Goal: Task Accomplishment & Management: Complete application form

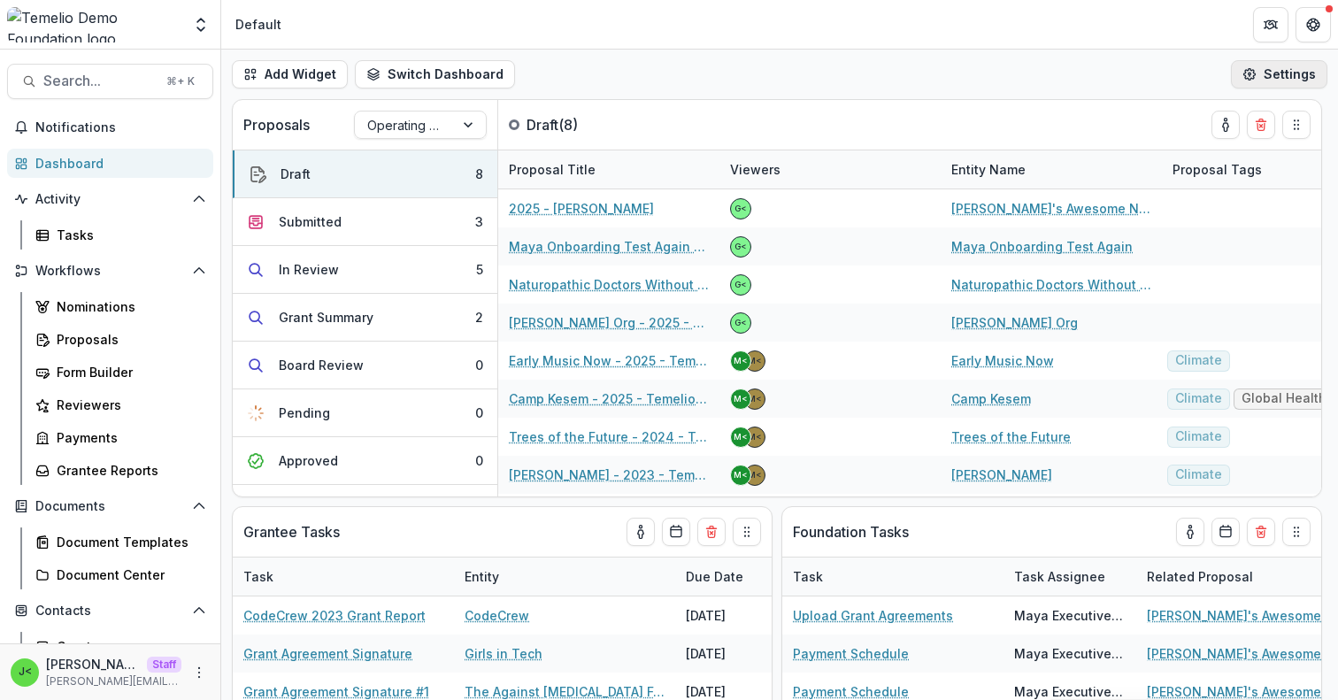
click at [1243, 77] on icon "button" at bounding box center [1250, 74] width 14 height 14
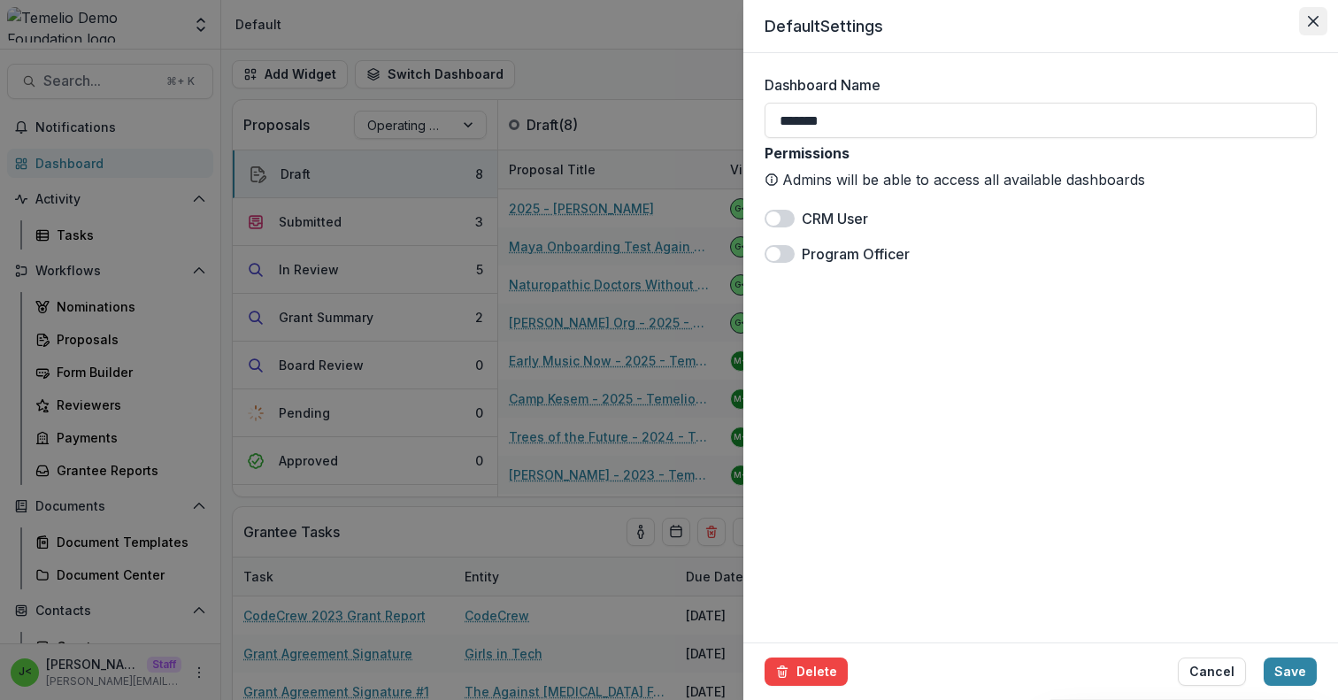
click at [1313, 22] on icon "Close" at bounding box center [1313, 21] width 11 height 11
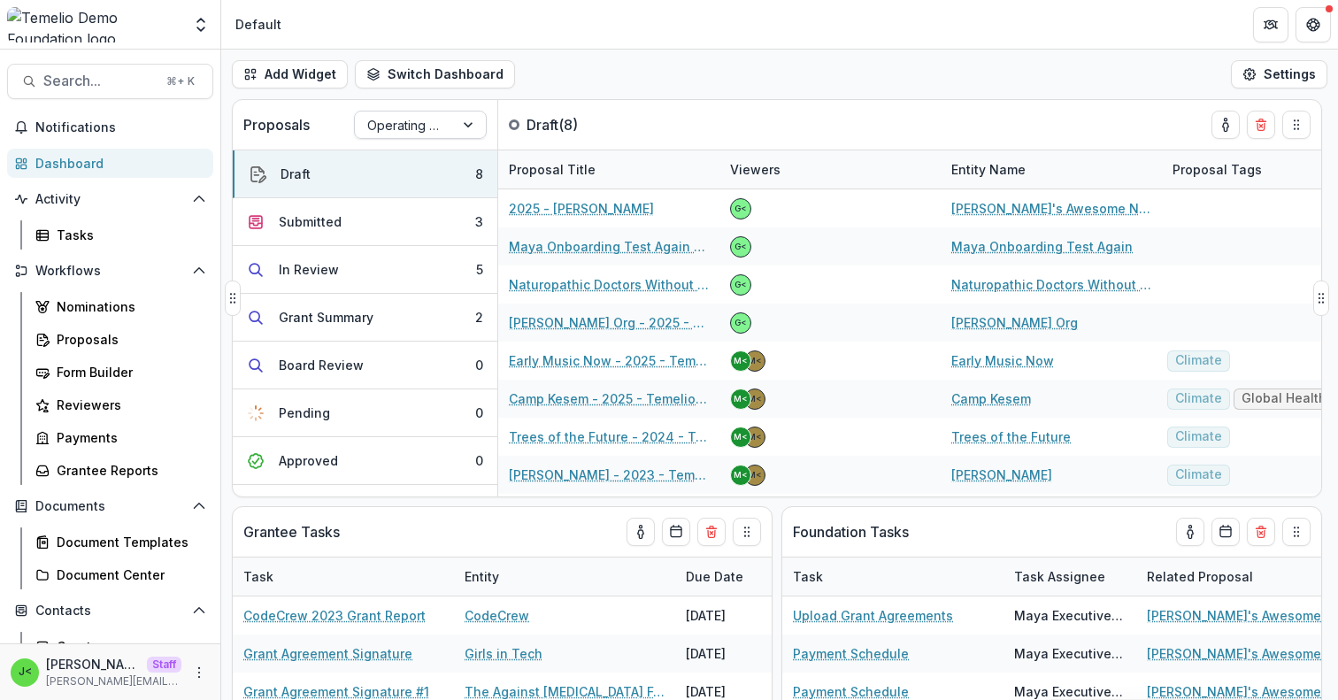
click at [448, 126] on div "Operating Grant Pipeline" at bounding box center [404, 125] width 99 height 26
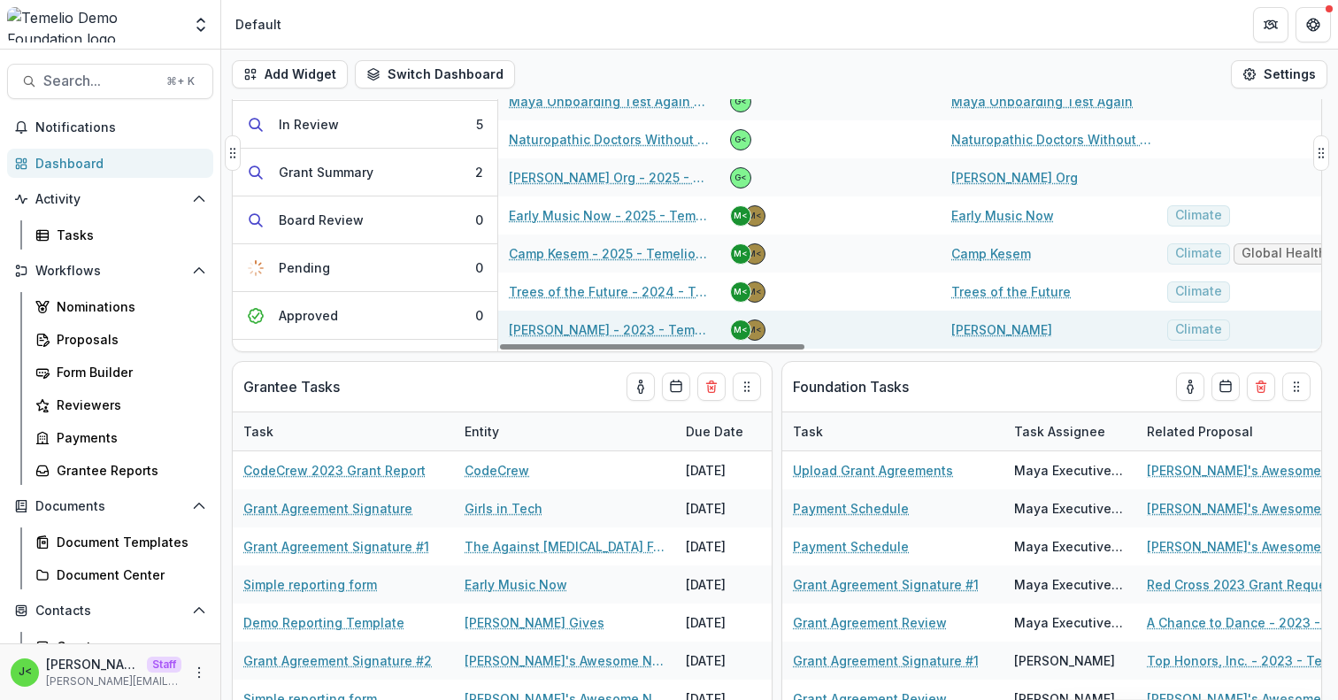
scroll to position [151, 0]
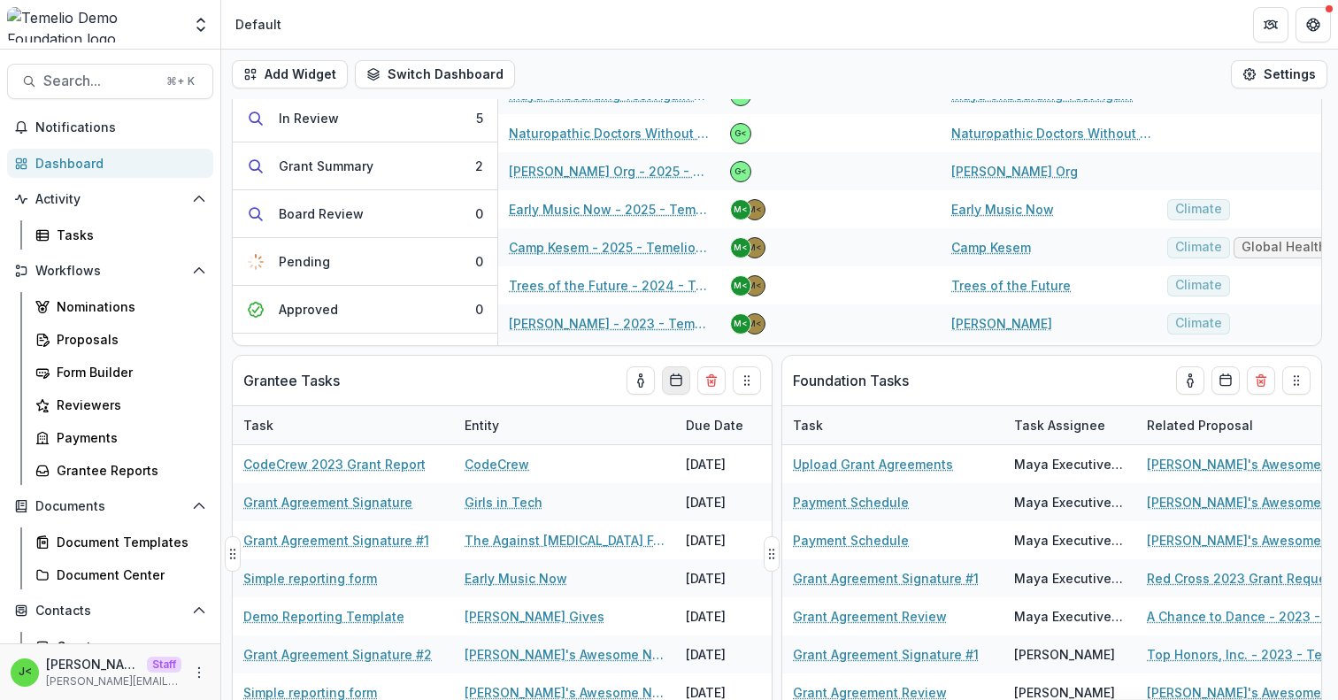
click at [676, 384] on icon "Calendar" at bounding box center [676, 380] width 14 height 14
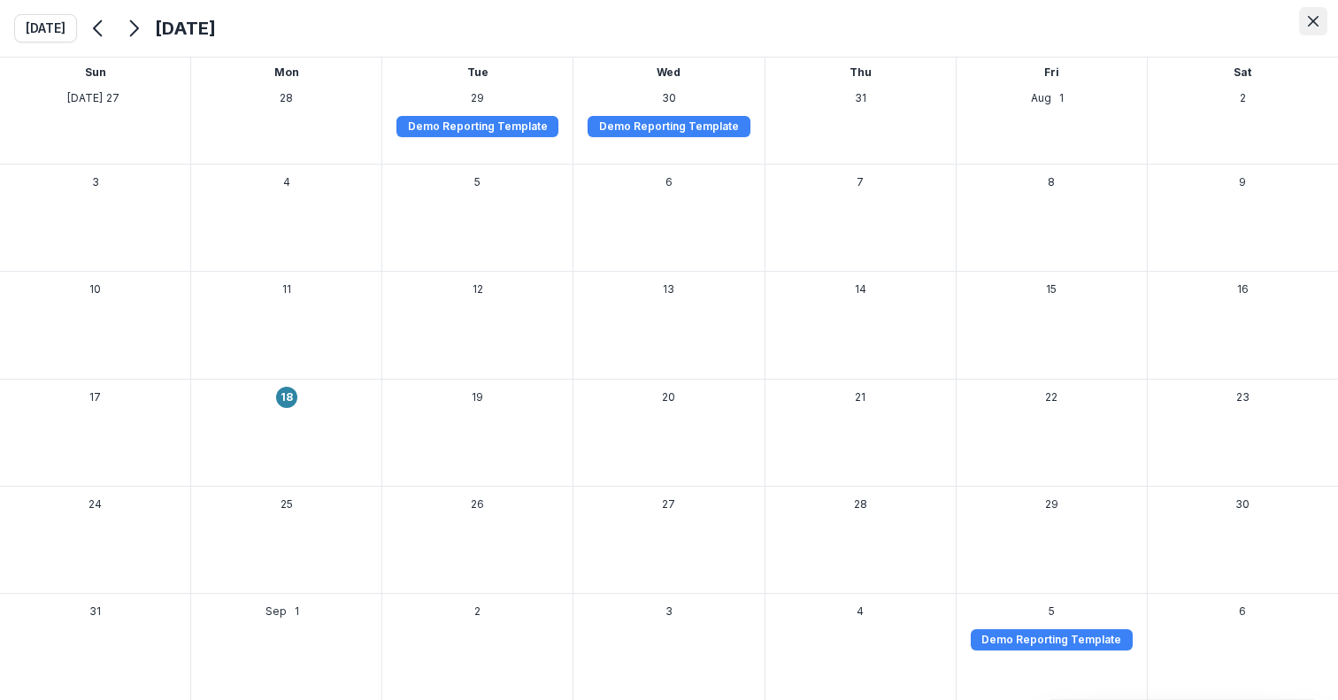
click at [1316, 21] on icon "Close" at bounding box center [1313, 21] width 11 height 11
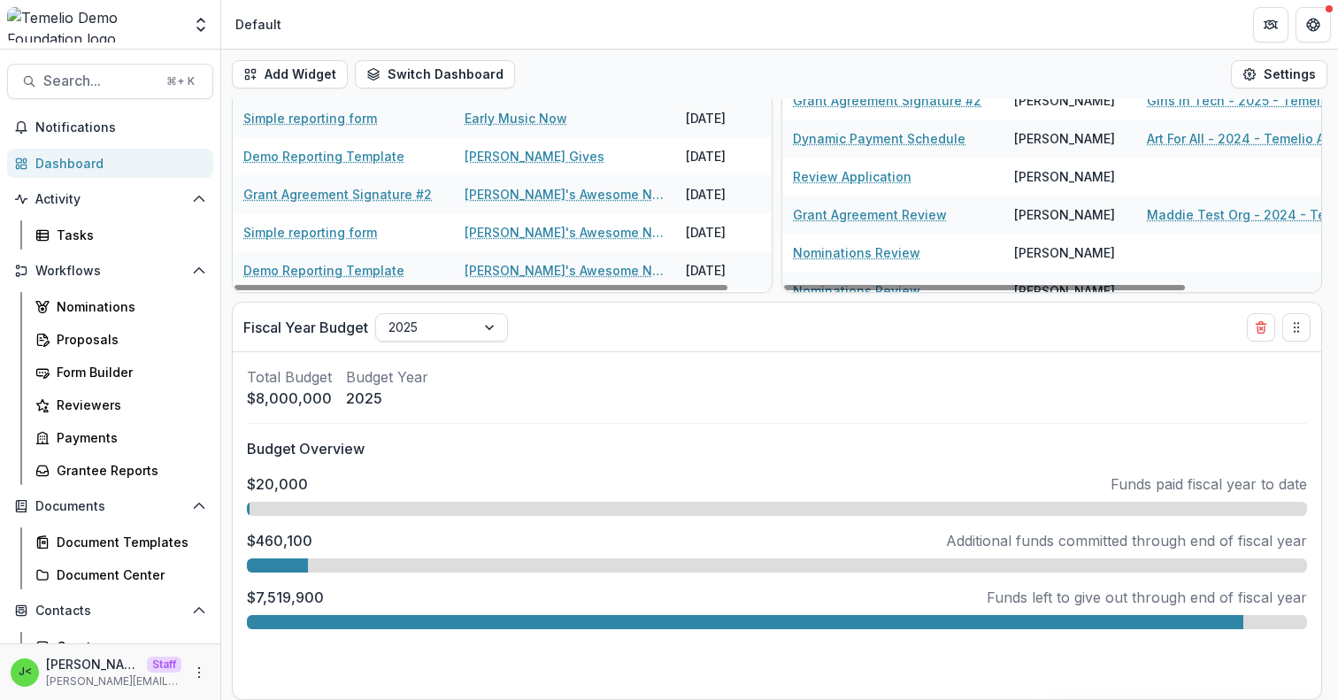
scroll to position [0, 0]
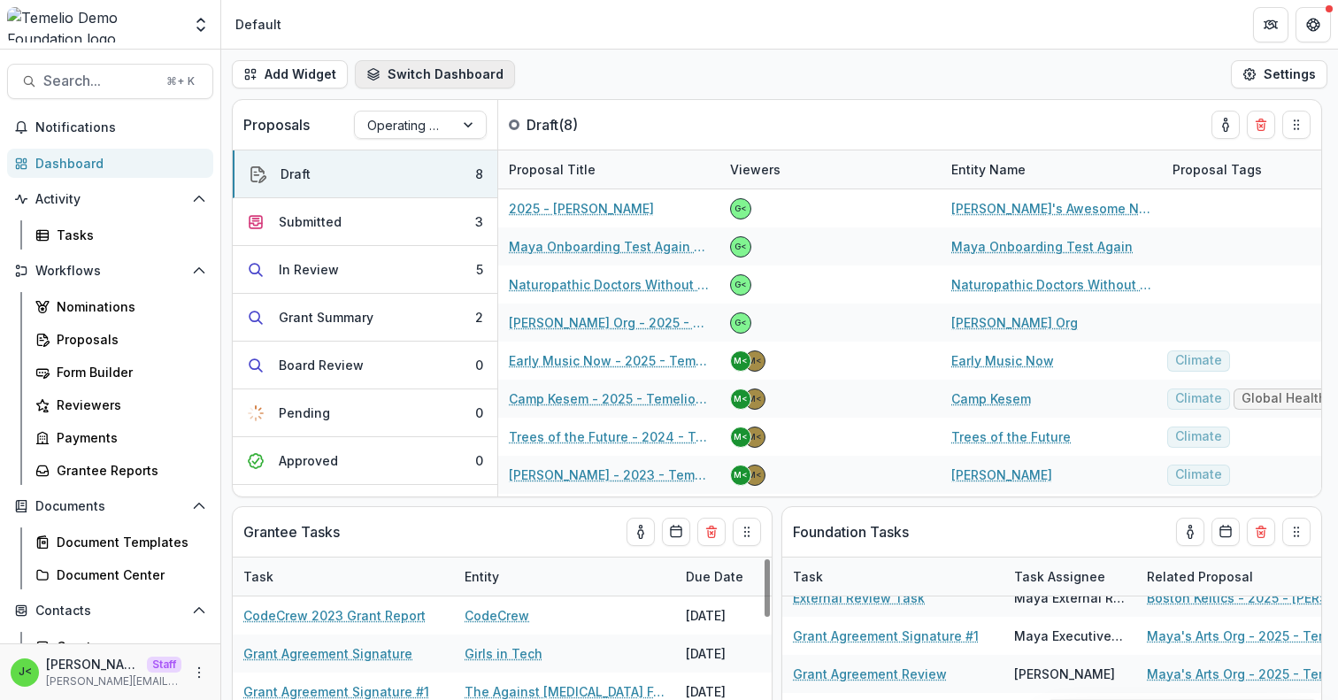
click at [475, 78] on button "Switch Dashboard" at bounding box center [435, 74] width 160 height 28
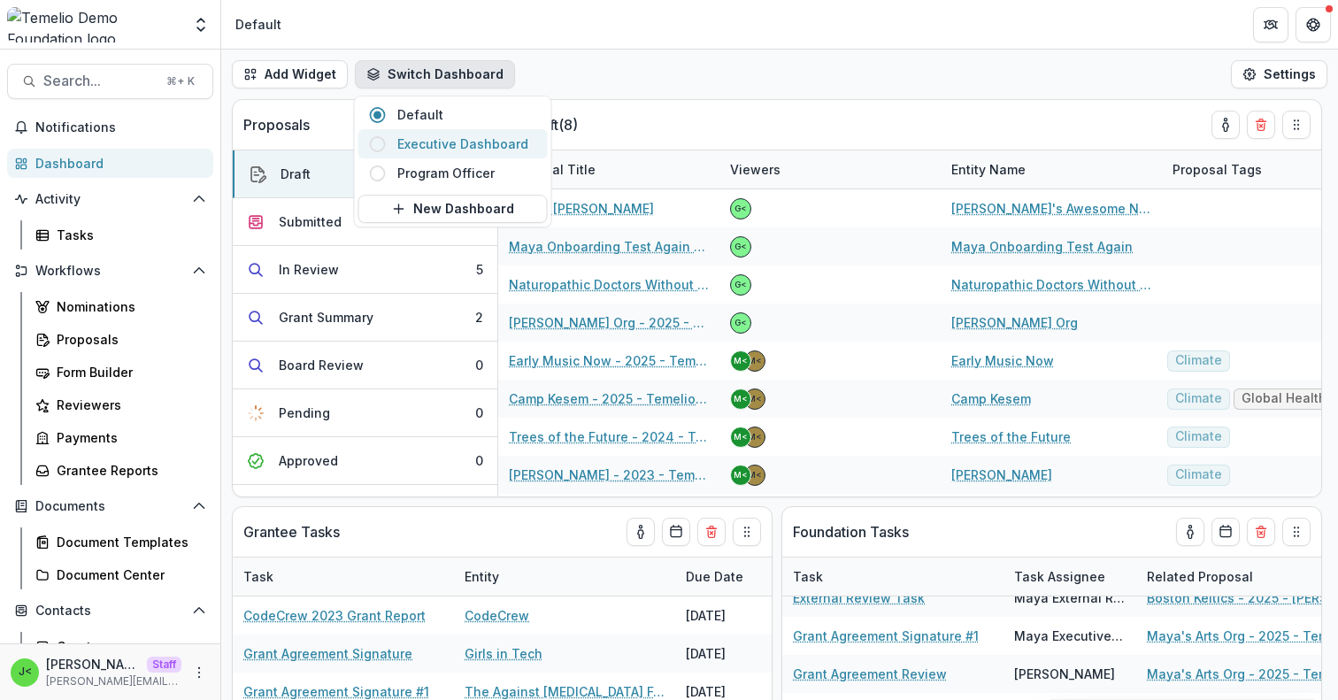
click at [466, 146] on span "Executive Dashboard" at bounding box center [467, 144] width 140 height 19
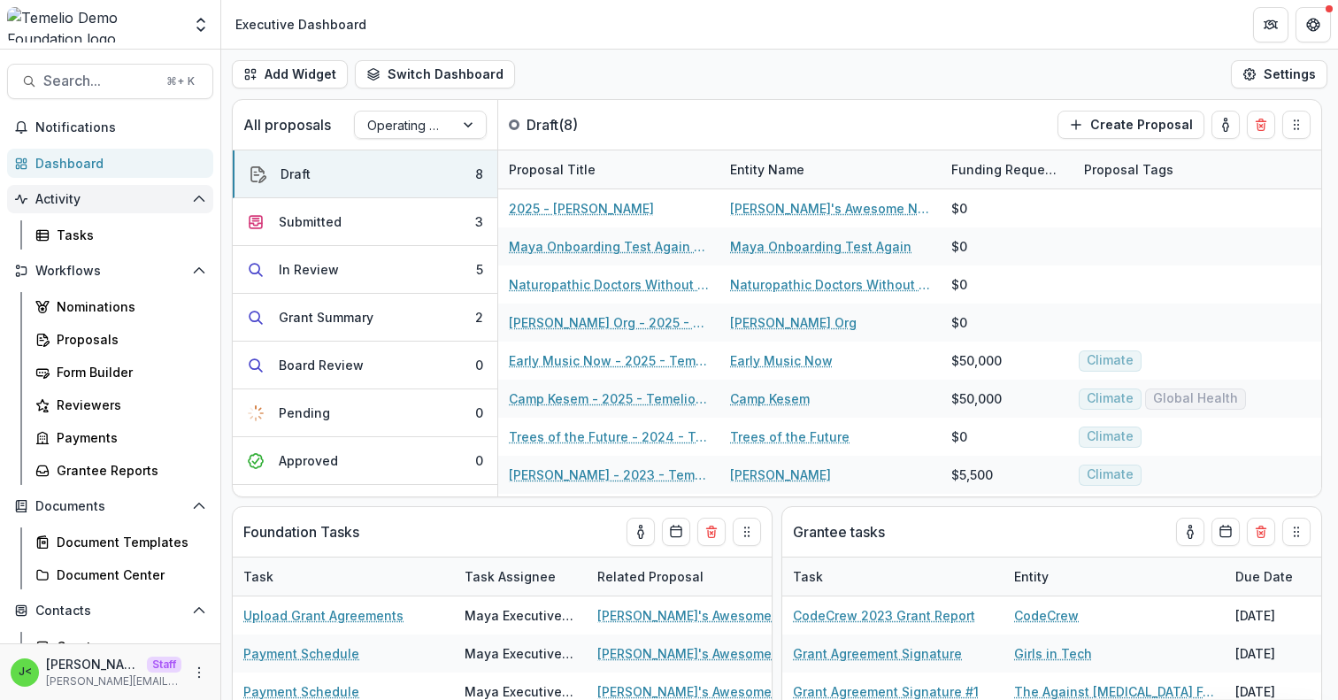
click at [192, 204] on icon "Open Activity" at bounding box center [199, 199] width 14 height 14
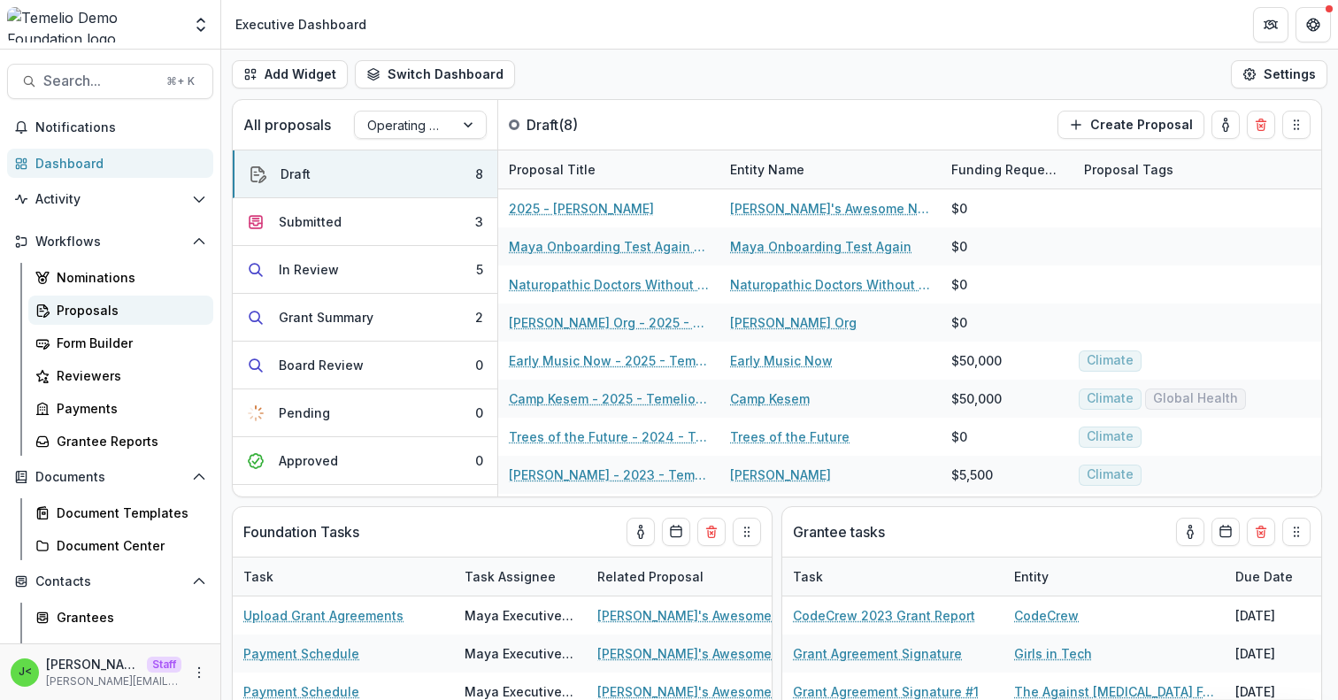
click at [100, 314] on div "Proposals" at bounding box center [128, 310] width 142 height 19
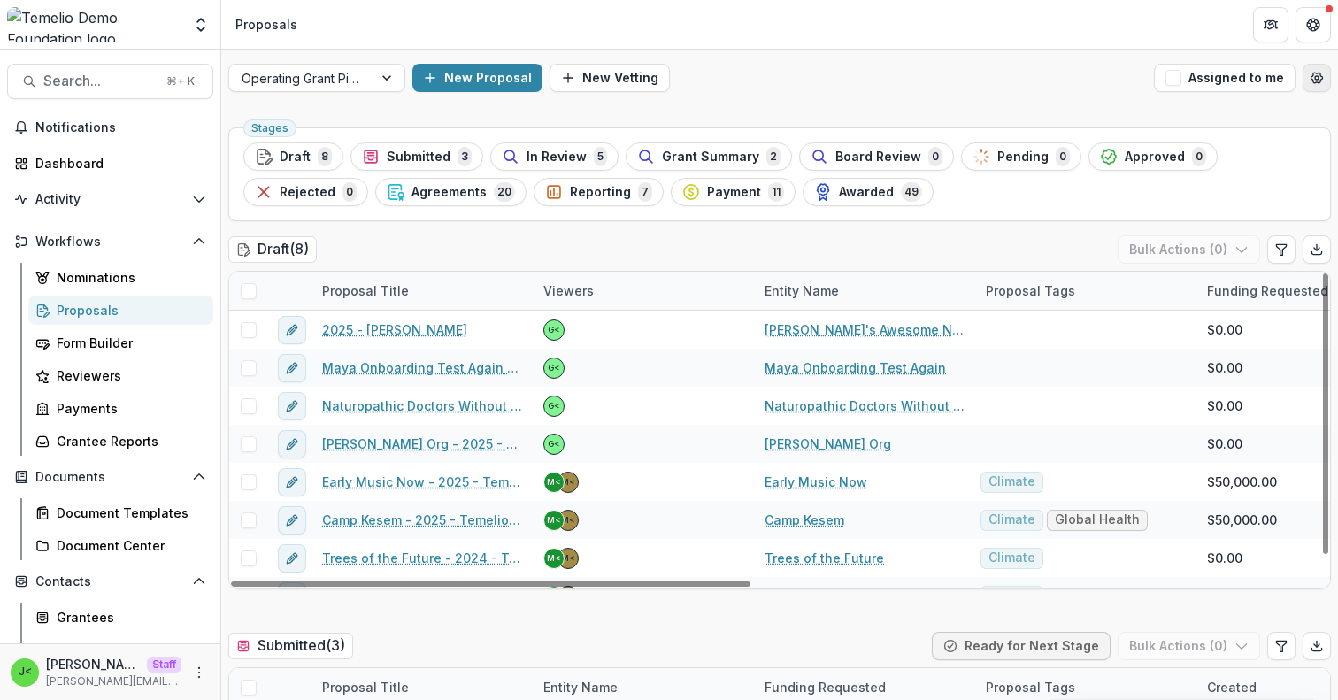
click at [1312, 86] on button "Open table manager" at bounding box center [1317, 78] width 28 height 28
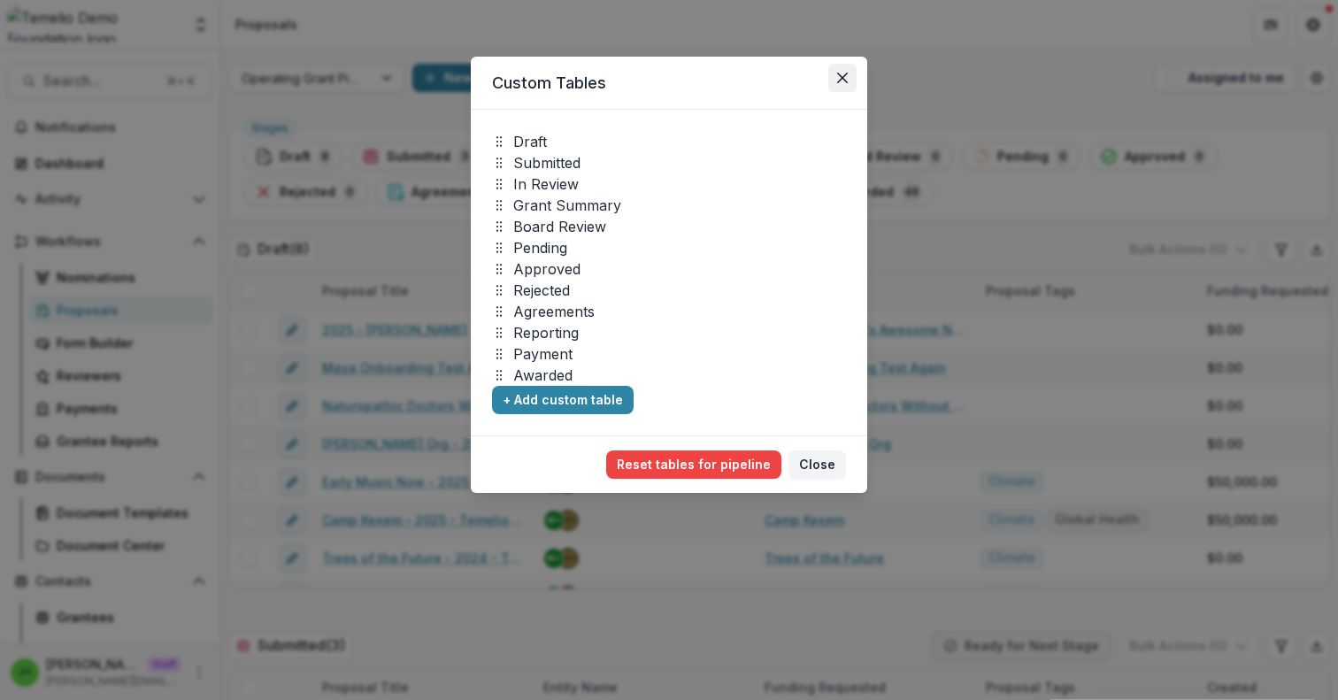
click at [847, 81] on icon "Close" at bounding box center [842, 78] width 11 height 11
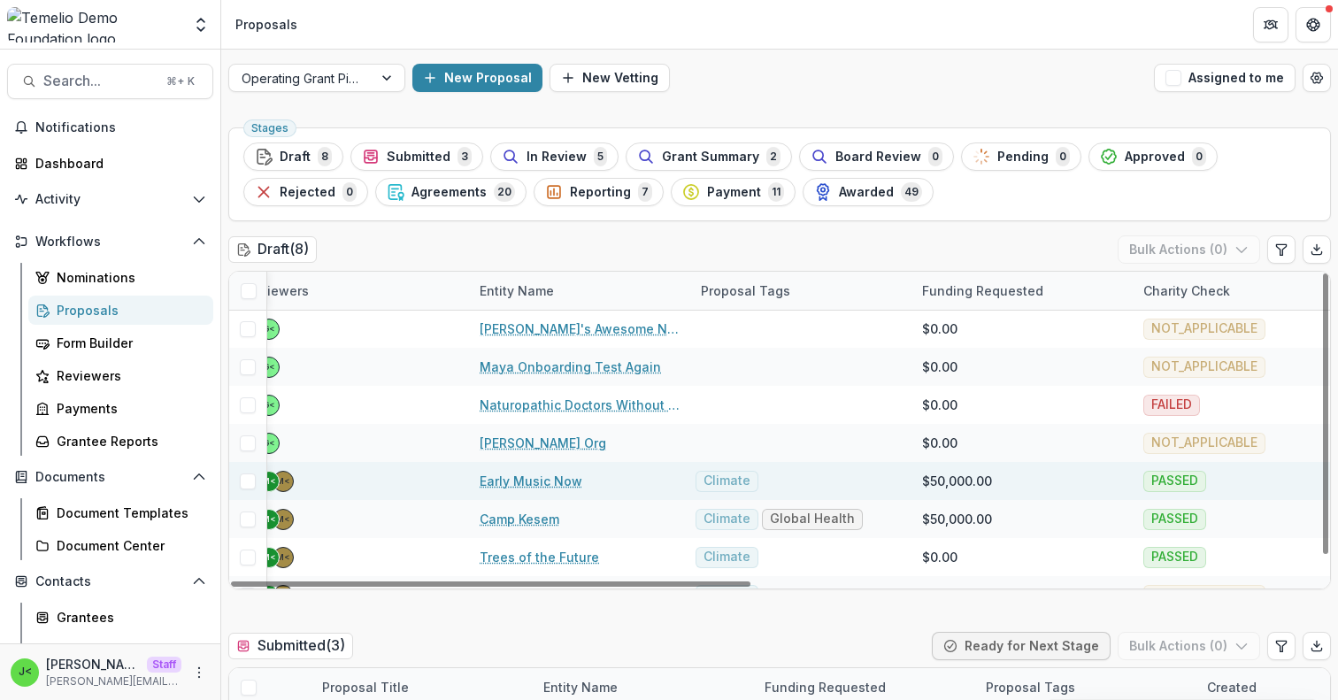
scroll to position [1, 0]
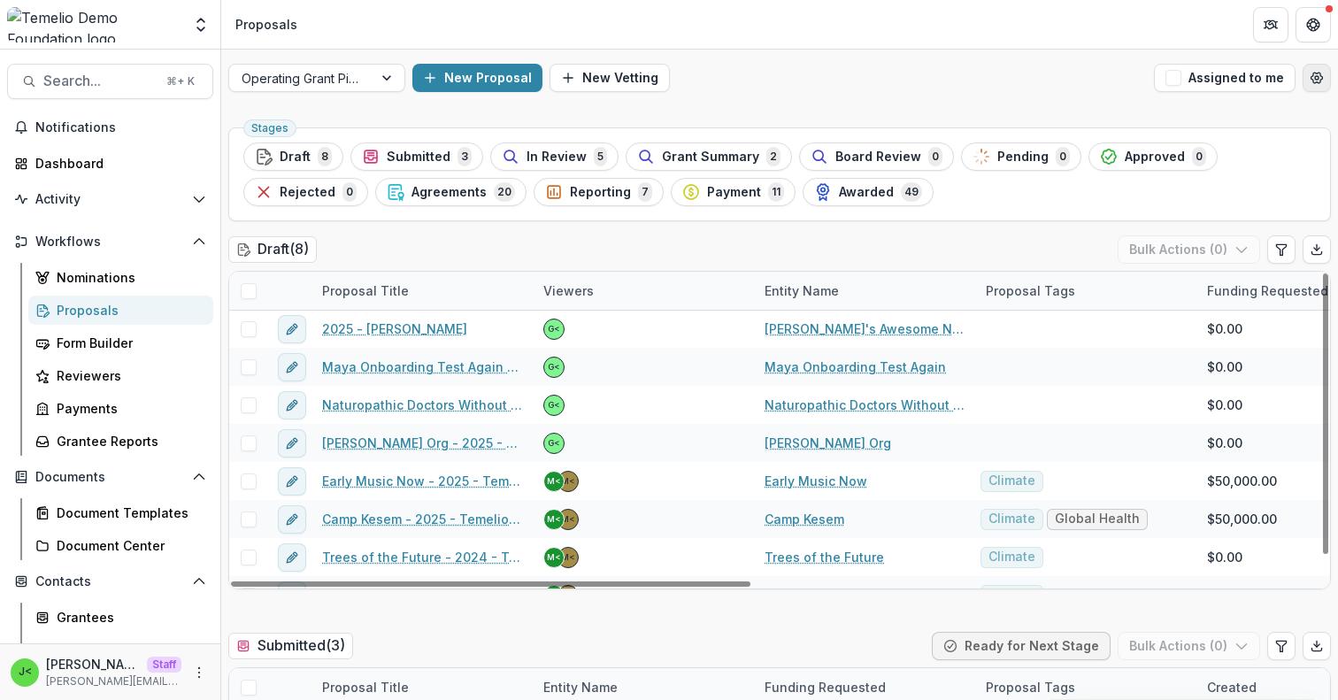
click at [1314, 81] on icon "Open table manager" at bounding box center [1318, 78] width 12 height 11
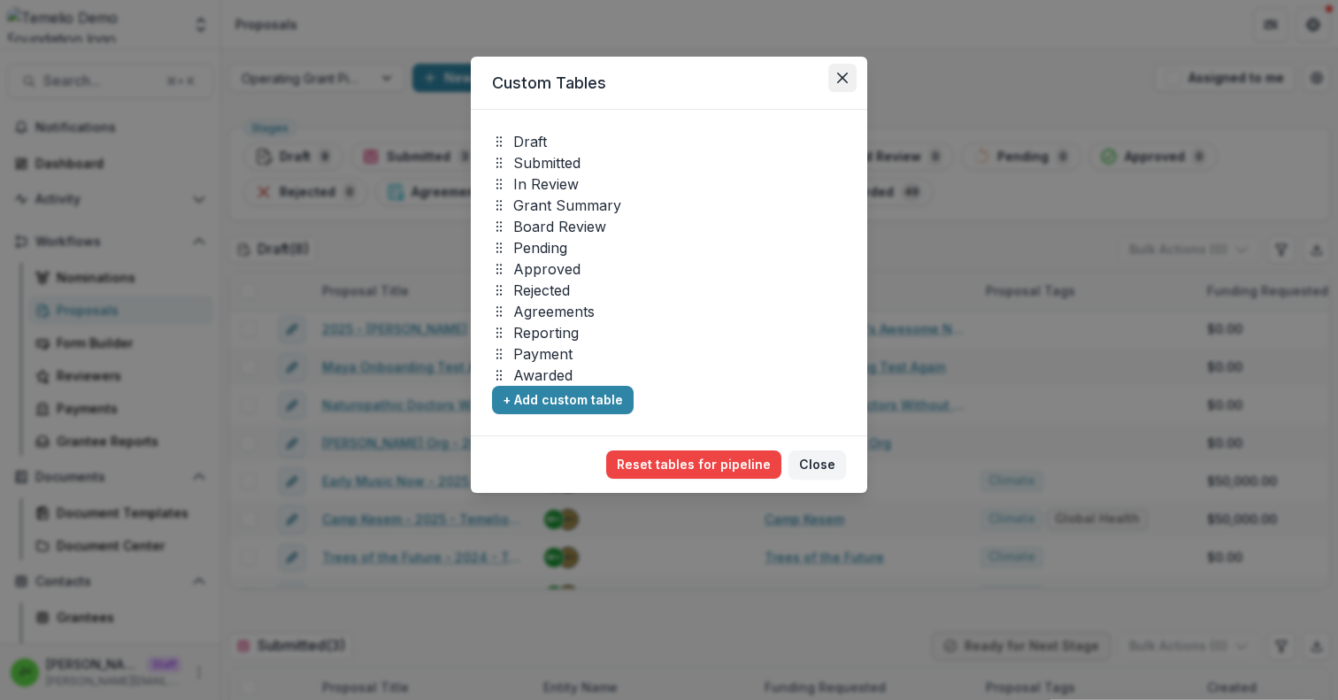
click at [845, 73] on icon "Close" at bounding box center [842, 78] width 11 height 11
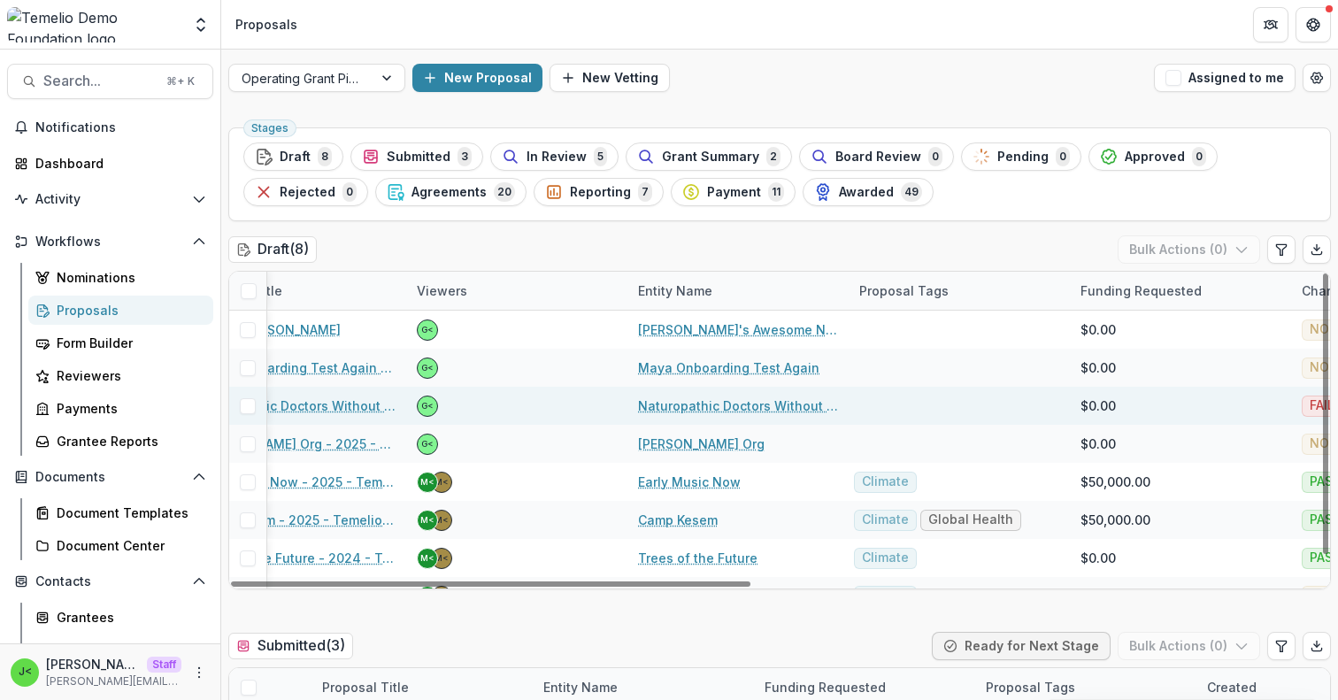
scroll to position [0, 0]
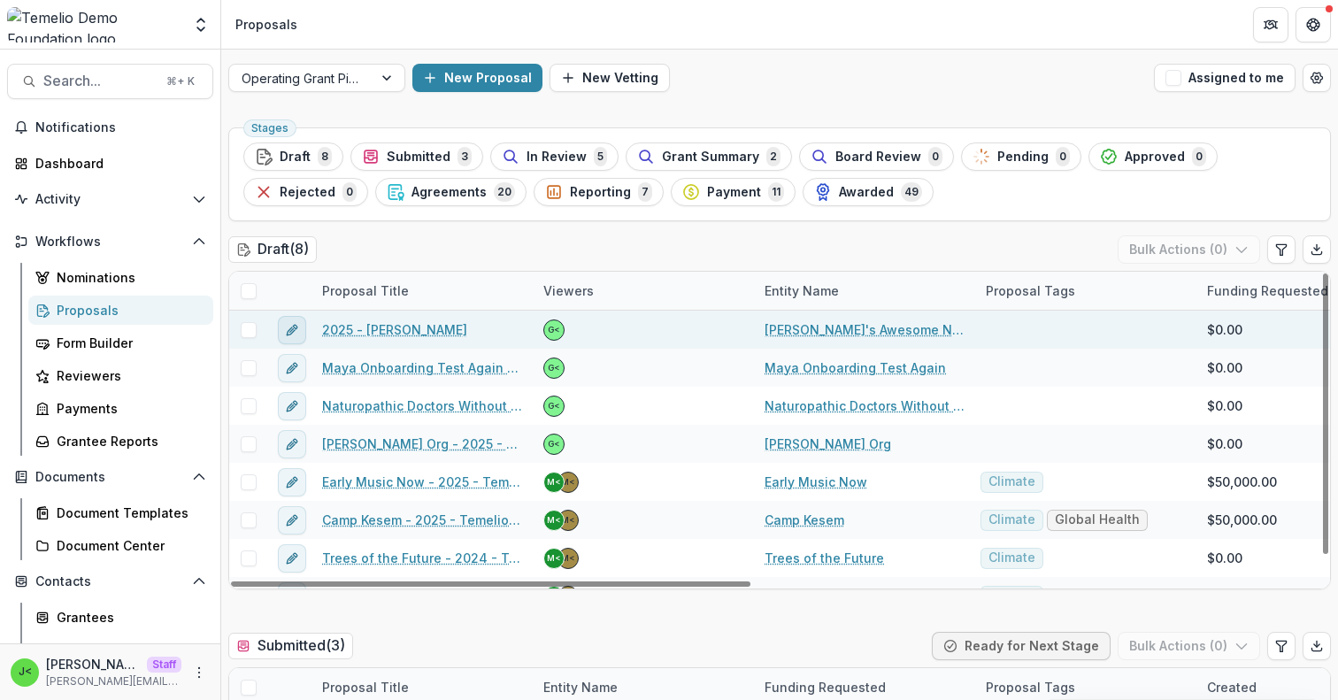
click at [295, 327] on icon "edit" at bounding box center [295, 327] width 4 height 4
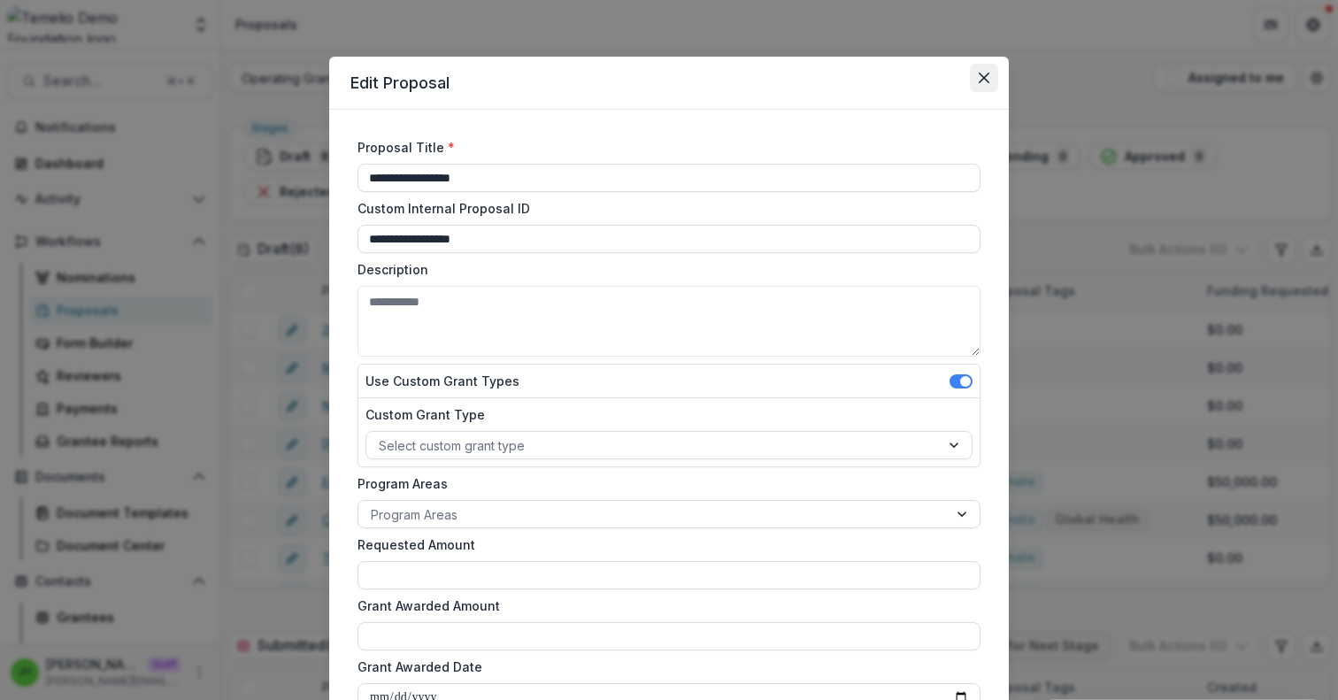
click at [977, 84] on button "Close" at bounding box center [984, 78] width 28 height 28
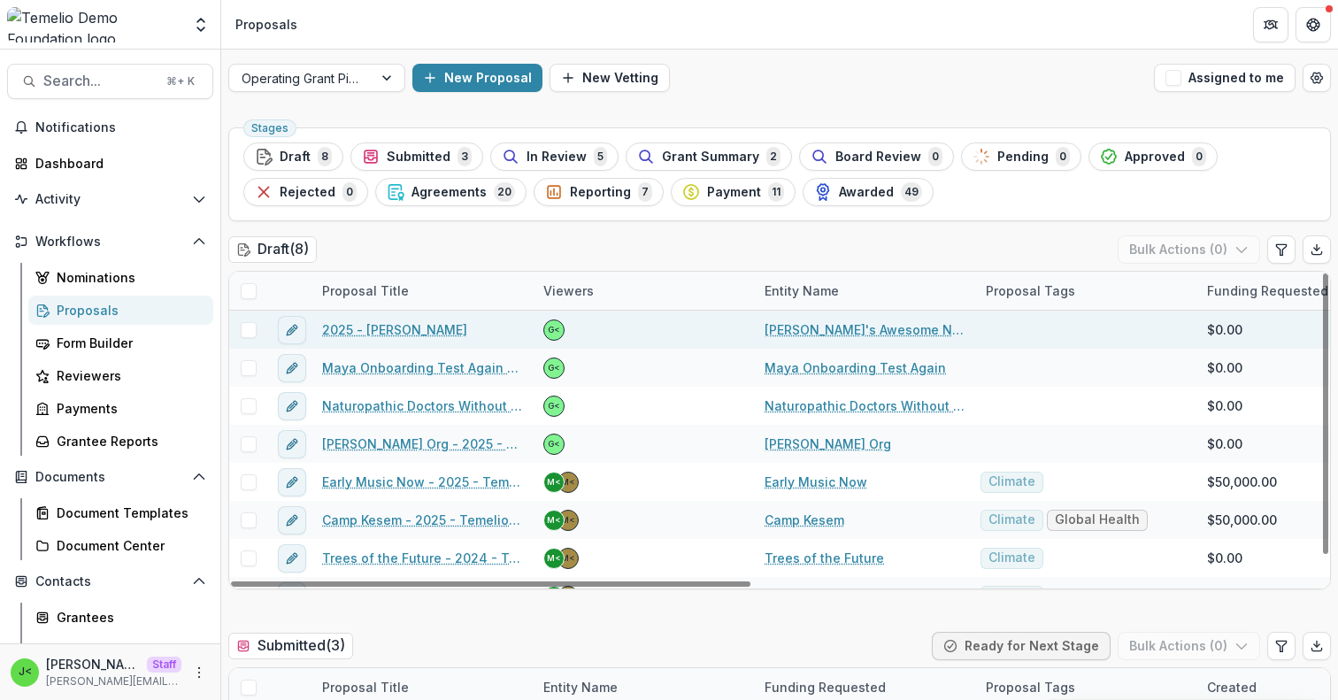
click at [243, 337] on div at bounding box center [248, 330] width 38 height 38
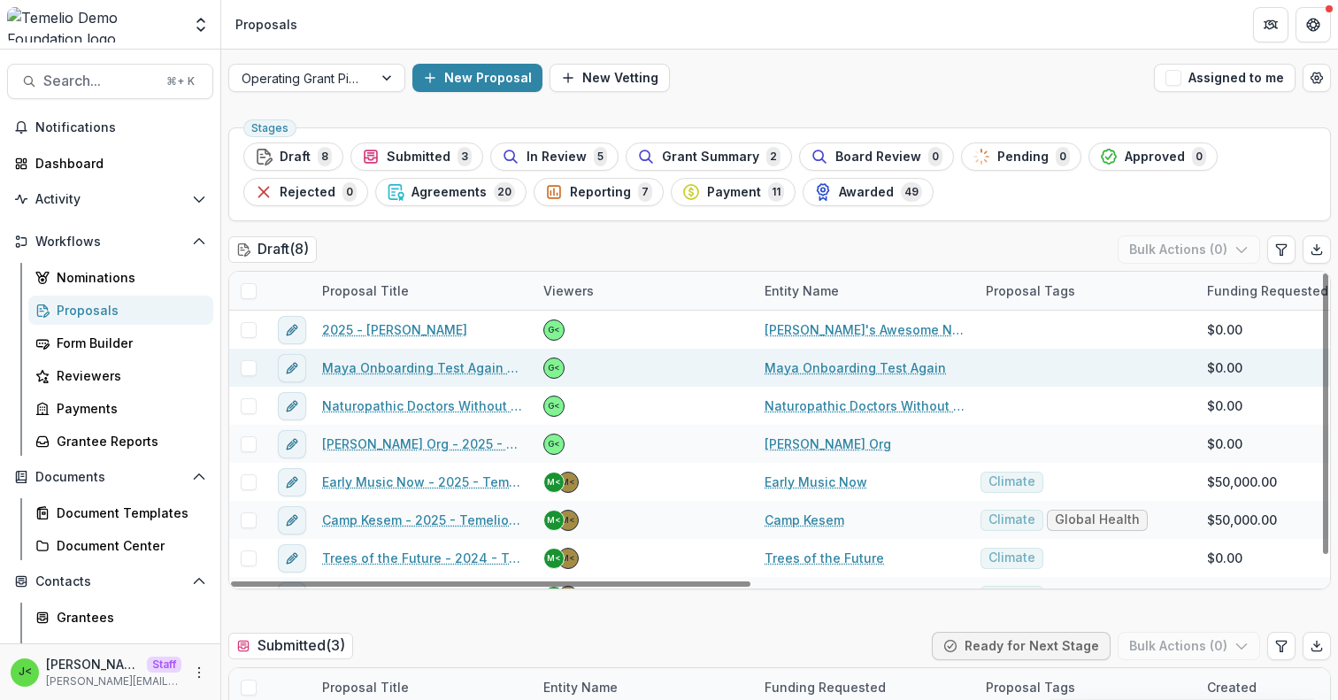
click at [249, 371] on span at bounding box center [249, 368] width 16 height 16
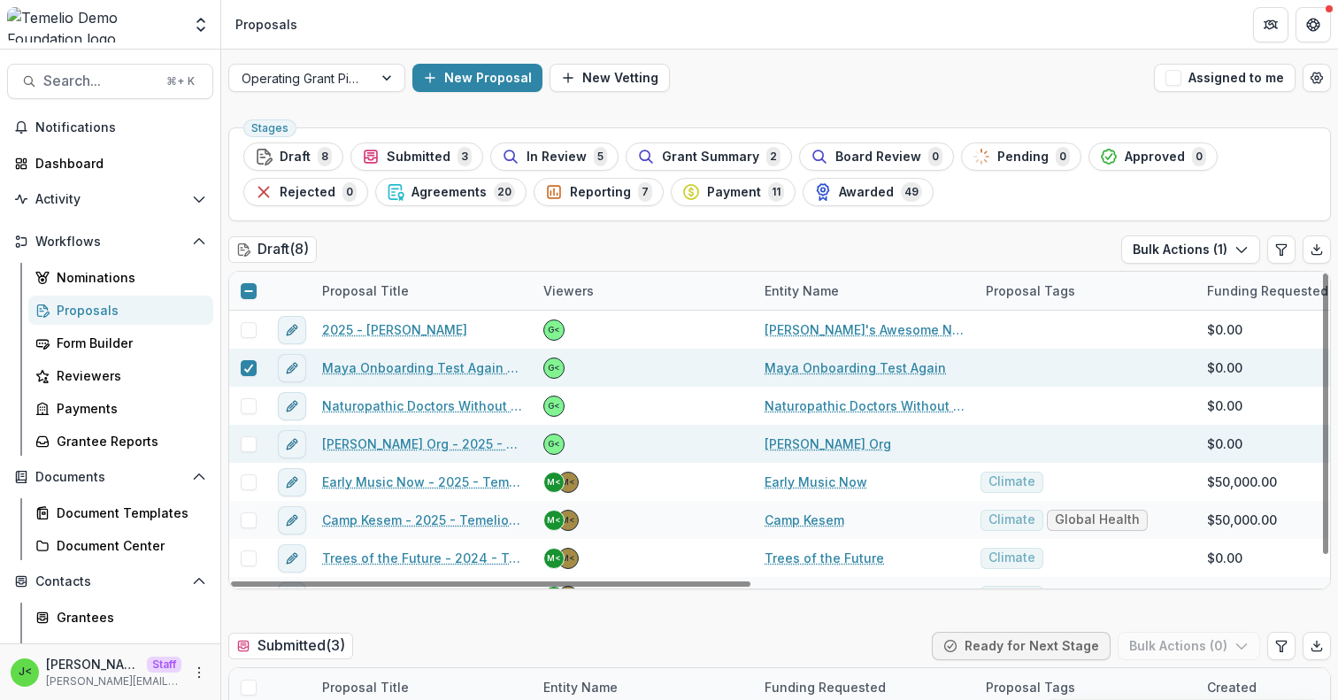
click at [245, 443] on span at bounding box center [249, 444] width 16 height 16
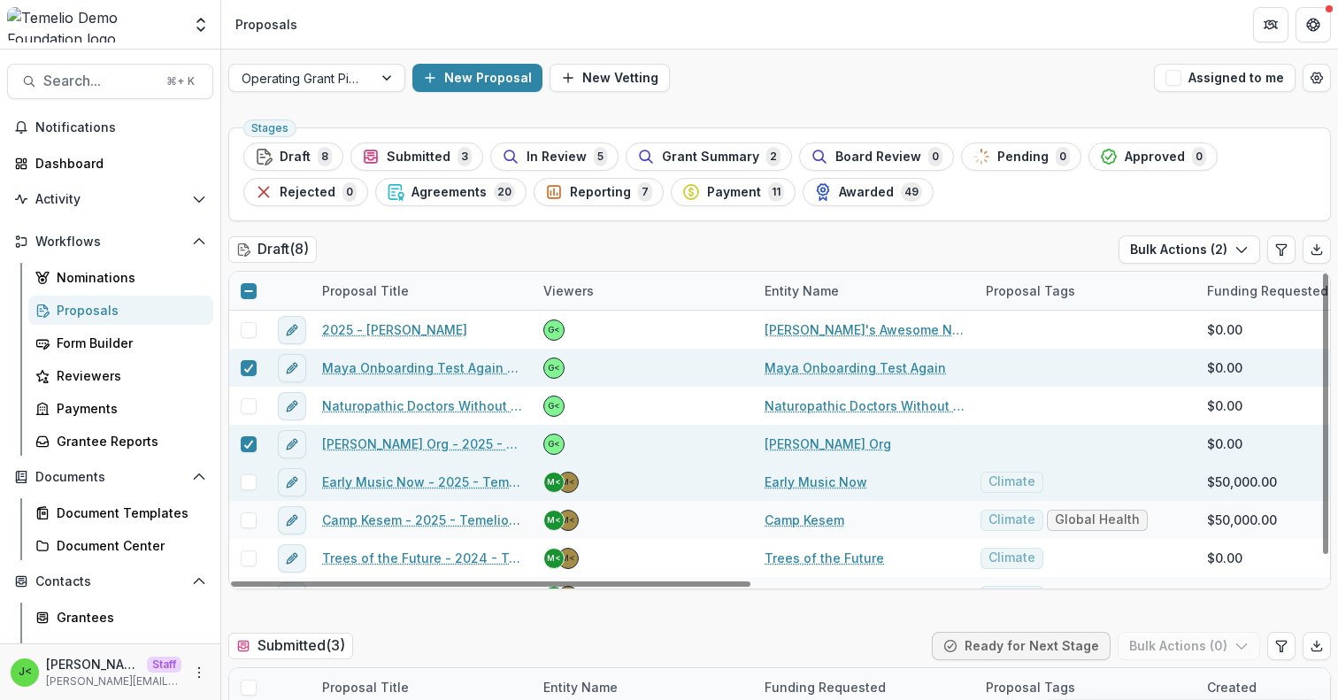
click at [246, 482] on span at bounding box center [249, 482] width 16 height 16
click at [1228, 250] on button "Bulk Actions ( 3 )" at bounding box center [1190, 249] width 142 height 28
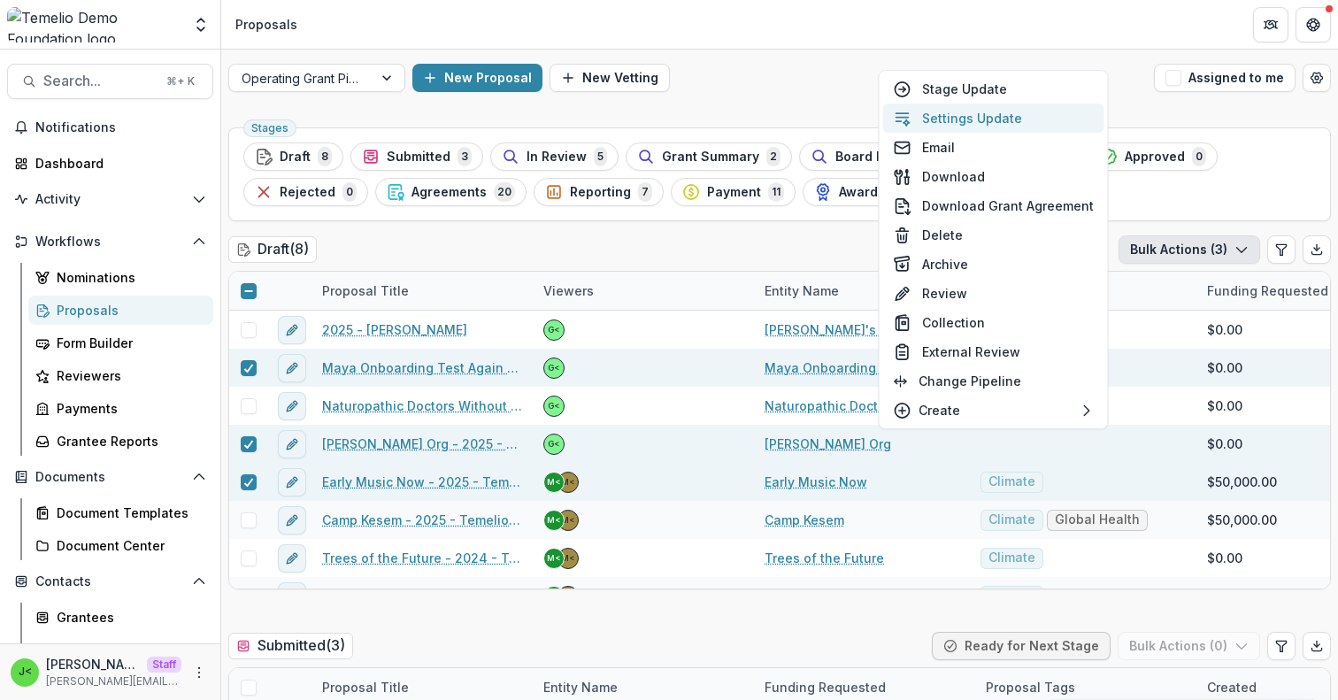
click at [1058, 114] on button "Settings Update" at bounding box center [993, 118] width 221 height 29
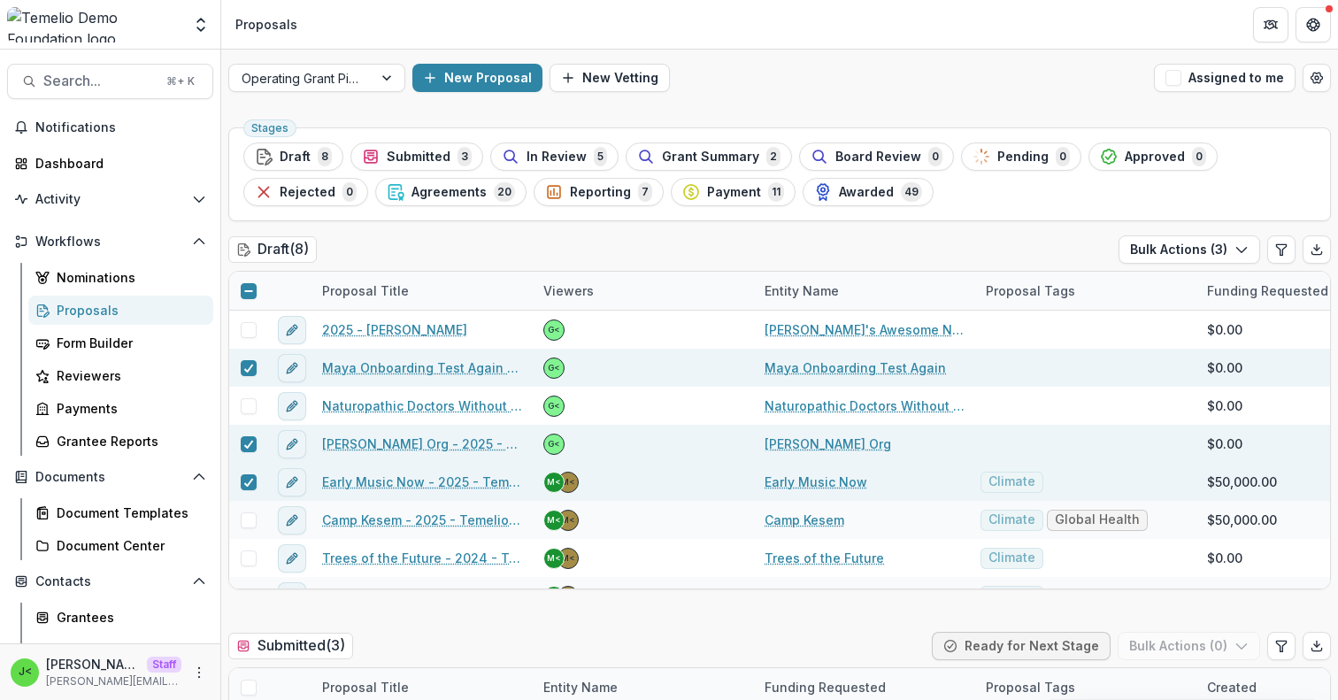
type input "**"
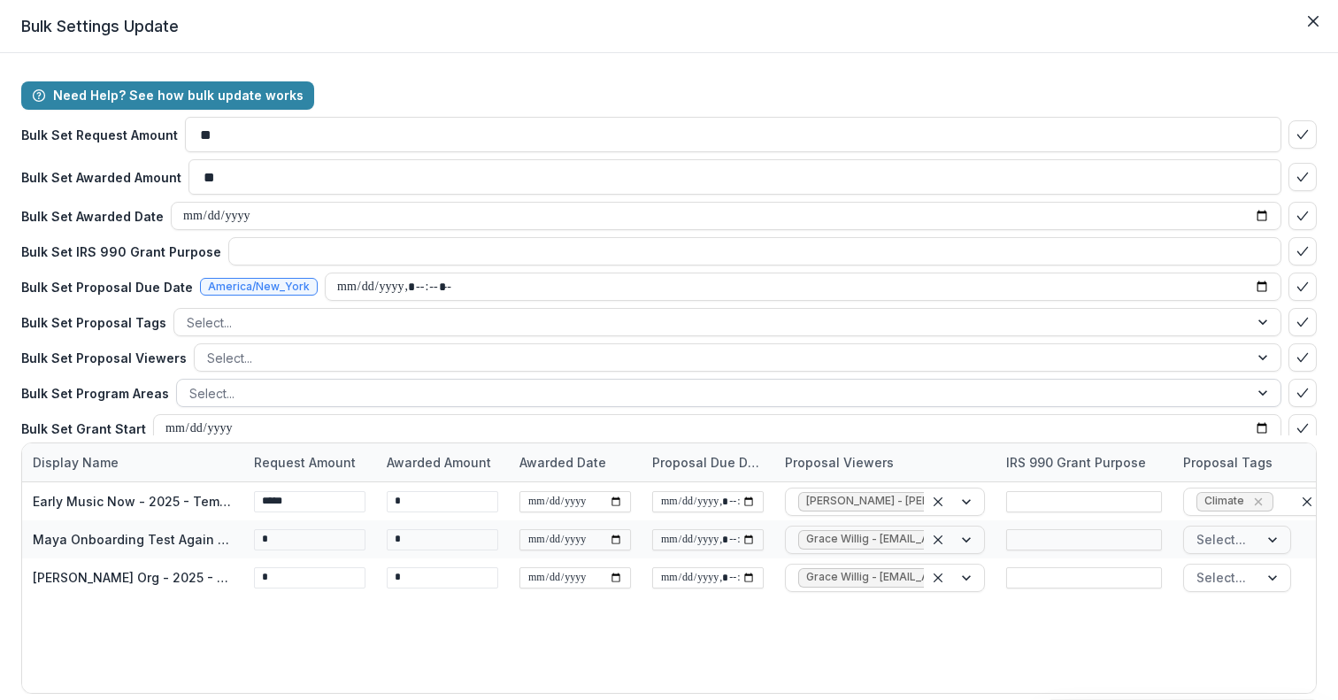
scroll to position [78, 0]
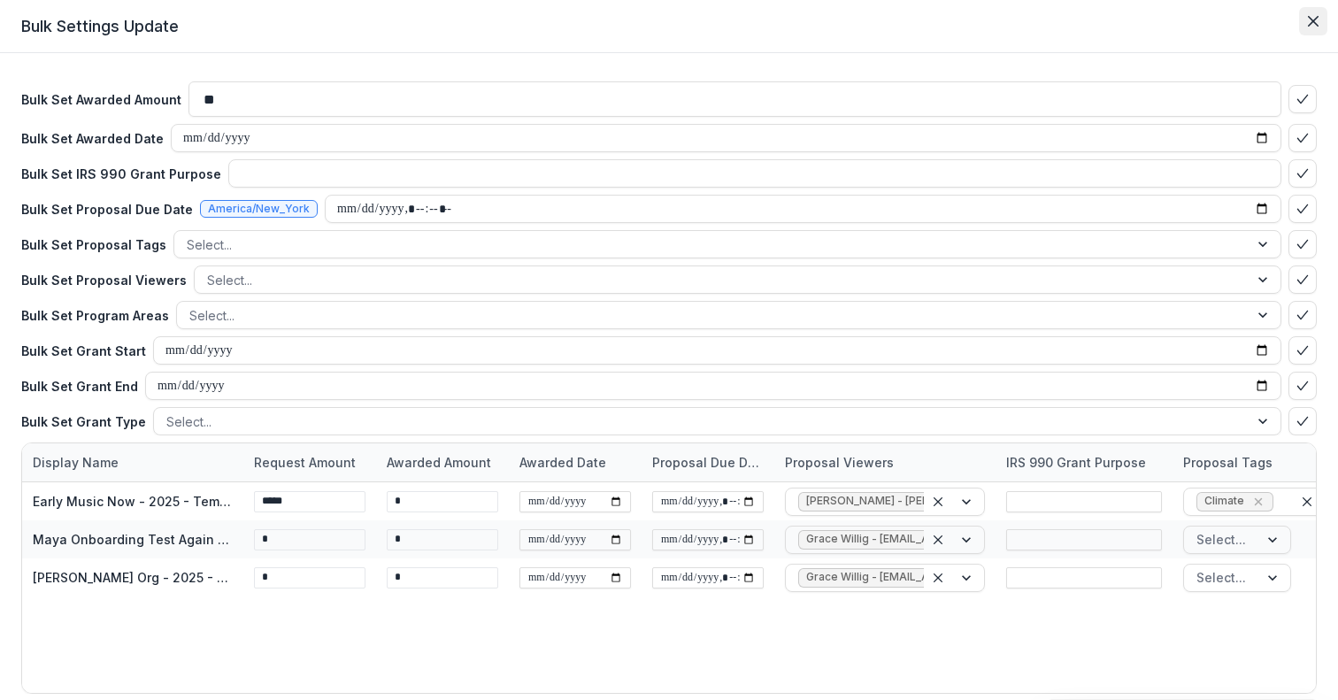
click at [1306, 29] on button "Close" at bounding box center [1313, 21] width 28 height 28
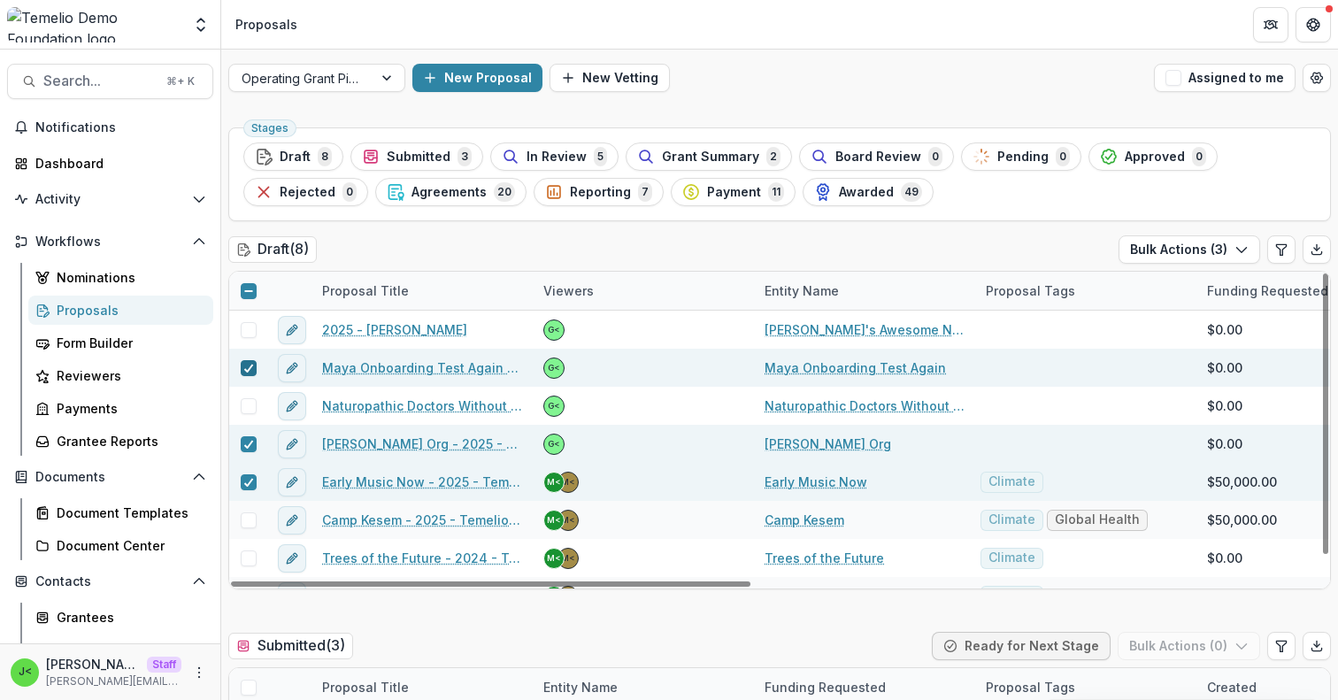
click at [246, 372] on polyline at bounding box center [248, 368] width 8 height 7
click at [247, 444] on icon at bounding box center [248, 444] width 11 height 9
click at [248, 479] on icon at bounding box center [248, 482] width 11 height 9
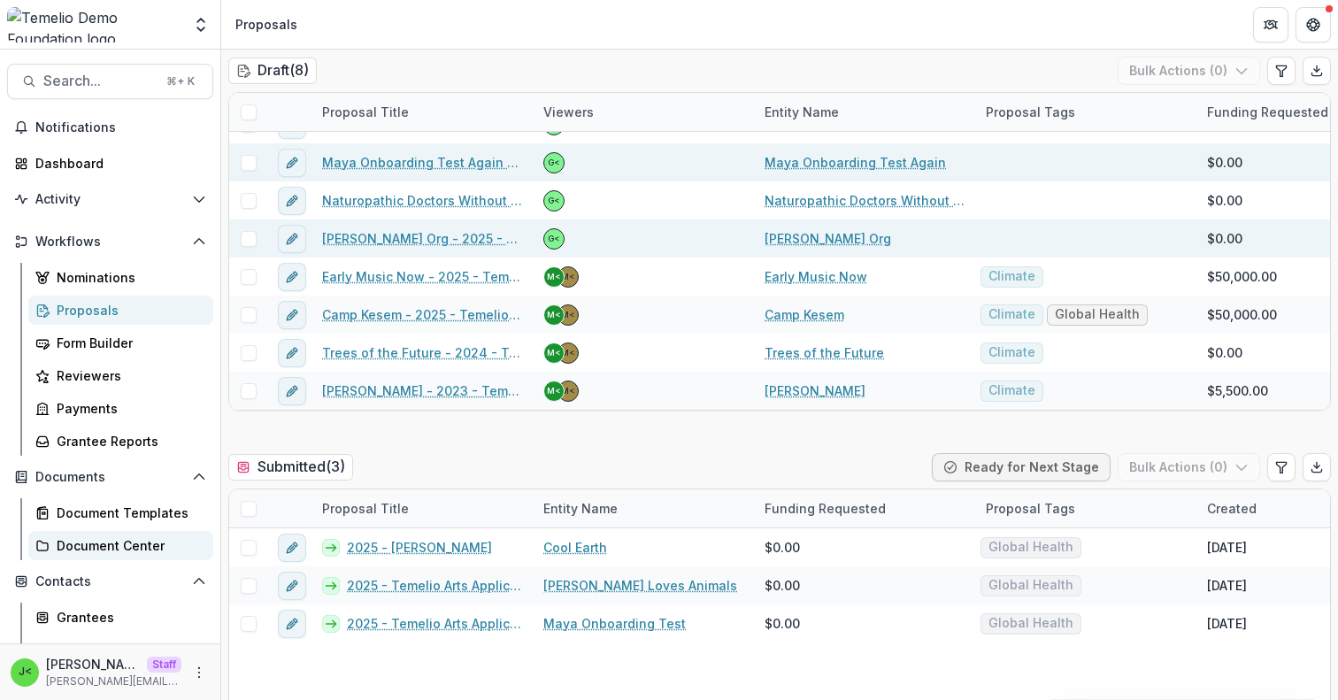
scroll to position [191, 0]
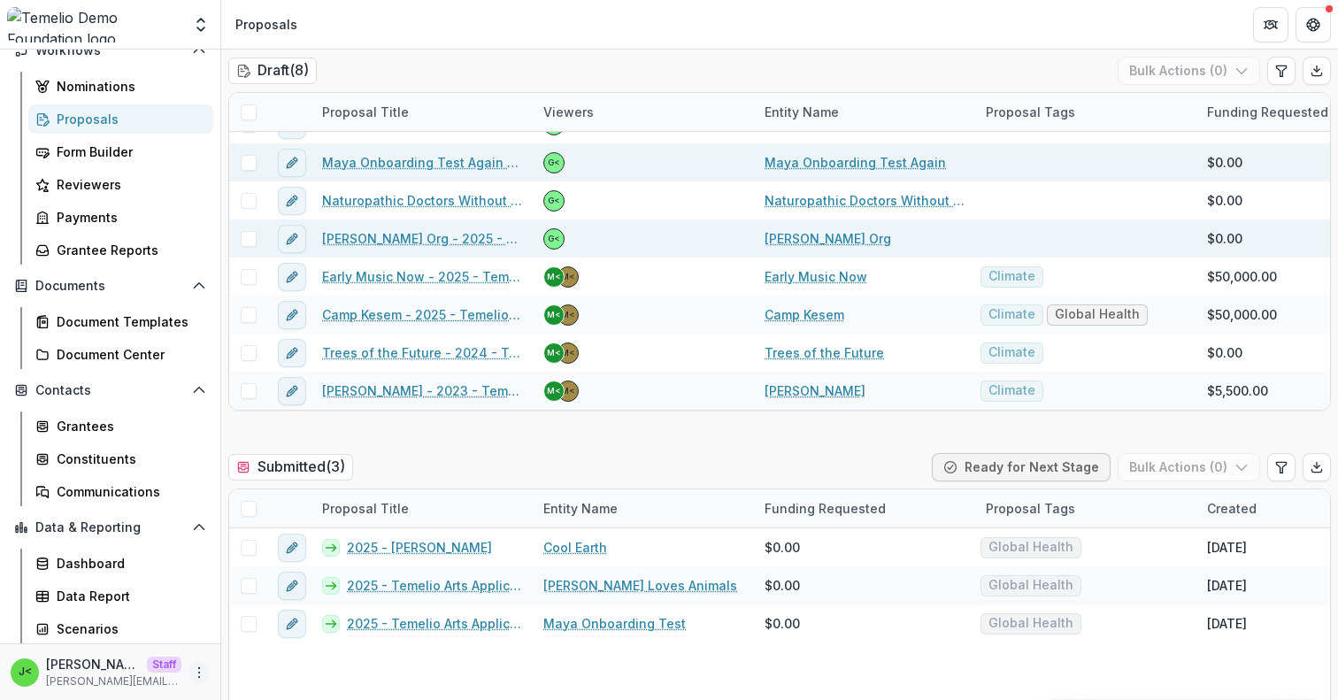
click at [195, 673] on icon "More" at bounding box center [199, 673] width 14 height 14
click at [312, 637] on link "User Settings" at bounding box center [310, 634] width 189 height 29
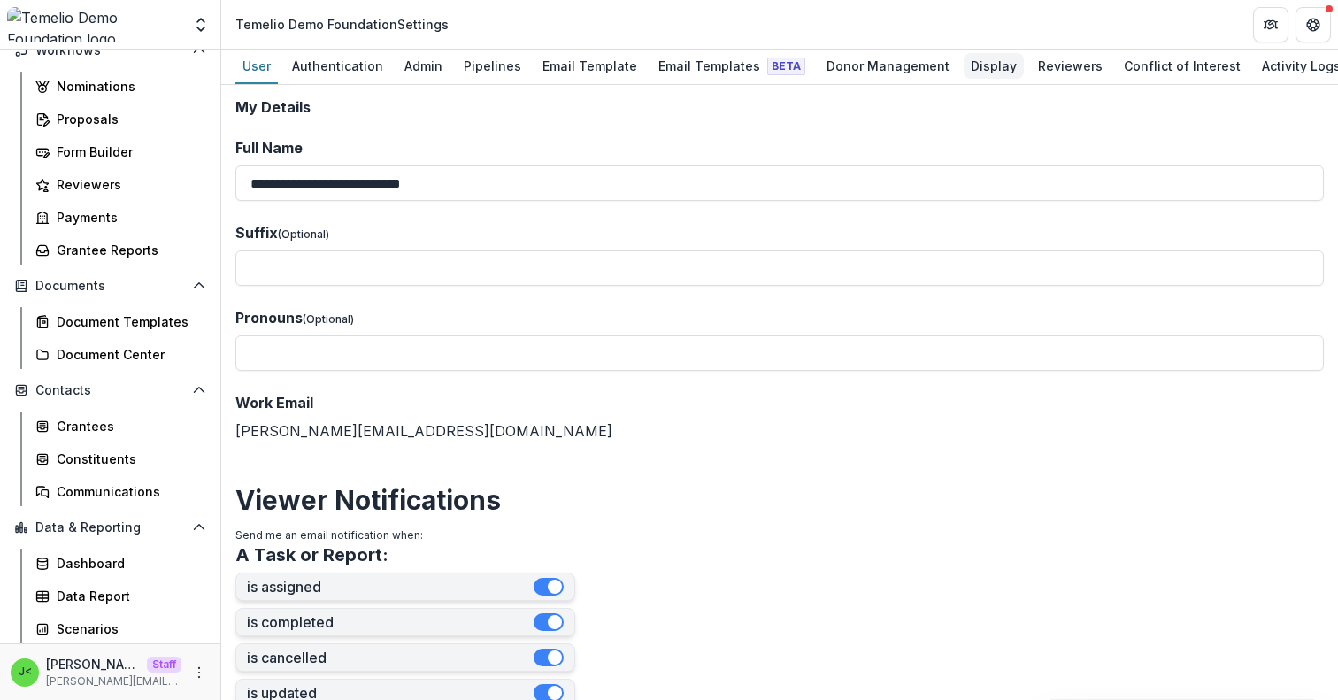
click at [976, 61] on div "Display" at bounding box center [994, 66] width 60 height 26
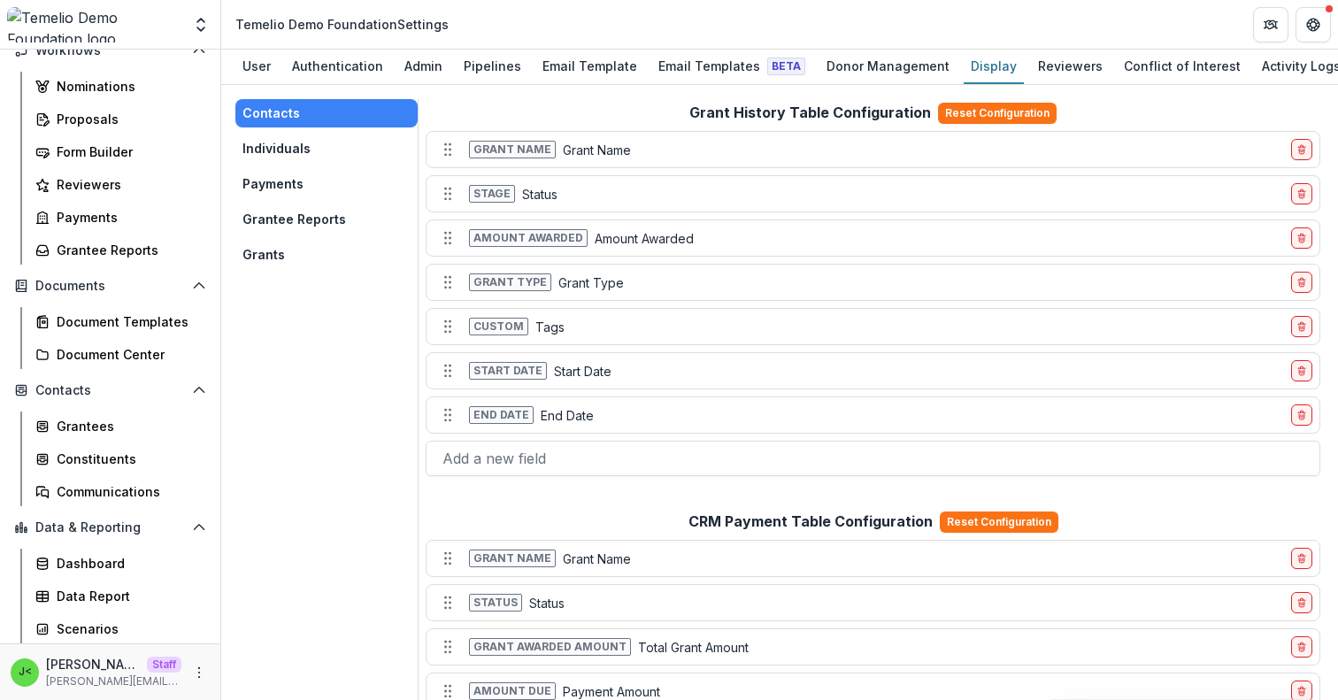
click at [318, 157] on button "Individuals" at bounding box center [326, 149] width 182 height 28
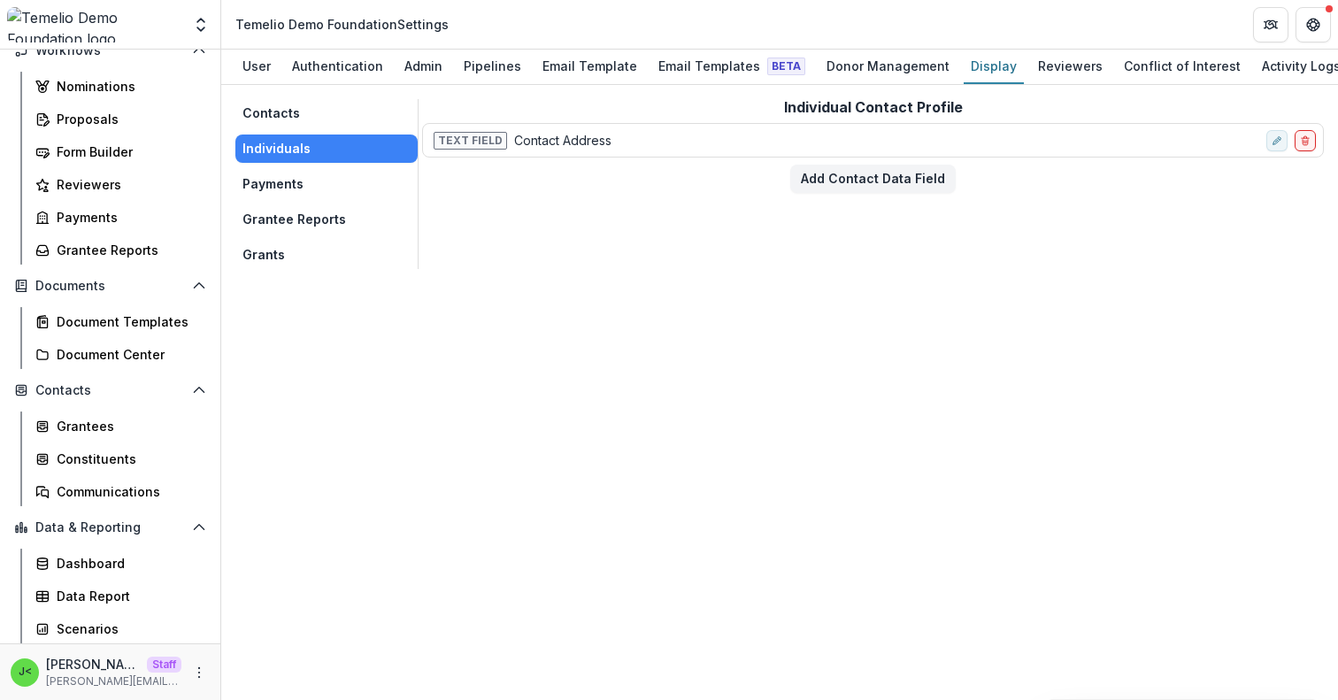
click at [309, 186] on button "Payments" at bounding box center [326, 184] width 182 height 28
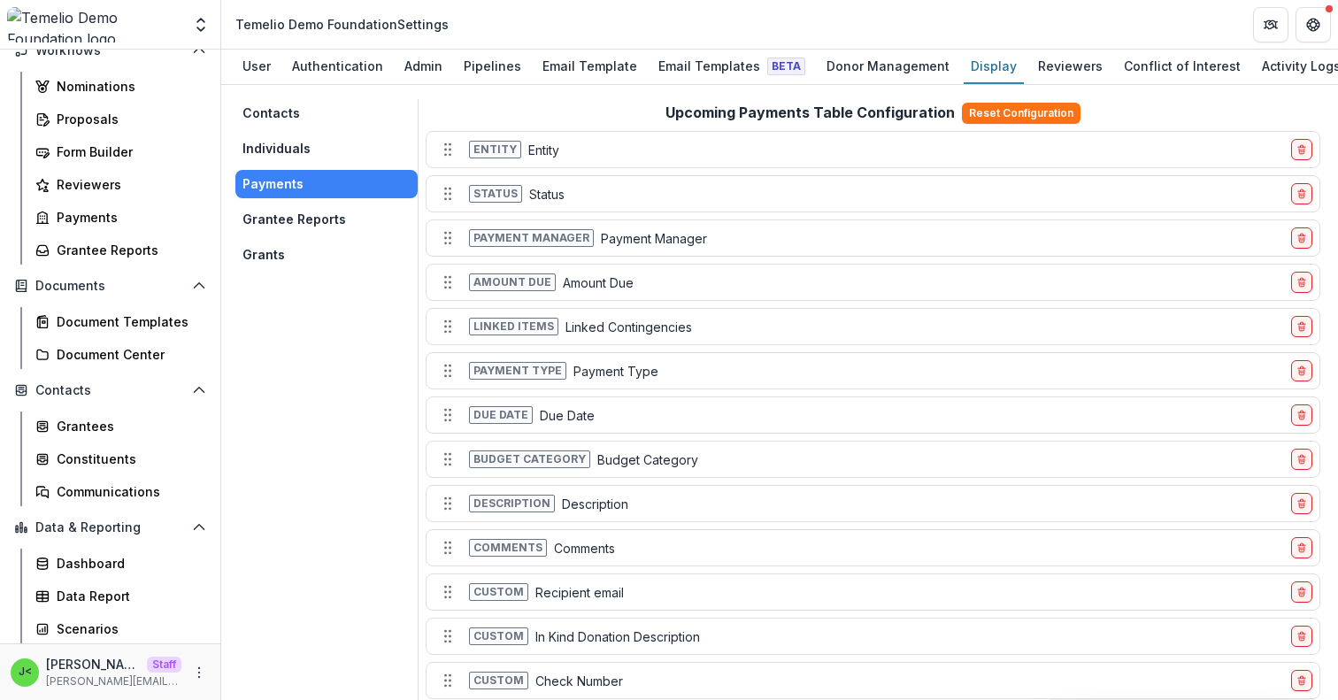
click at [304, 222] on button "Grantee Reports" at bounding box center [326, 219] width 182 height 28
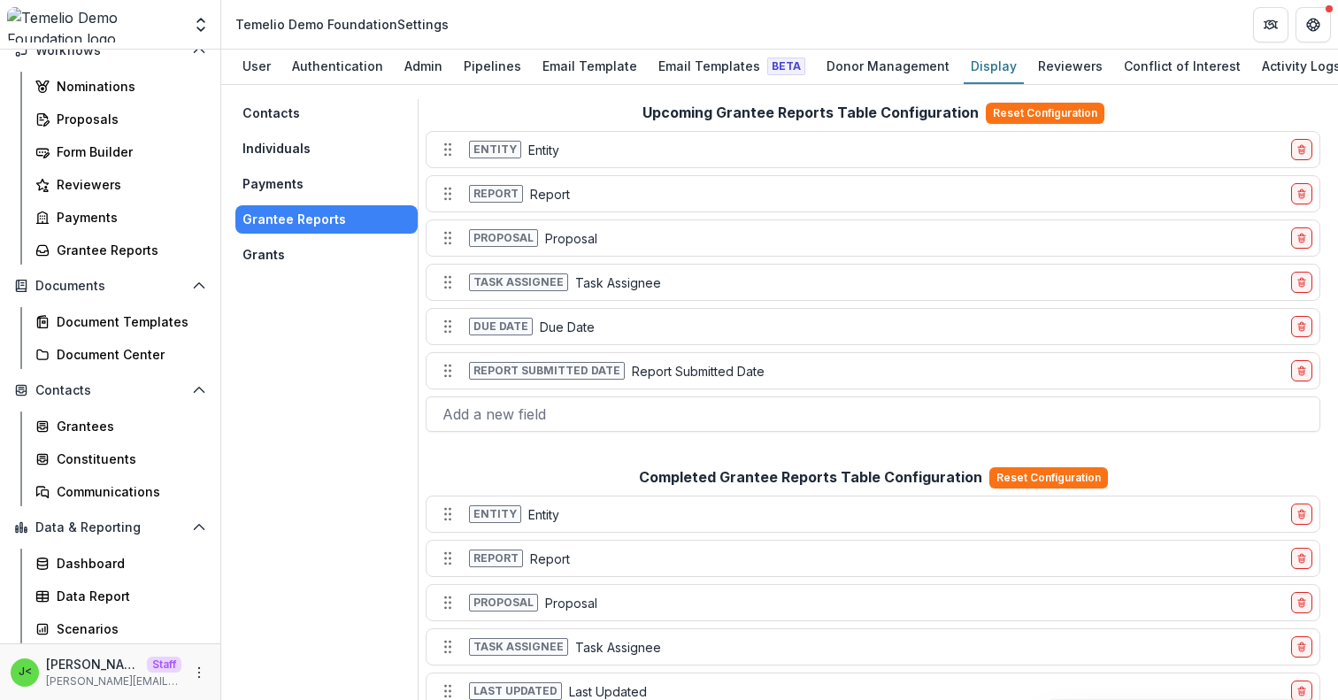
click at [312, 252] on button "Grants" at bounding box center [326, 255] width 182 height 28
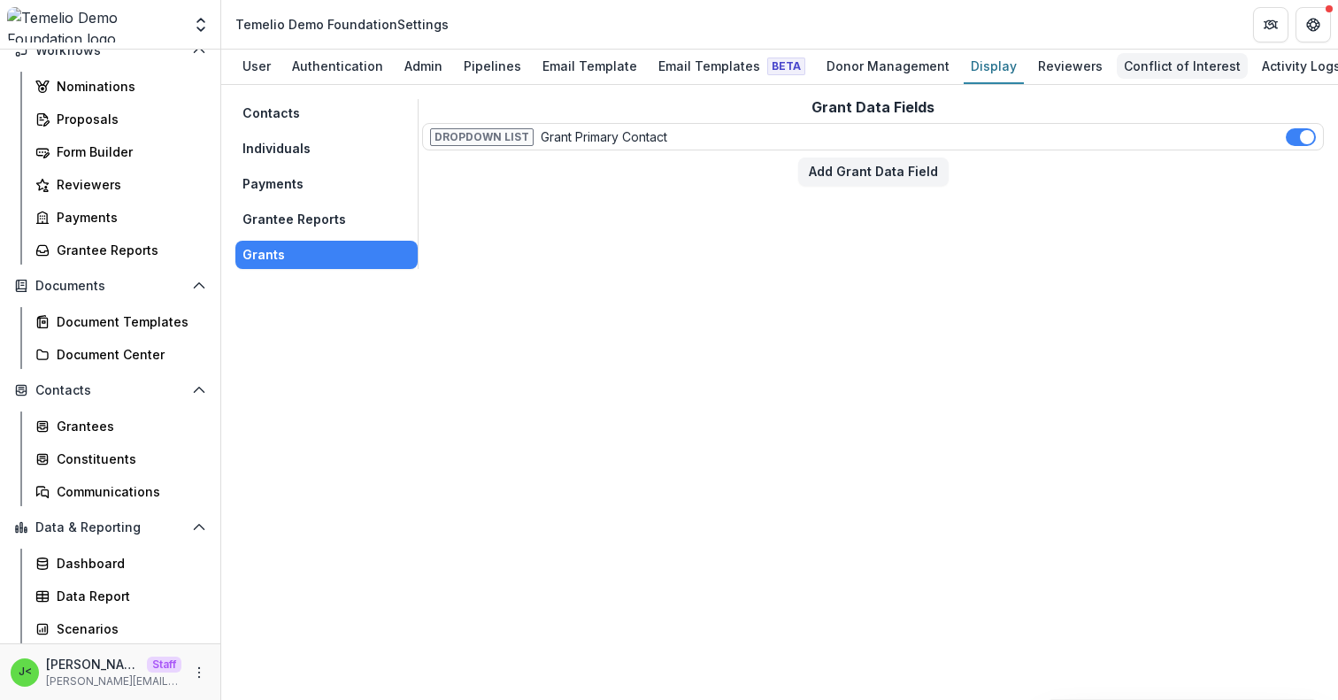
scroll to position [0, 107]
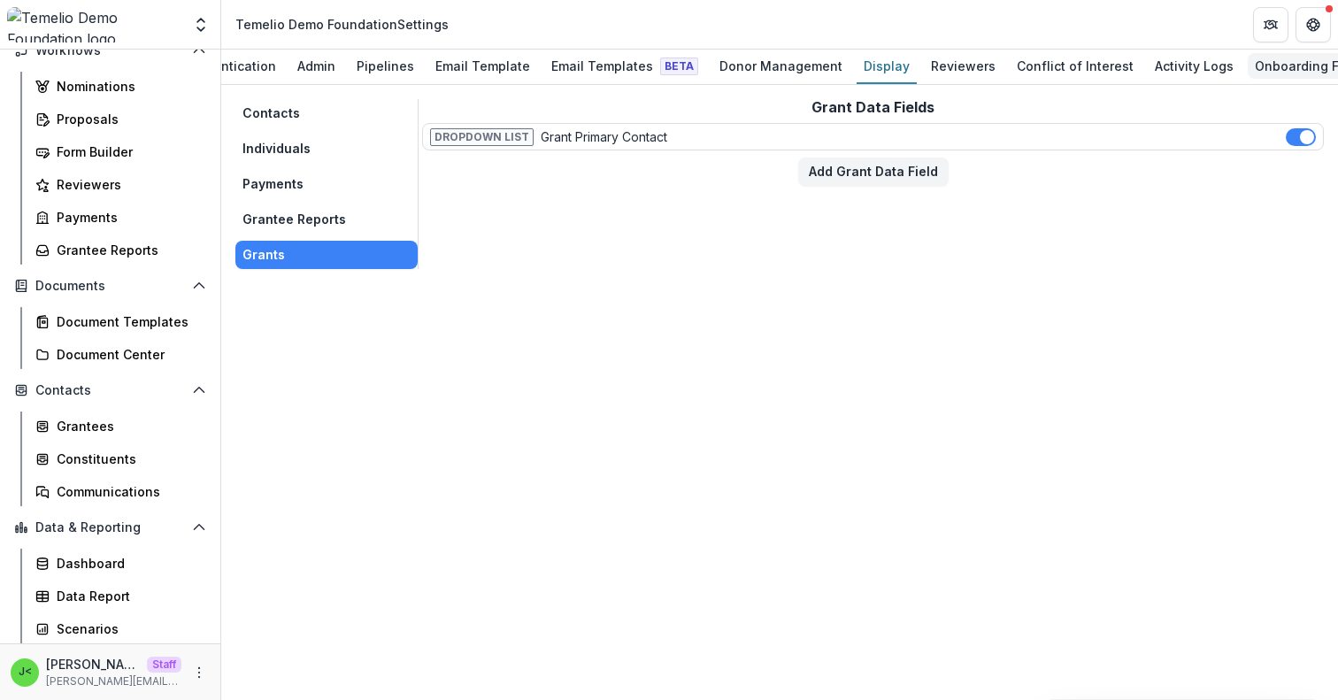
click at [1253, 73] on div "Onboarding Form" at bounding box center [1308, 66] width 120 height 26
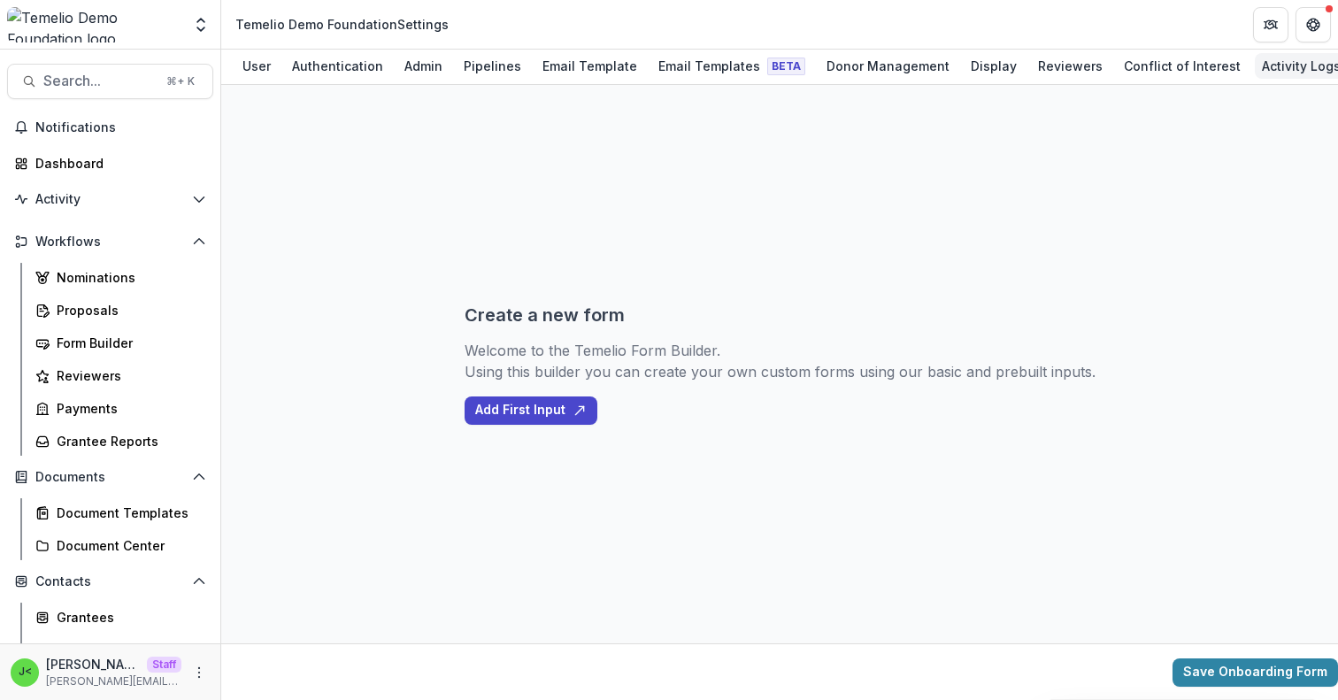
click at [1255, 73] on div "Activity Logs" at bounding box center [1301, 66] width 93 height 26
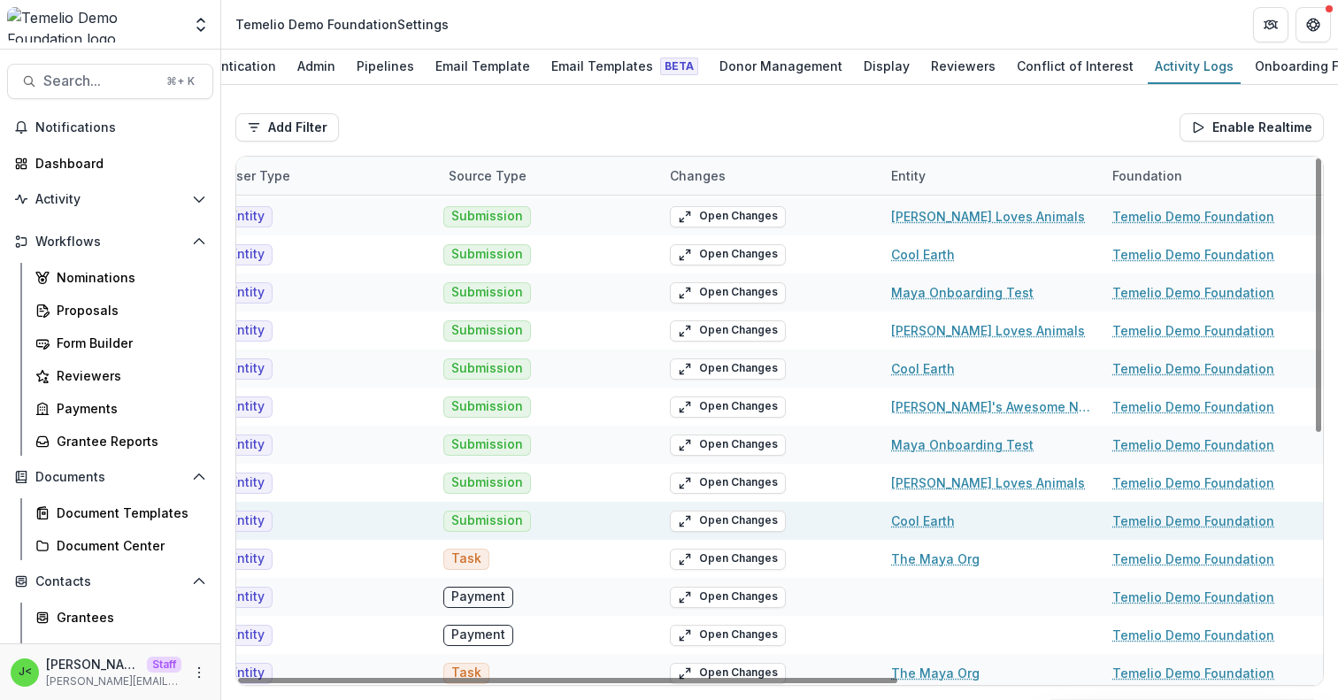
scroll to position [0, 683]
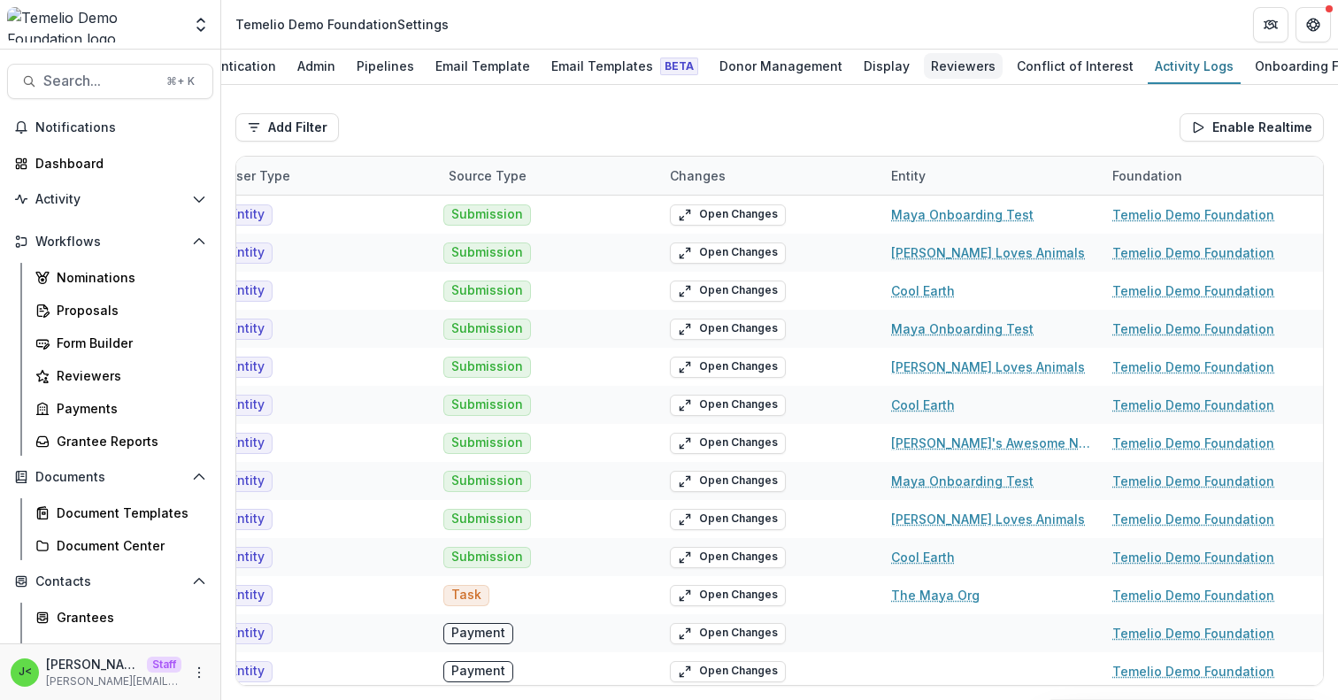
click at [924, 72] on div "Reviewers" at bounding box center [963, 66] width 79 height 26
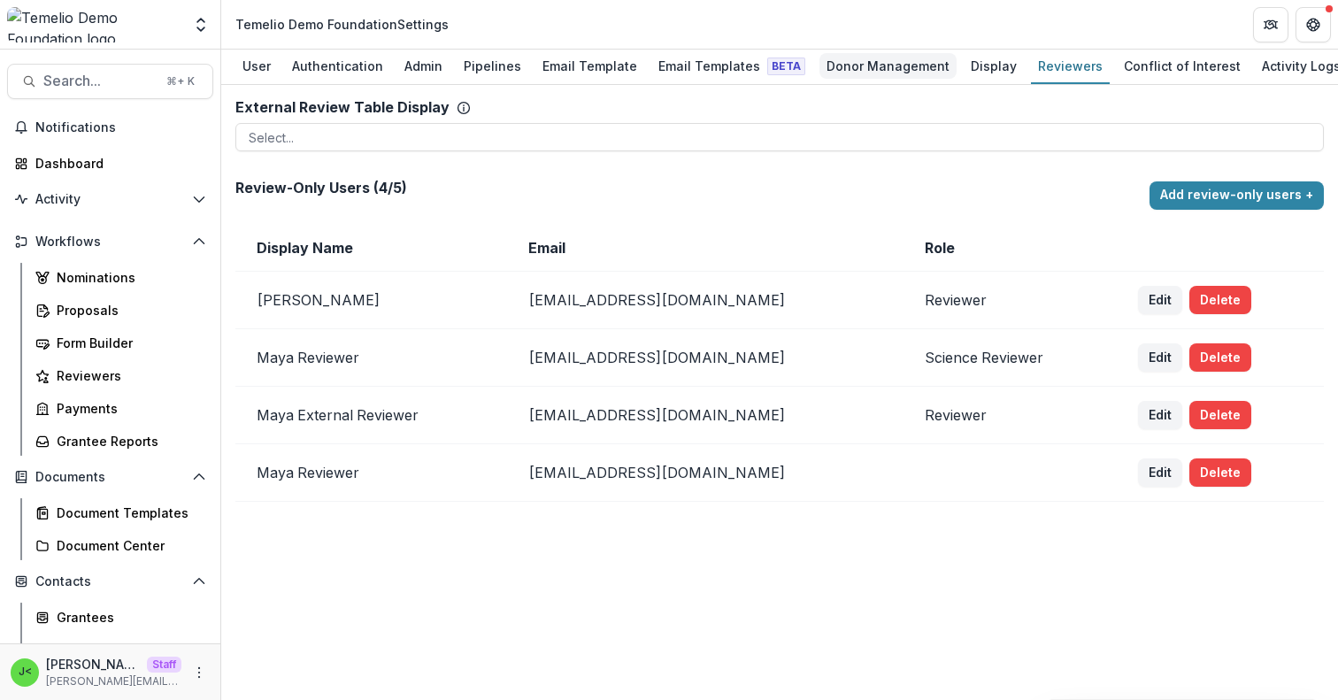
click at [879, 72] on div "Donor Management" at bounding box center [888, 66] width 137 height 26
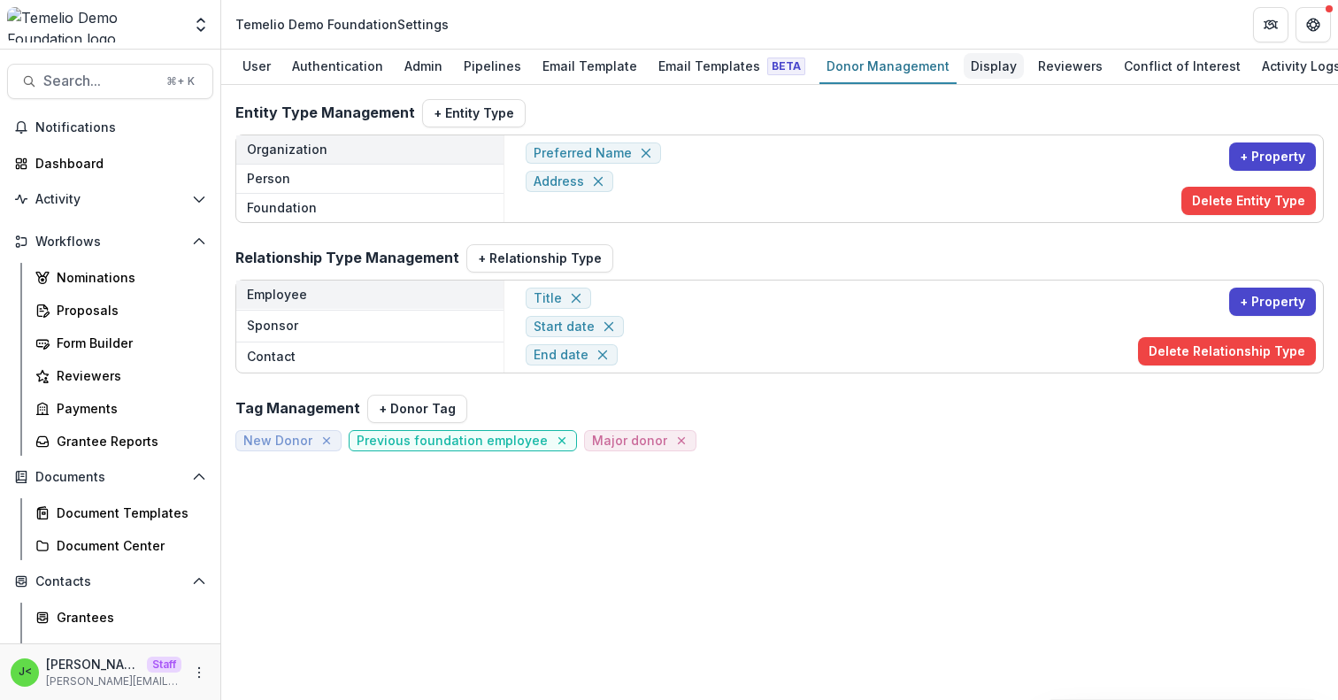
click at [964, 71] on div "Display" at bounding box center [994, 66] width 60 height 26
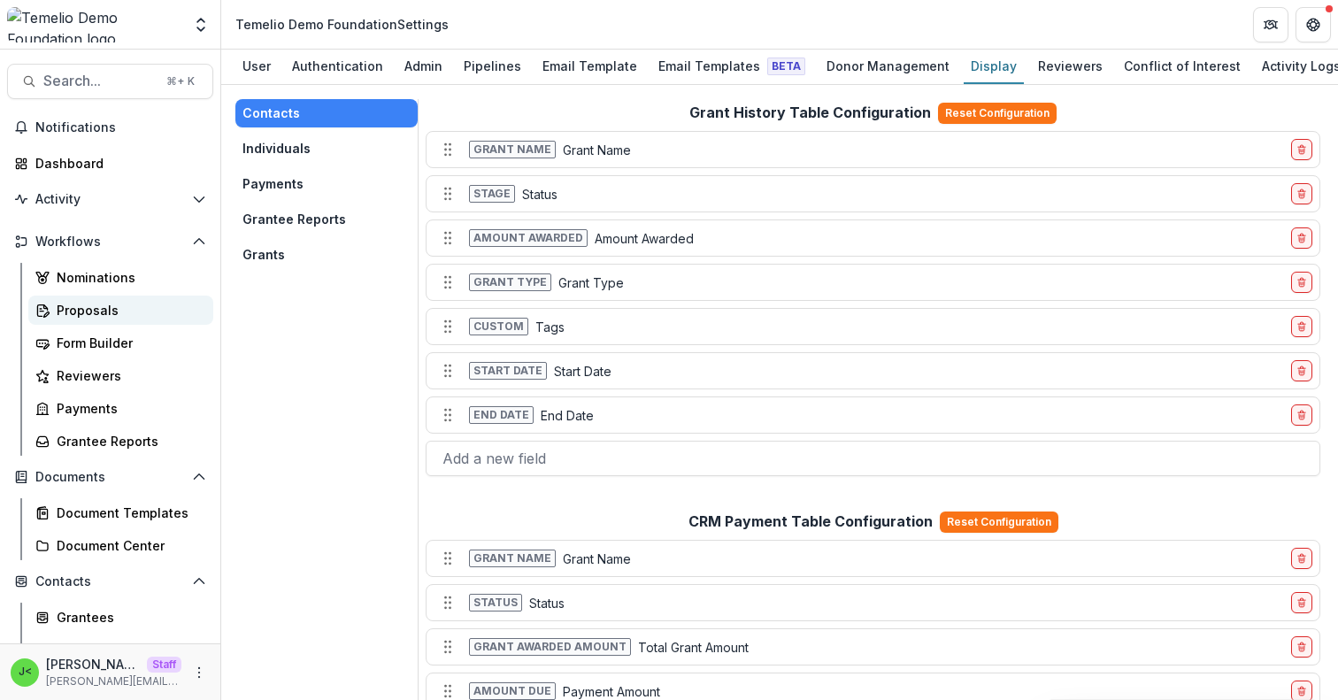
click at [127, 313] on div "Proposals" at bounding box center [128, 310] width 142 height 19
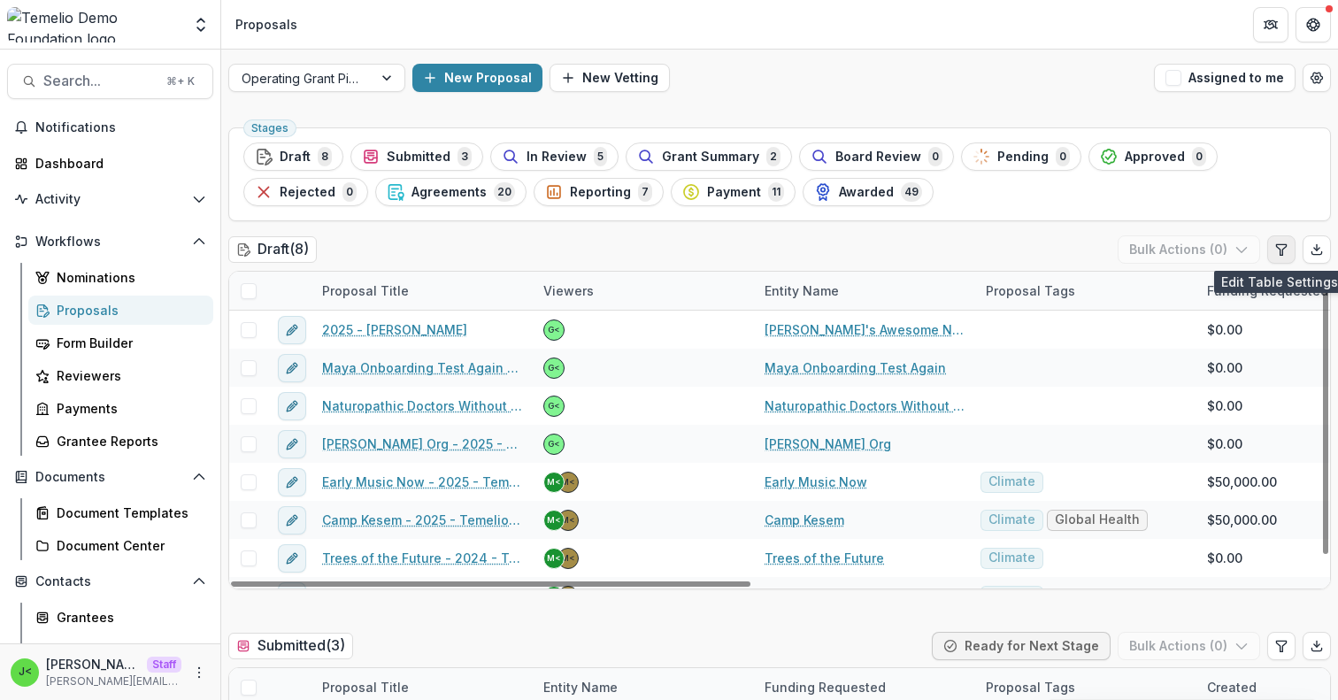
click at [1276, 254] on icon "Edit table settings" at bounding box center [1281, 250] width 14 height 14
select select "******"
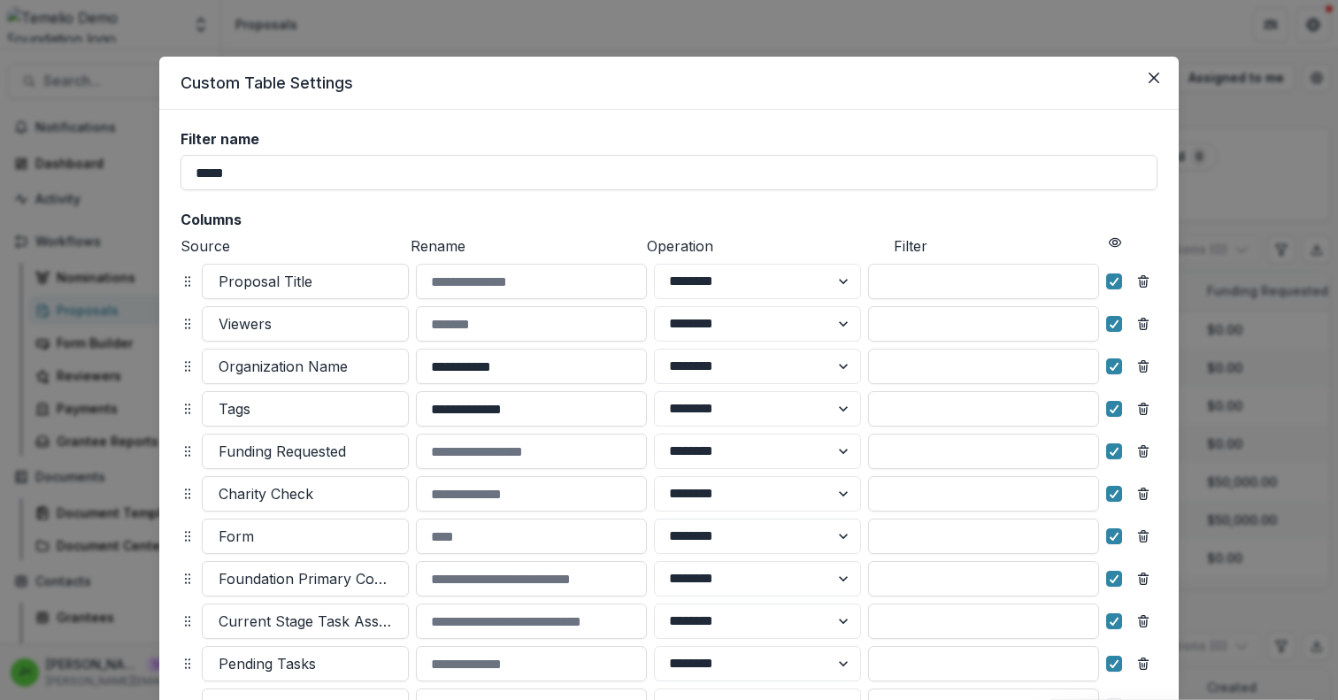
click at [1303, 161] on div "**********" at bounding box center [669, 350] width 1338 height 700
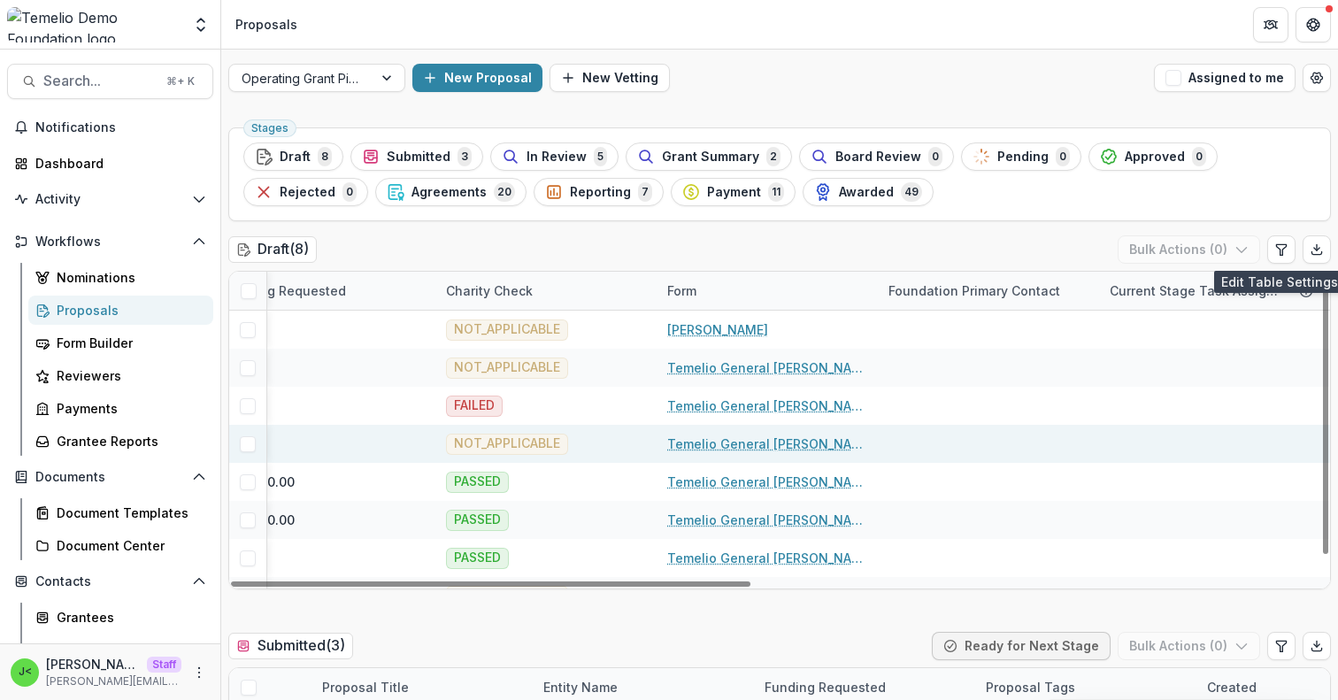
scroll to position [0, 1199]
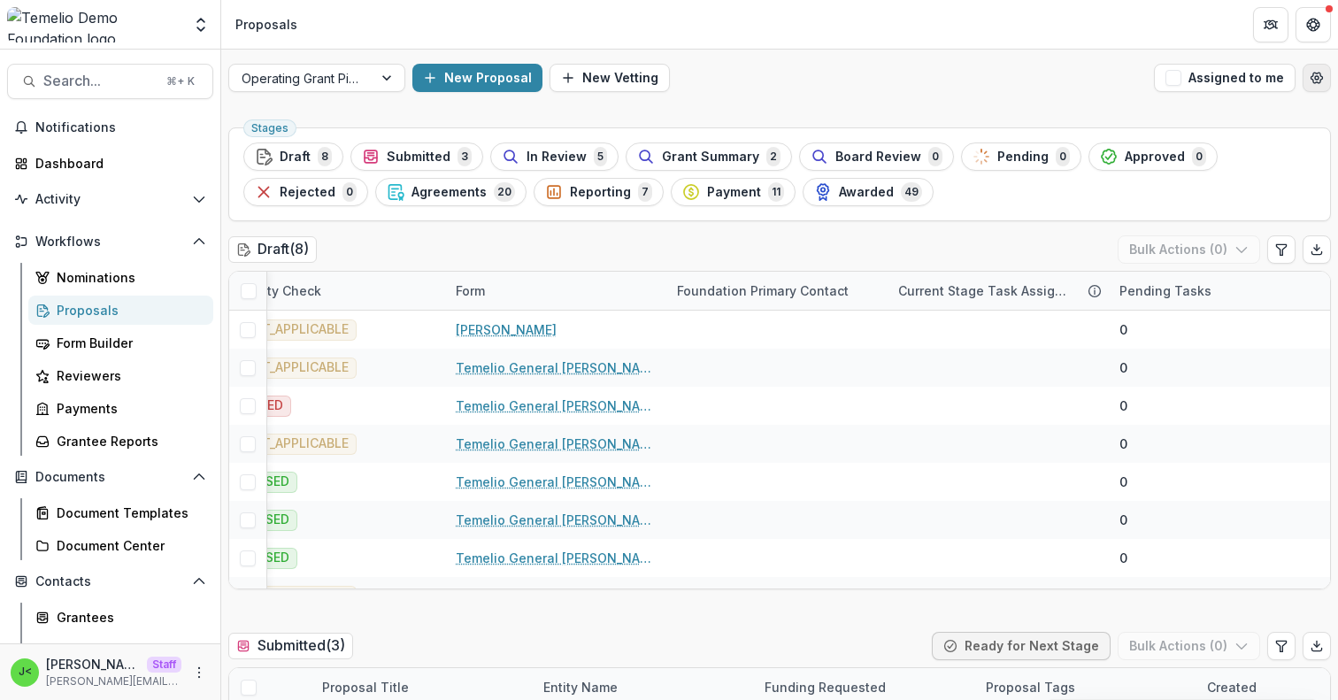
click at [1315, 79] on icon "Open table manager" at bounding box center [1318, 78] width 12 height 11
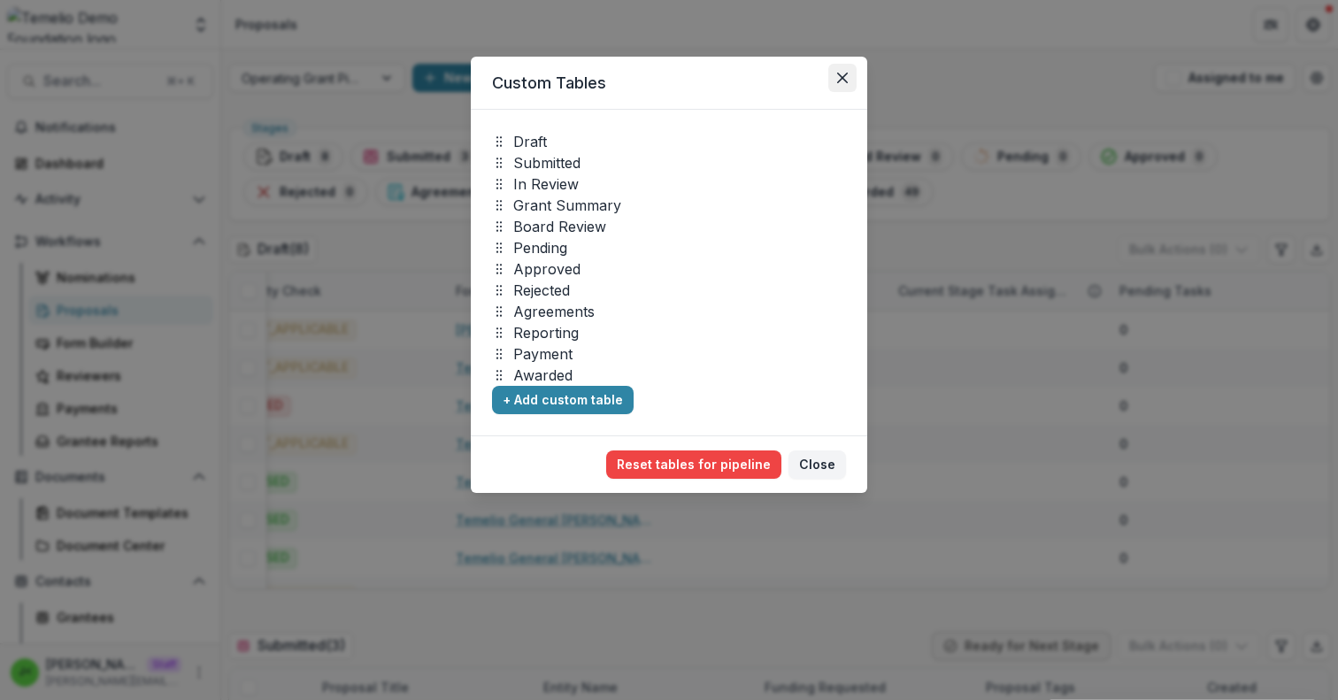
click at [846, 81] on icon "Close" at bounding box center [842, 78] width 11 height 11
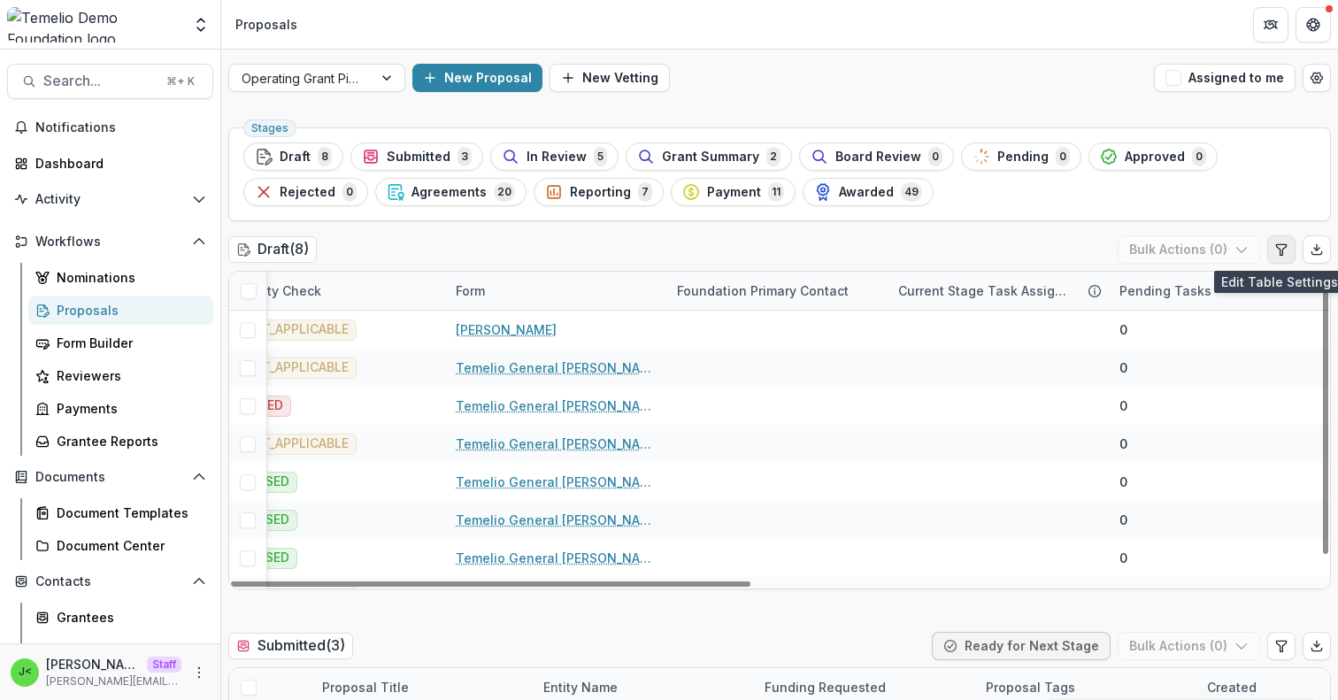
click at [1271, 257] on button "Edit table settings" at bounding box center [1281, 249] width 28 height 28
select select "******"
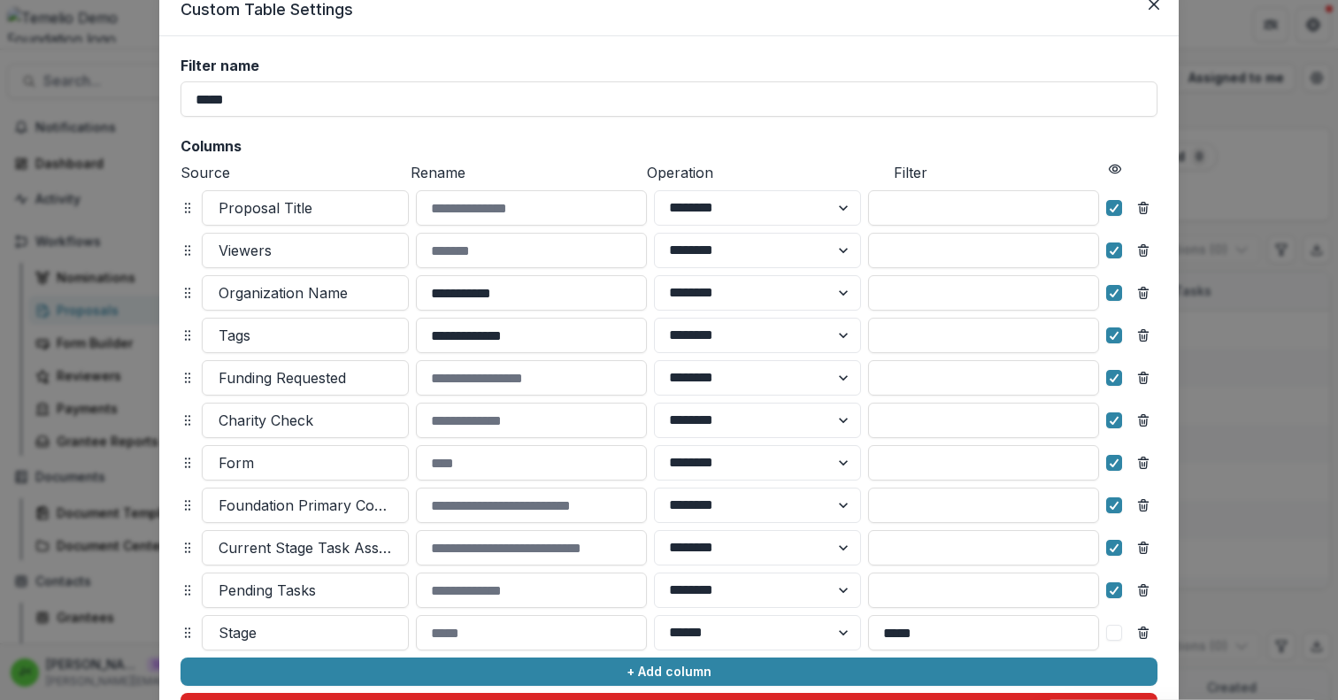
scroll to position [0, 0]
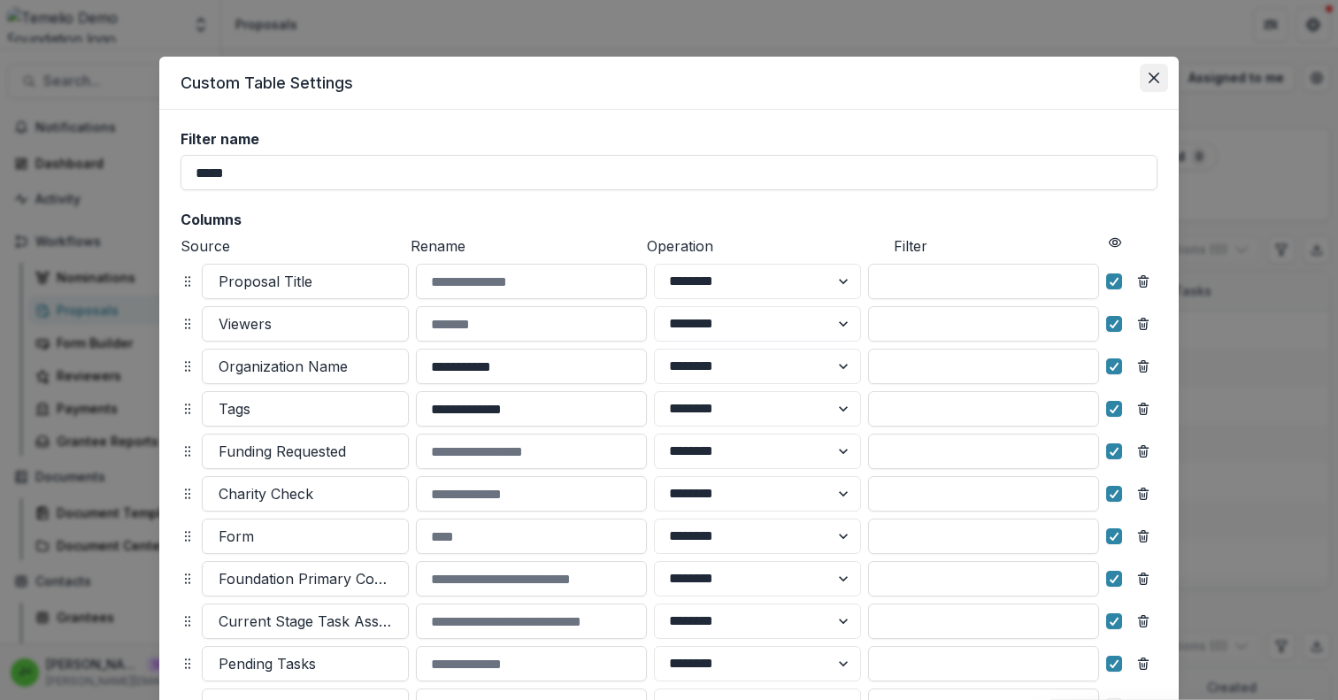
click at [1153, 73] on icon "Close" at bounding box center [1154, 78] width 11 height 11
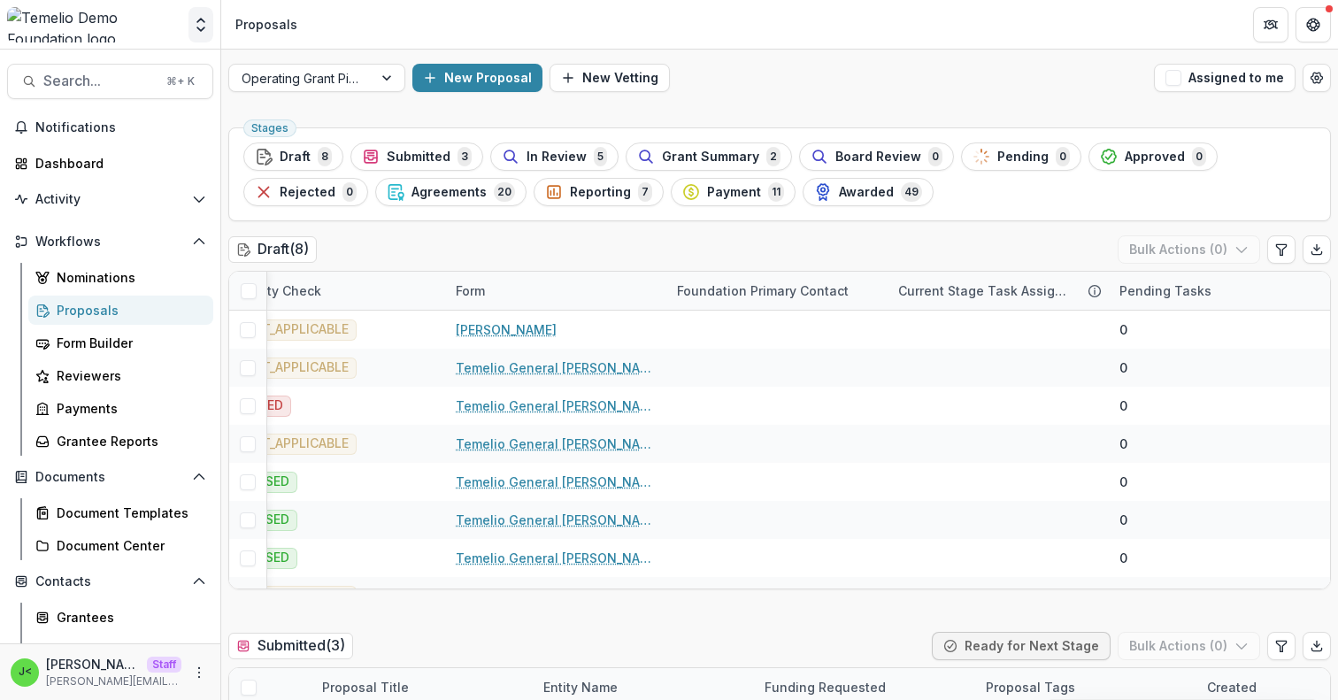
click at [209, 30] on icon "Open entity switcher" at bounding box center [201, 25] width 18 height 18
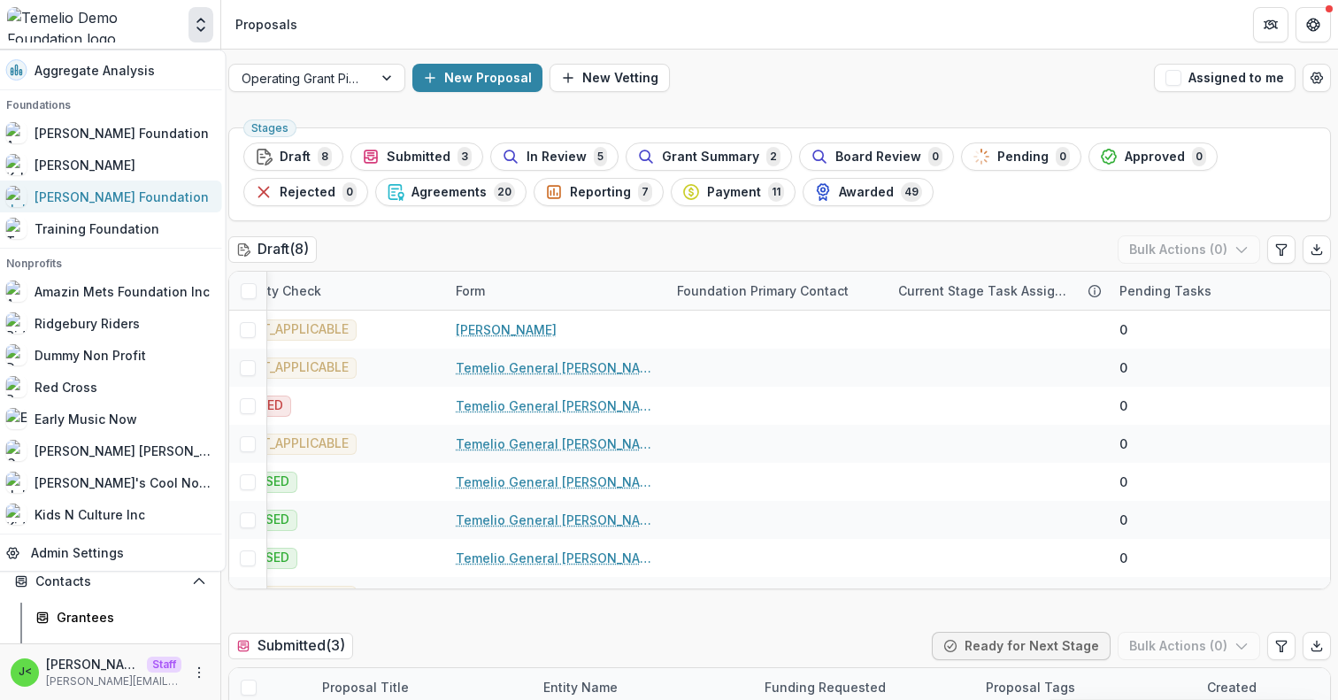
click at [141, 202] on div "[PERSON_NAME] Foundation" at bounding box center [108, 196] width 205 height 21
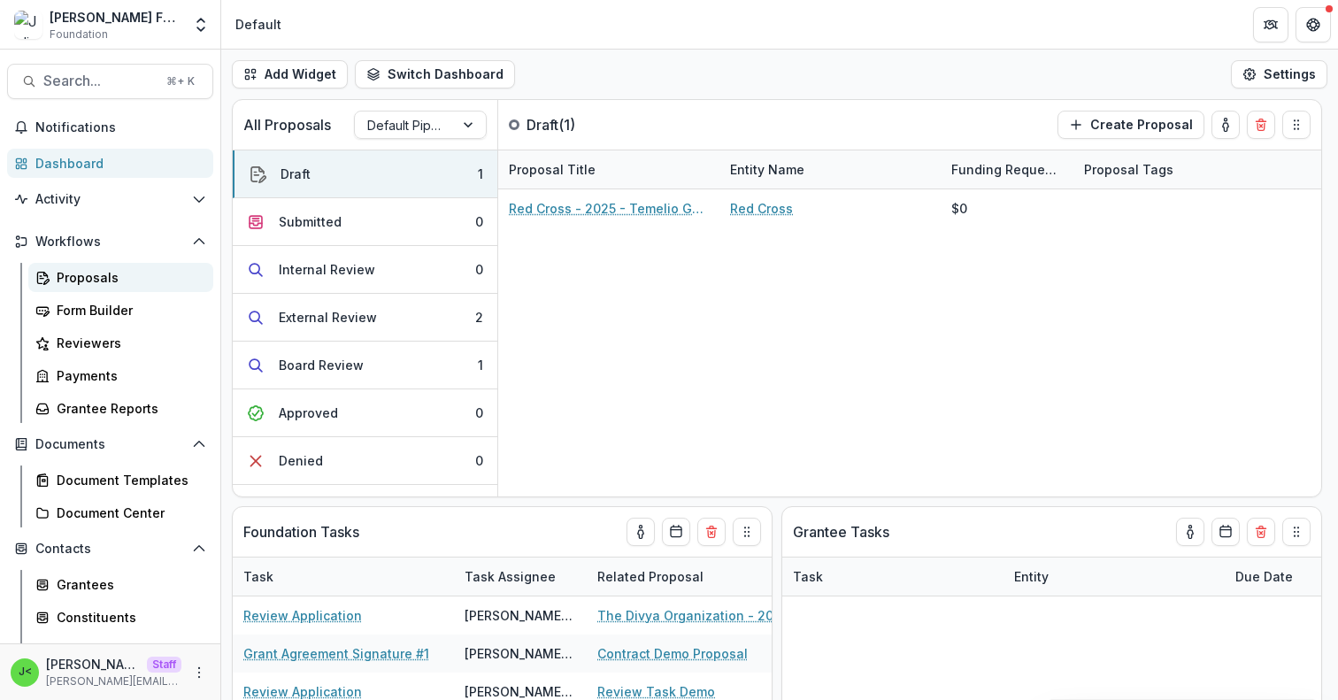
click at [107, 286] on div "Proposals" at bounding box center [128, 277] width 142 height 19
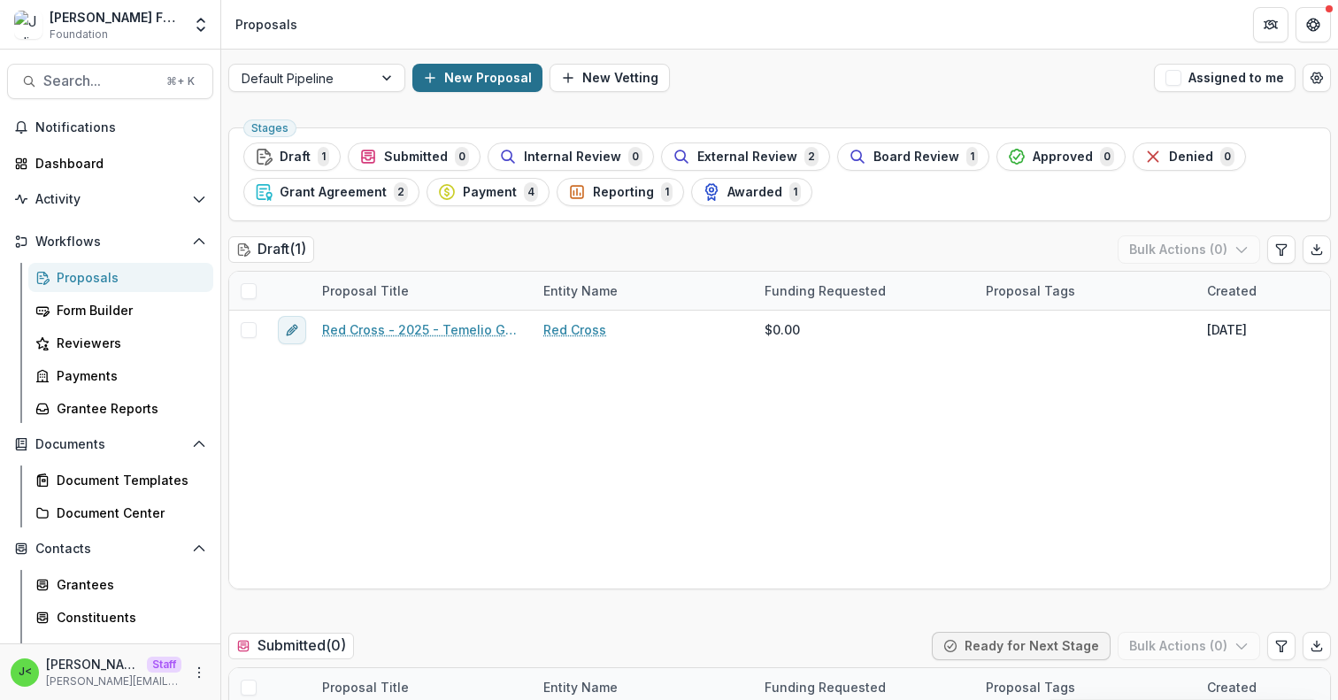
click at [489, 78] on button "New Proposal" at bounding box center [477, 78] width 130 height 28
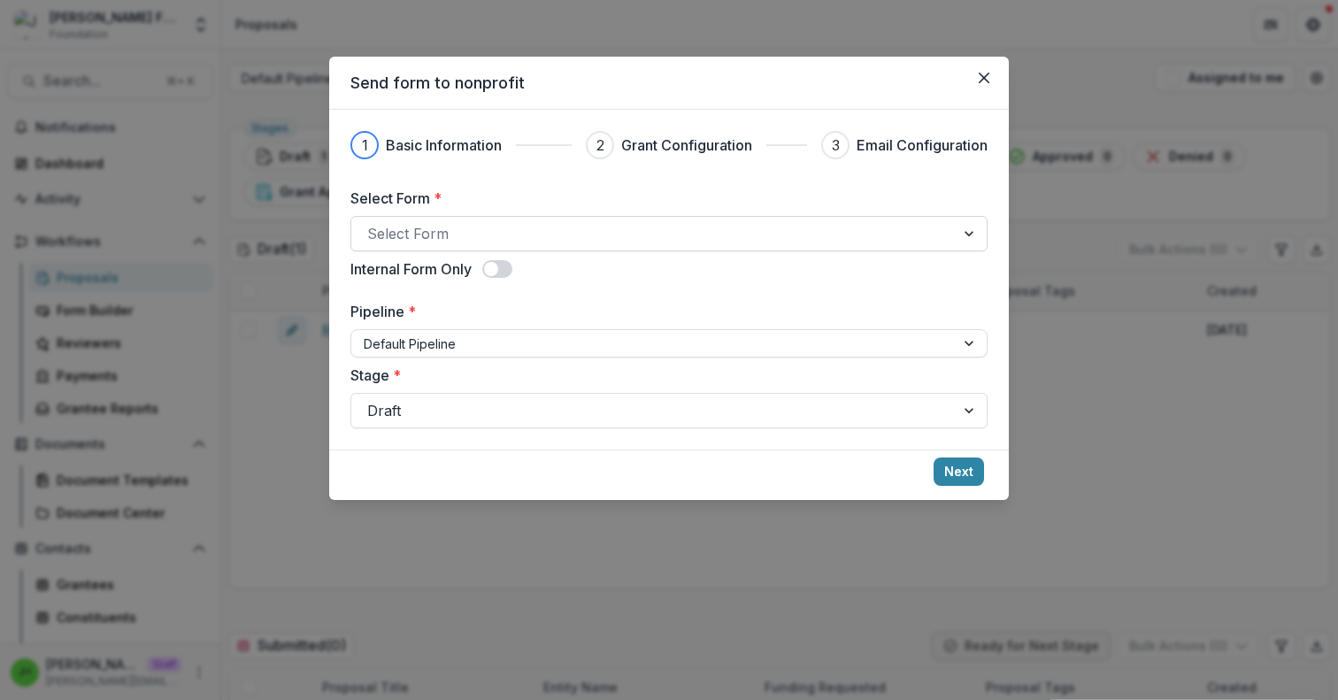
click at [450, 234] on div at bounding box center [653, 233] width 572 height 25
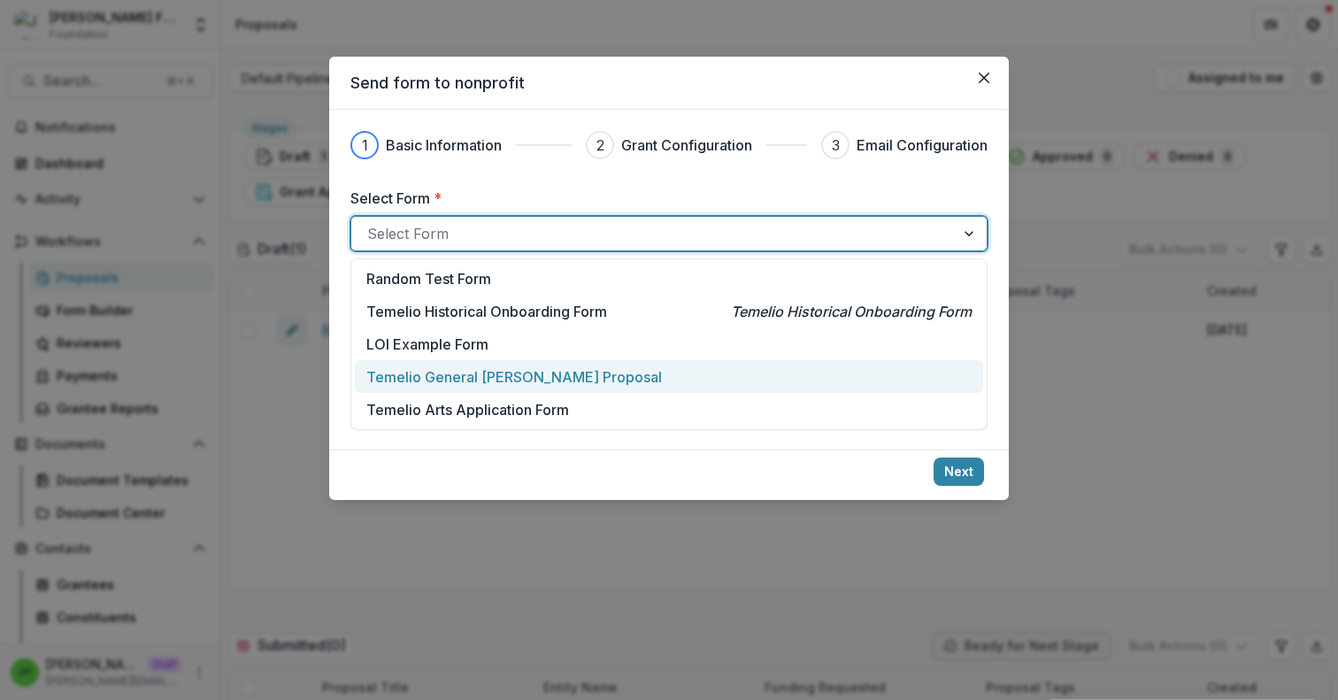
click at [474, 378] on p "Temelio General [PERSON_NAME] Proposal" at bounding box center [514, 376] width 296 height 21
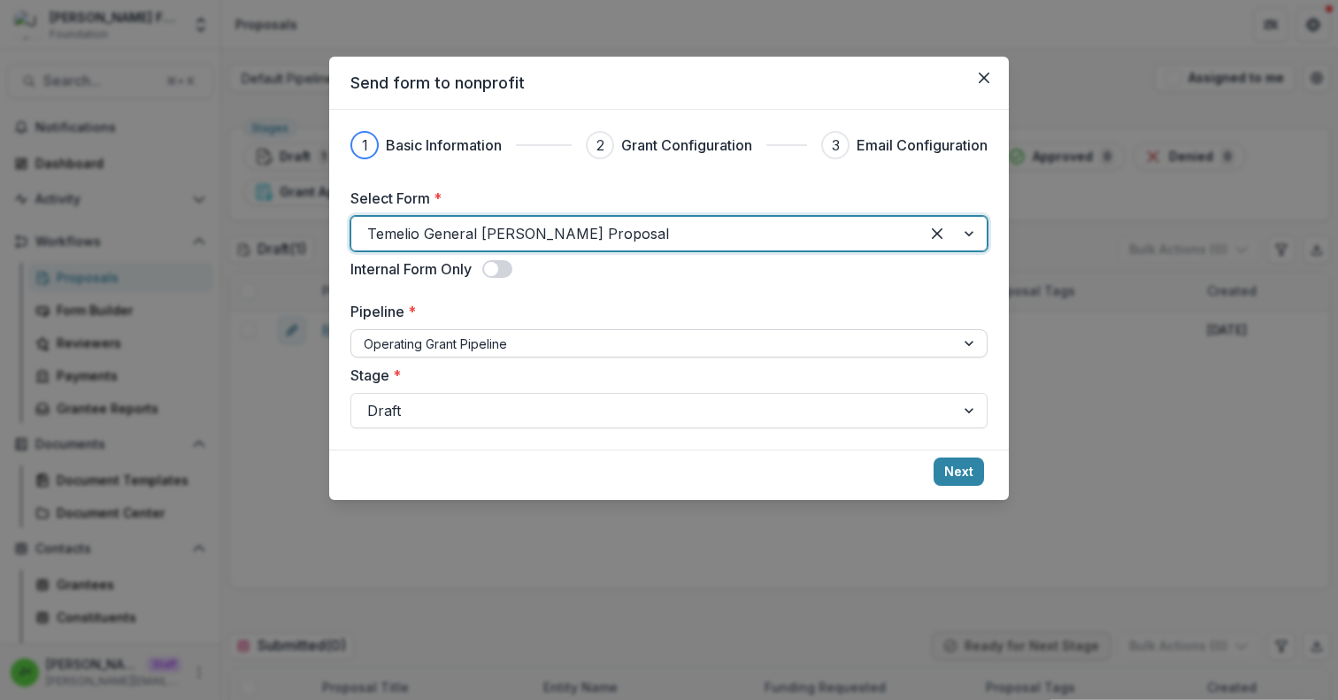
click at [474, 350] on div at bounding box center [653, 344] width 579 height 22
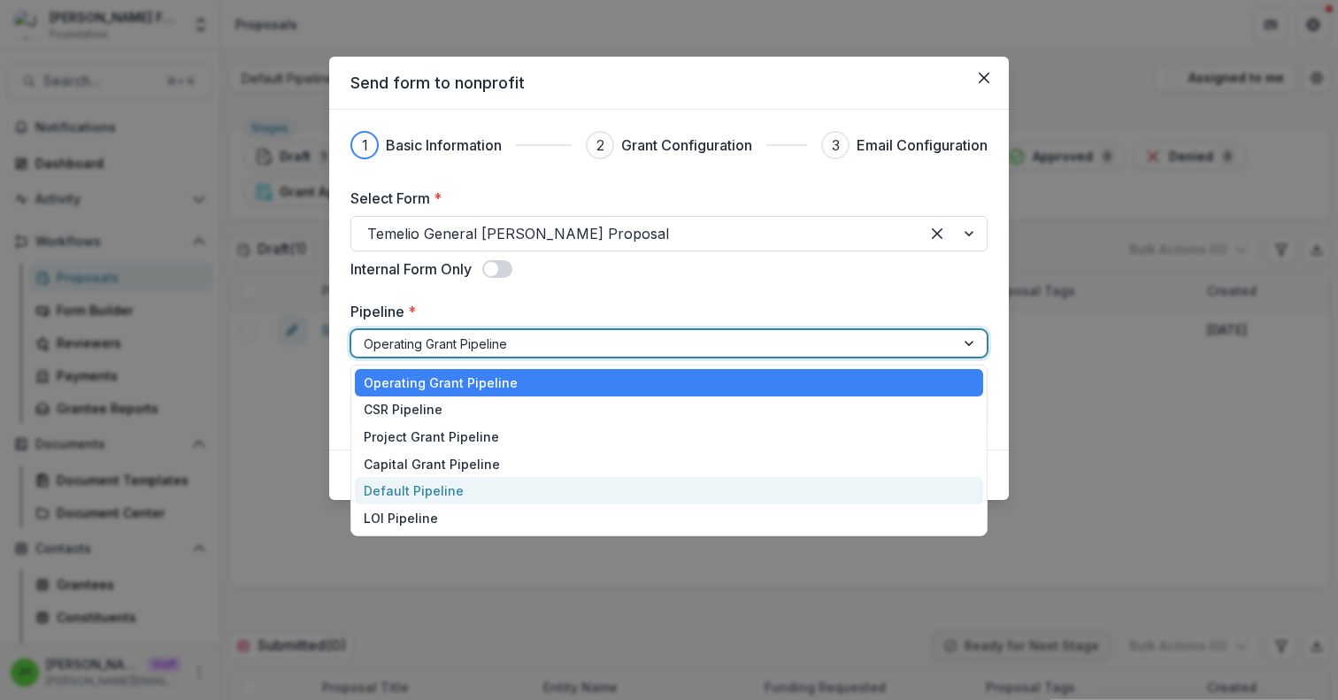
click at [443, 495] on div "Default Pipeline" at bounding box center [669, 490] width 628 height 27
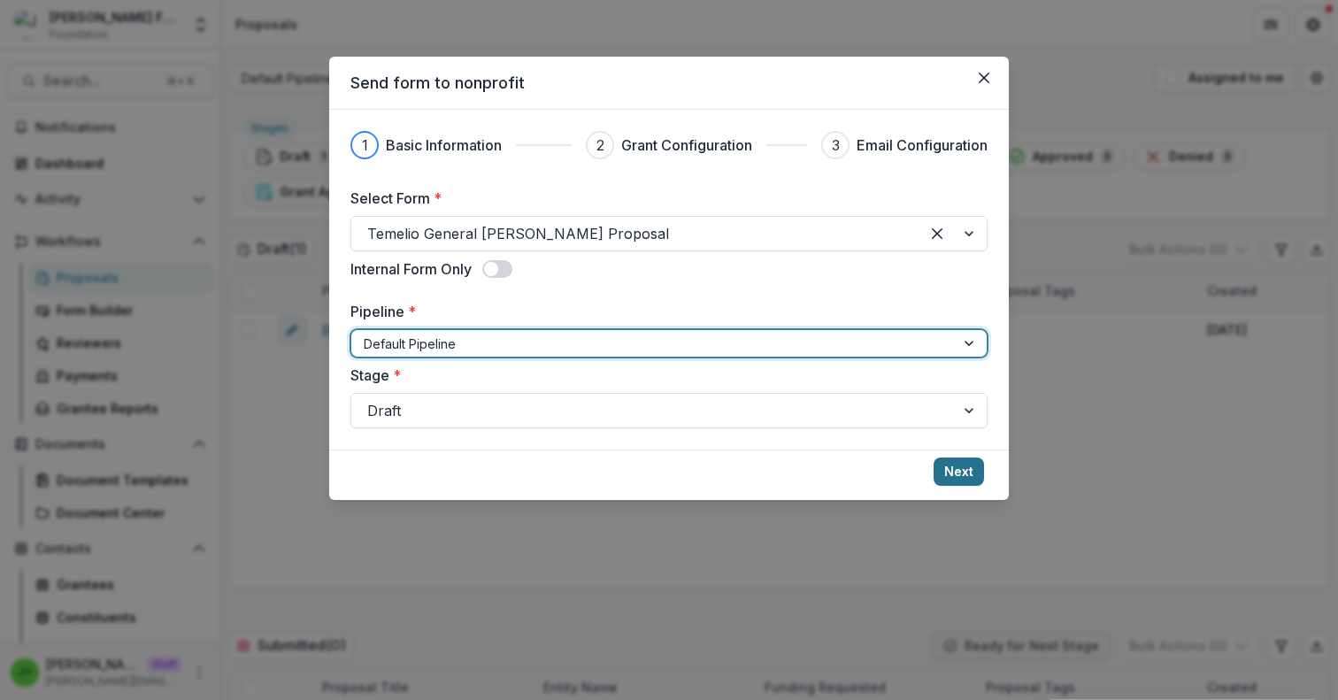
click at [962, 479] on button "Next" at bounding box center [959, 472] width 50 height 28
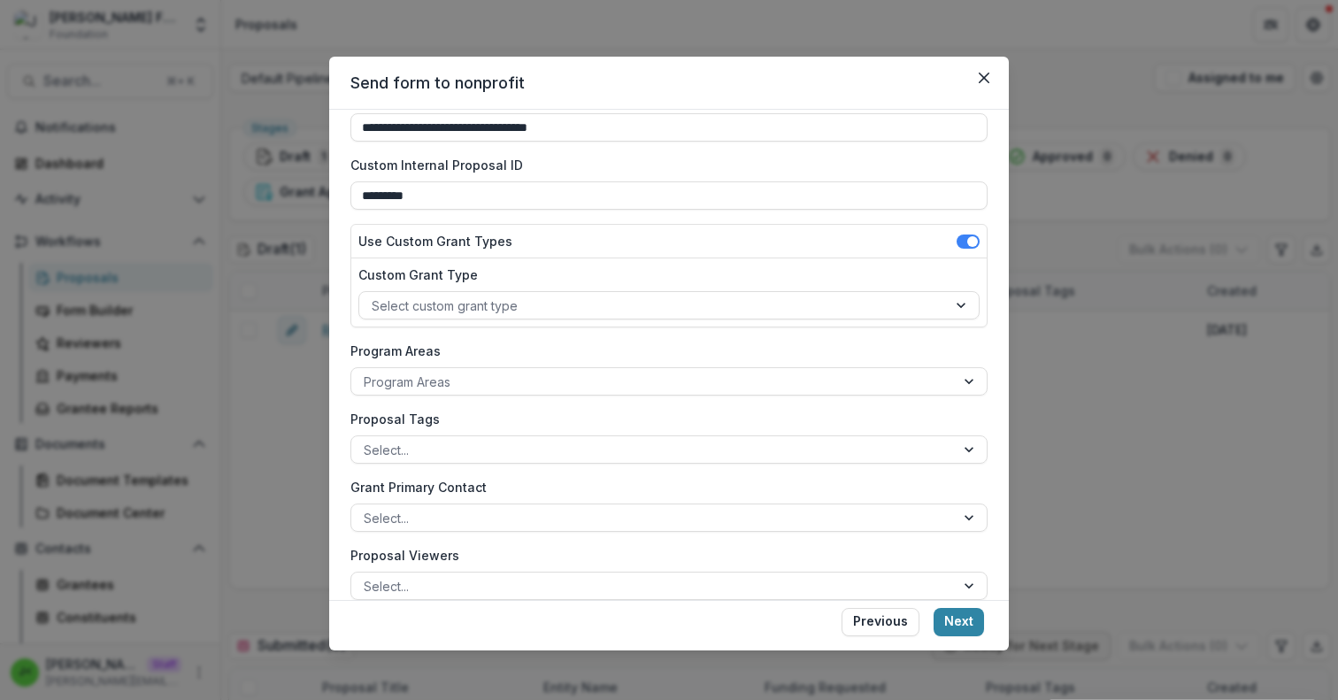
scroll to position [101, 0]
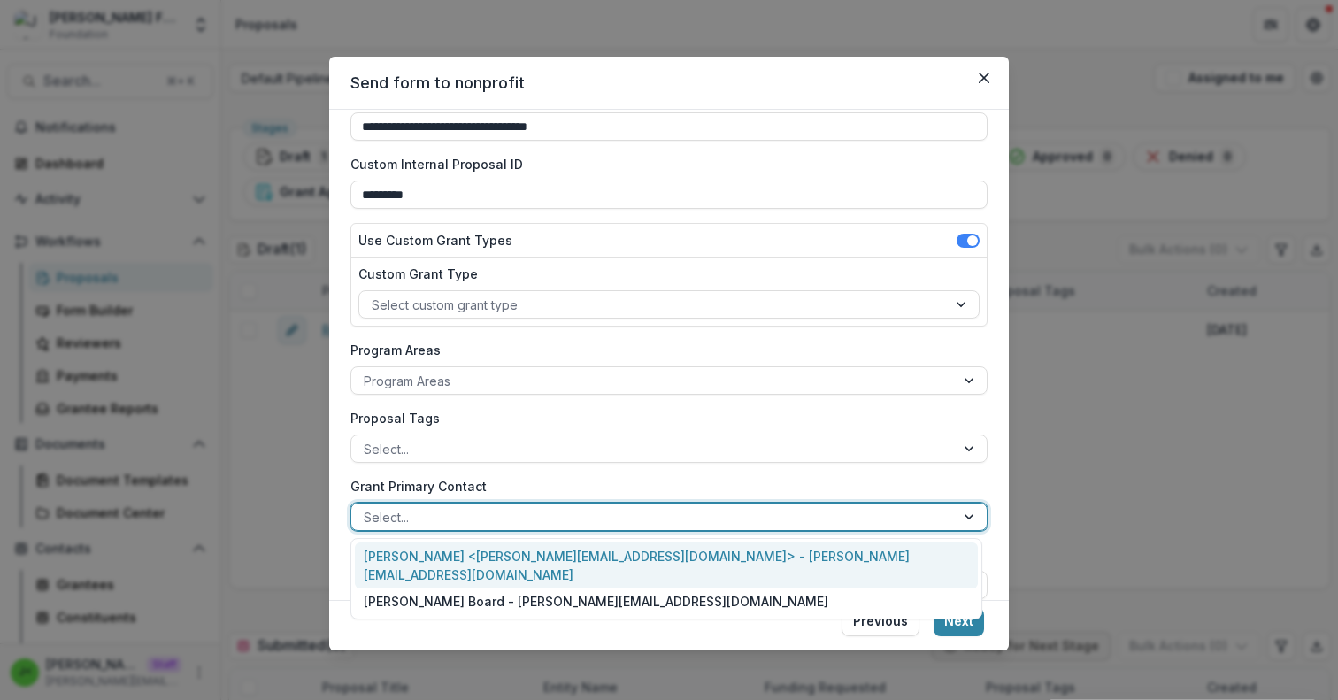
click at [489, 517] on div at bounding box center [653, 517] width 579 height 22
click at [495, 558] on div "Julie <julie@trytemelio.com> - julie@trytemelio.com" at bounding box center [666, 566] width 623 height 46
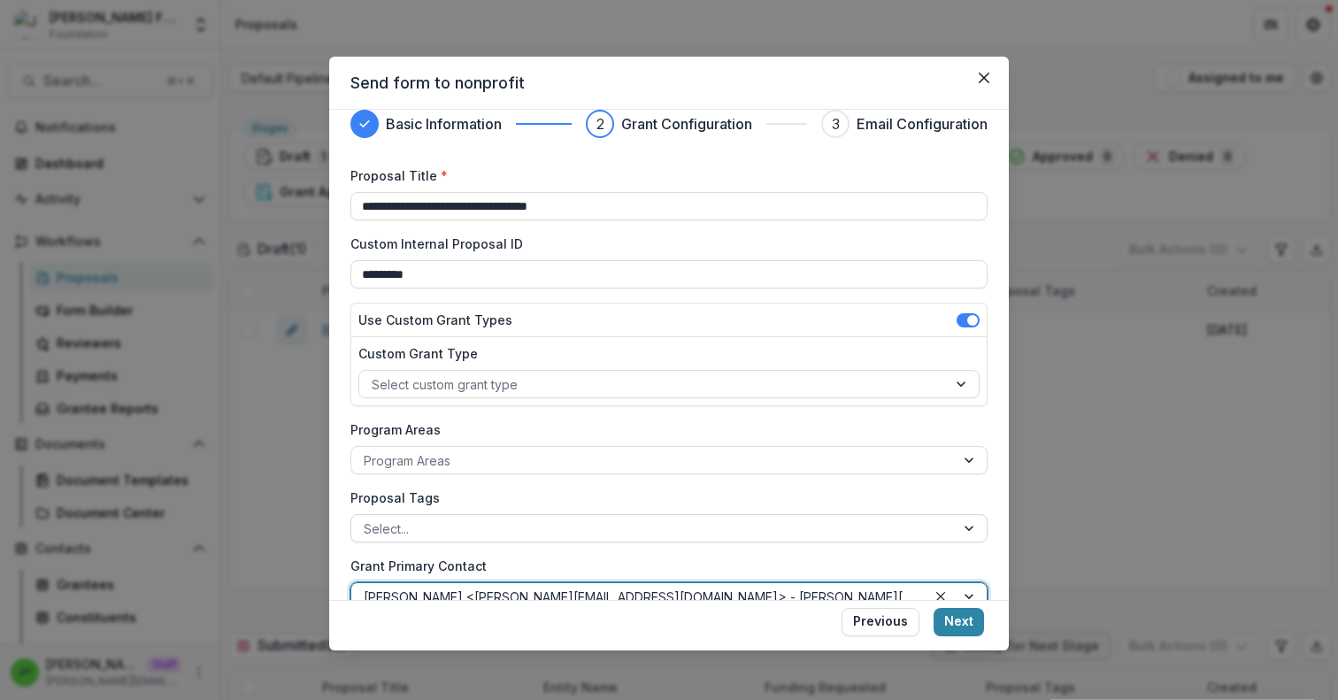
scroll to position [12, 0]
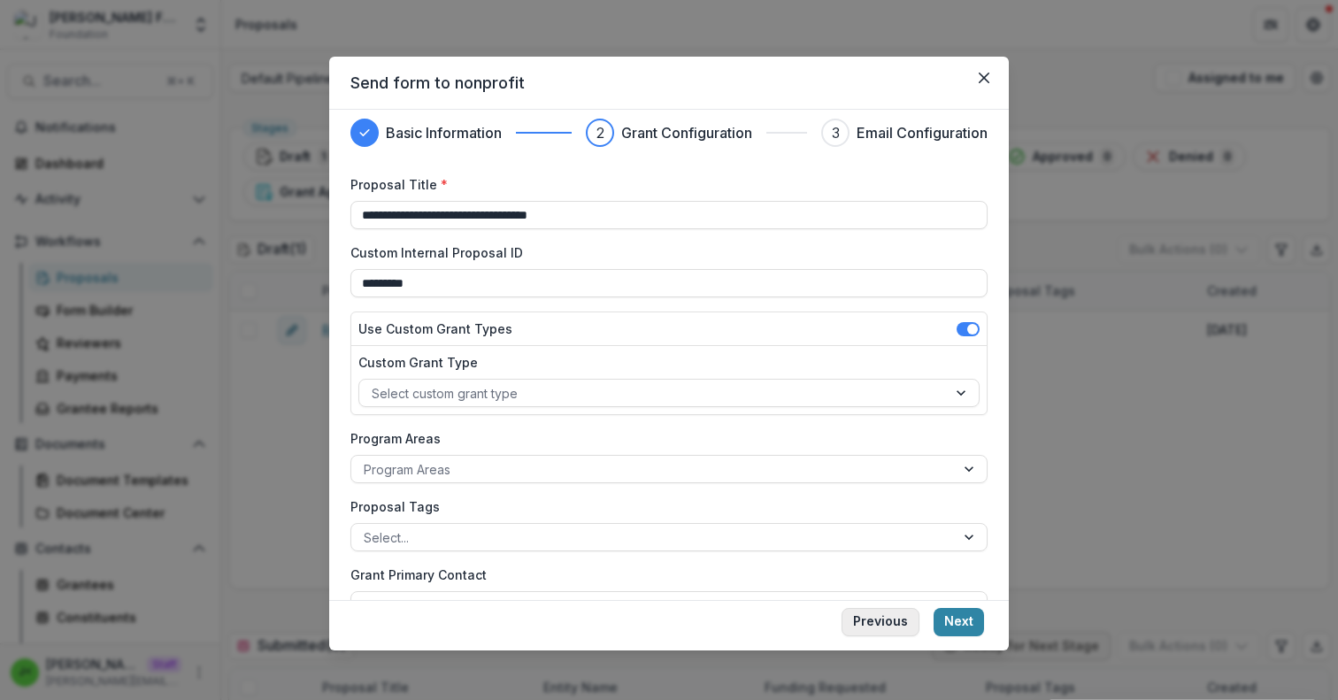
click at [885, 628] on button "Previous" at bounding box center [881, 622] width 78 height 28
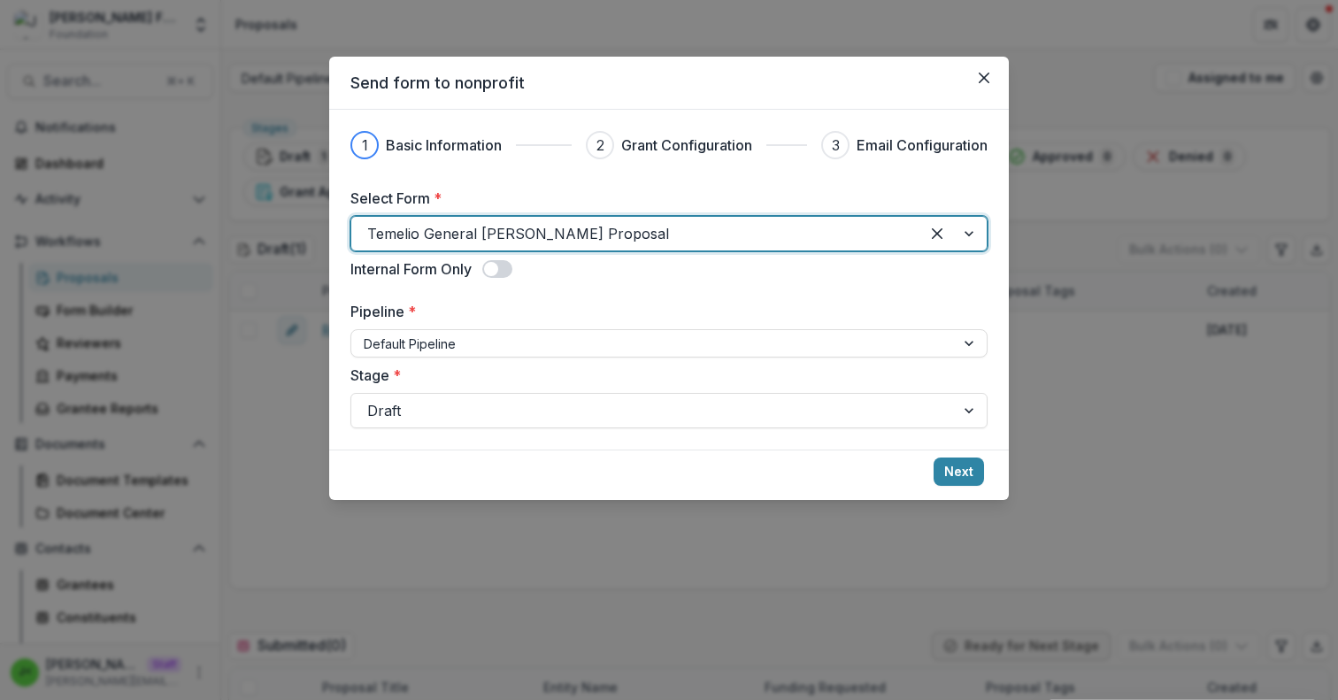
click at [731, 148] on h3 "Grant Configuration" at bounding box center [686, 145] width 131 height 21
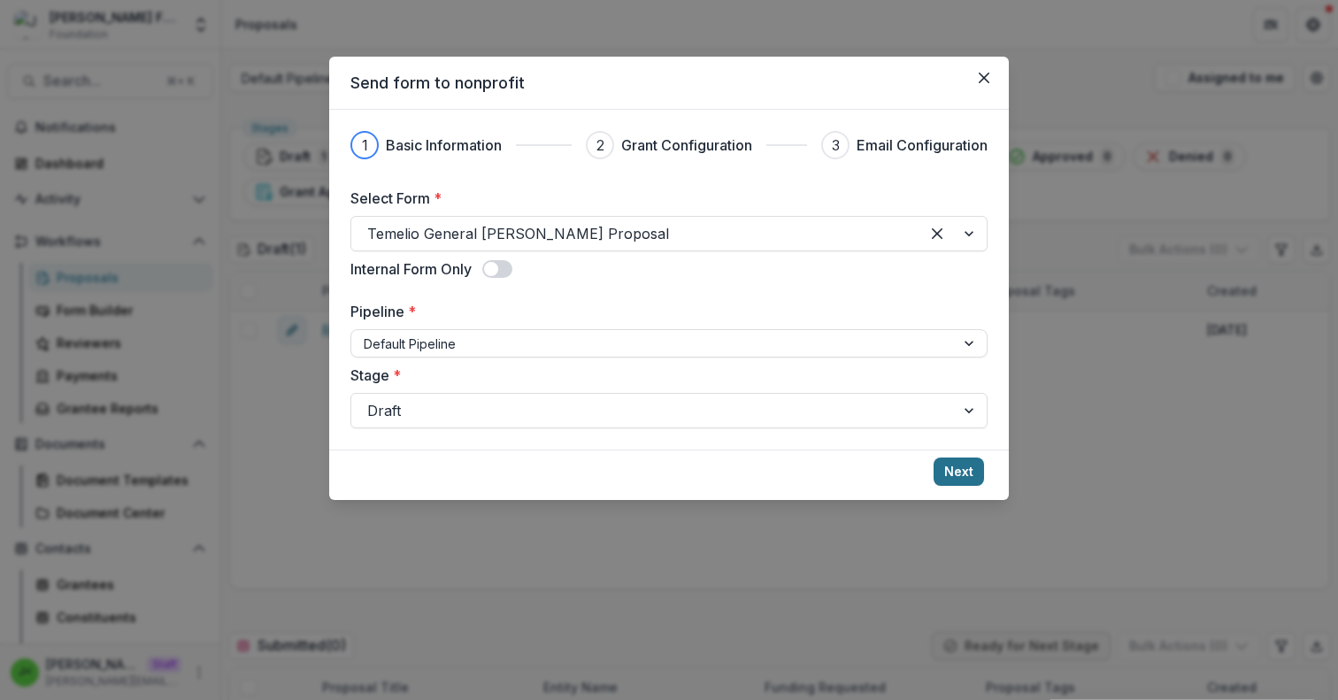
click at [951, 468] on button "Next" at bounding box center [959, 472] width 50 height 28
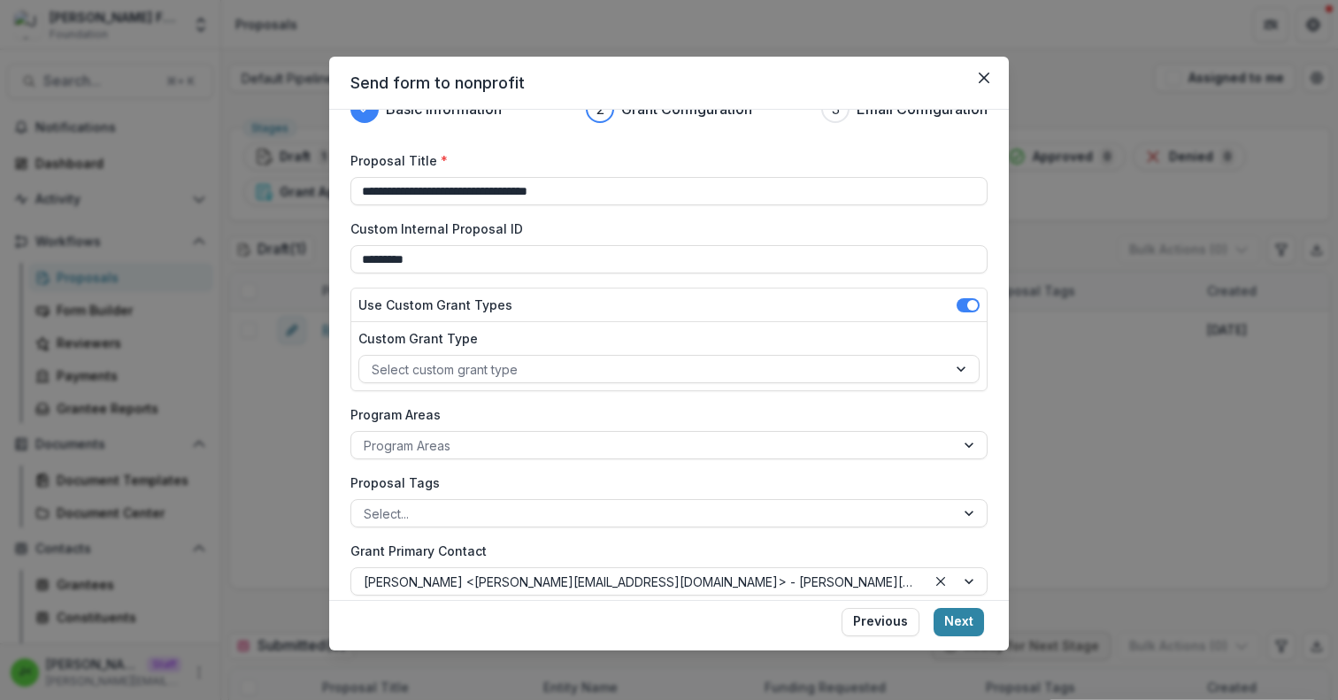
scroll to position [34, 0]
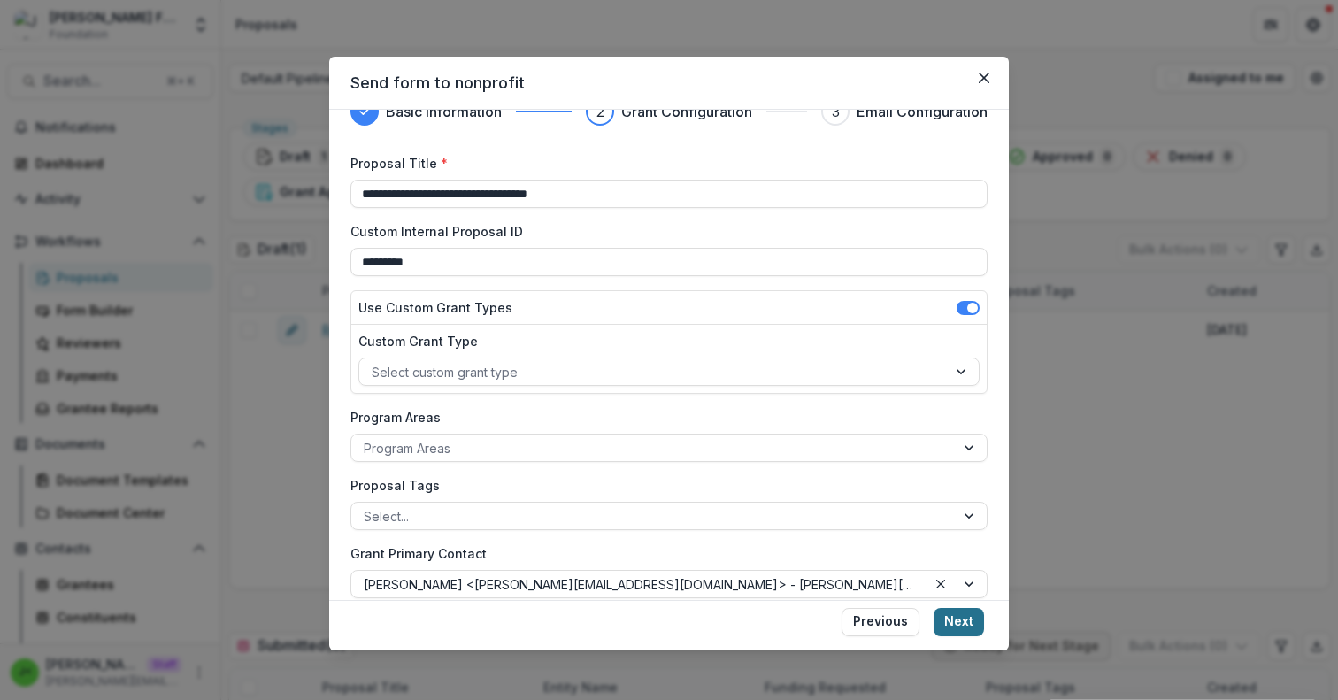
click at [976, 632] on button "Next" at bounding box center [959, 622] width 50 height 28
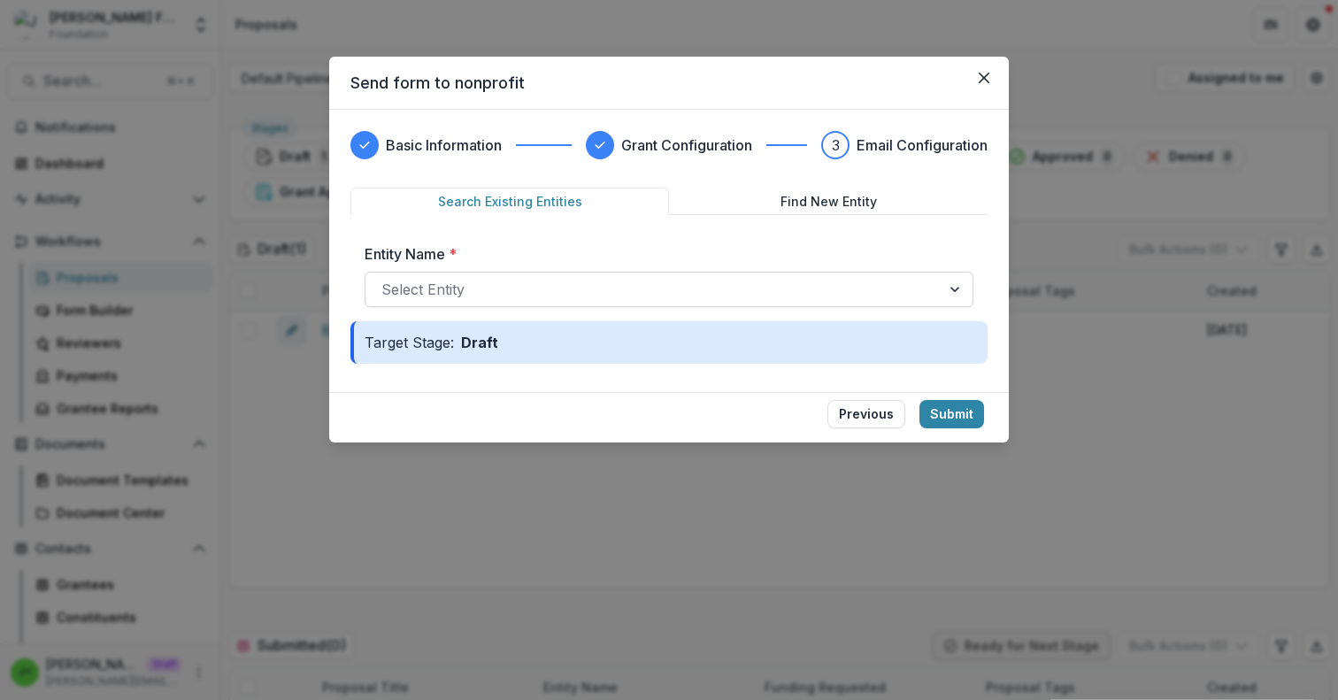
click at [674, 296] on div at bounding box center [652, 289] width 543 height 25
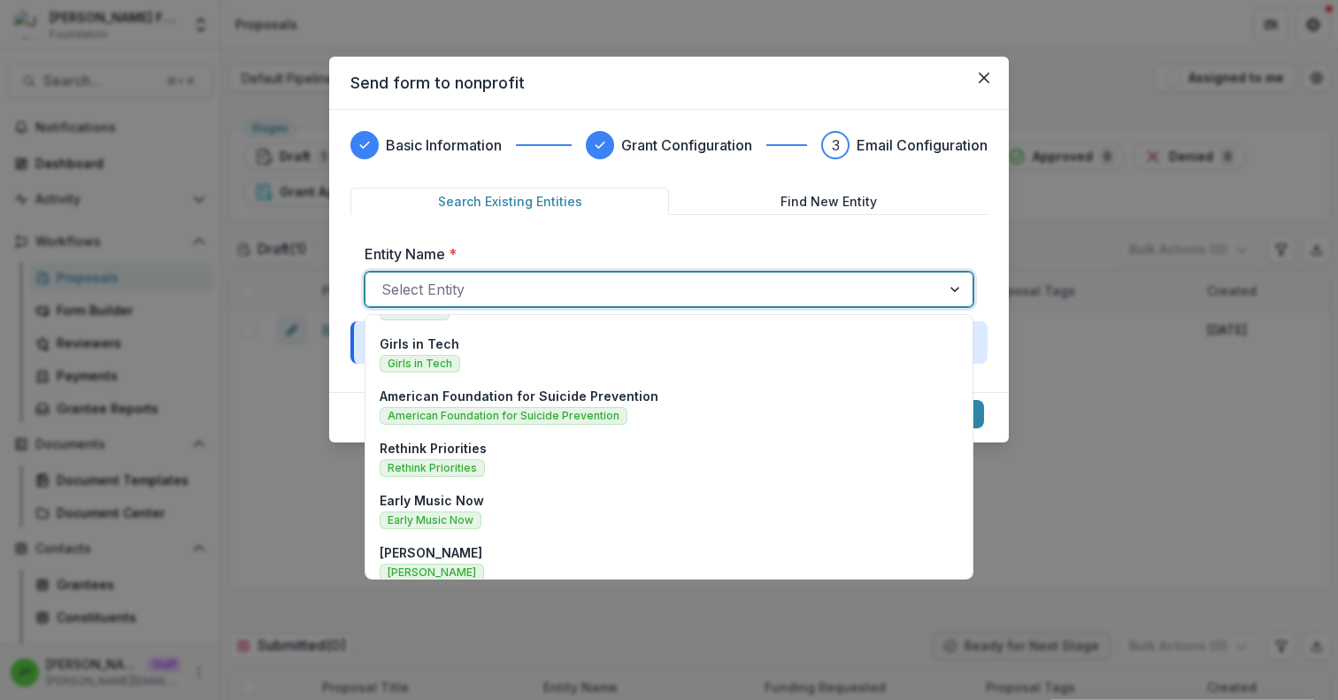
scroll to position [0, 0]
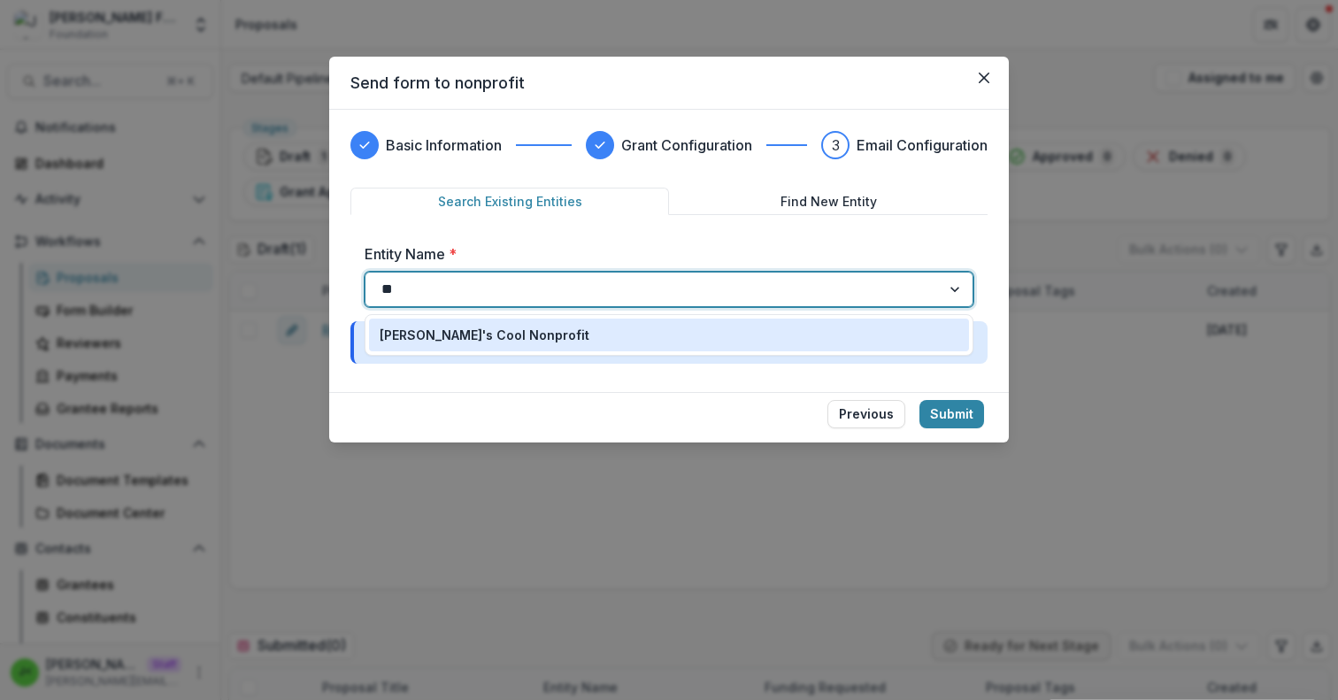
type input "*"
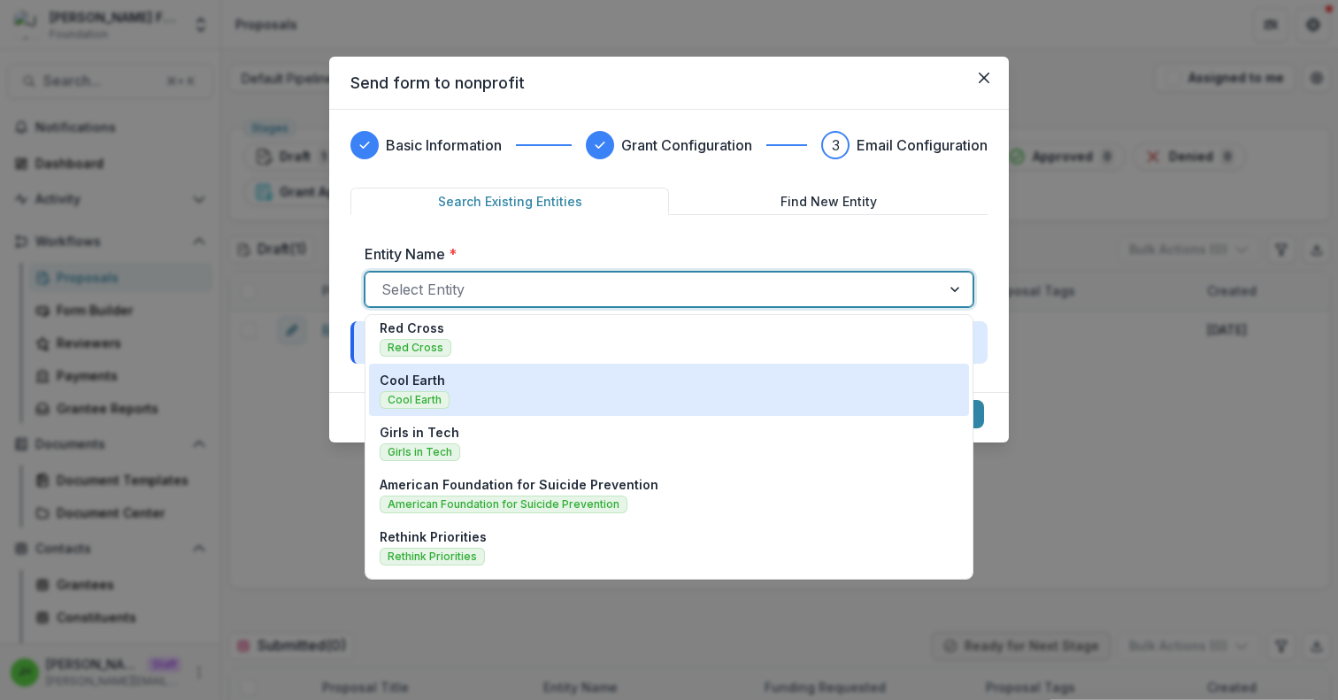
scroll to position [70, 0]
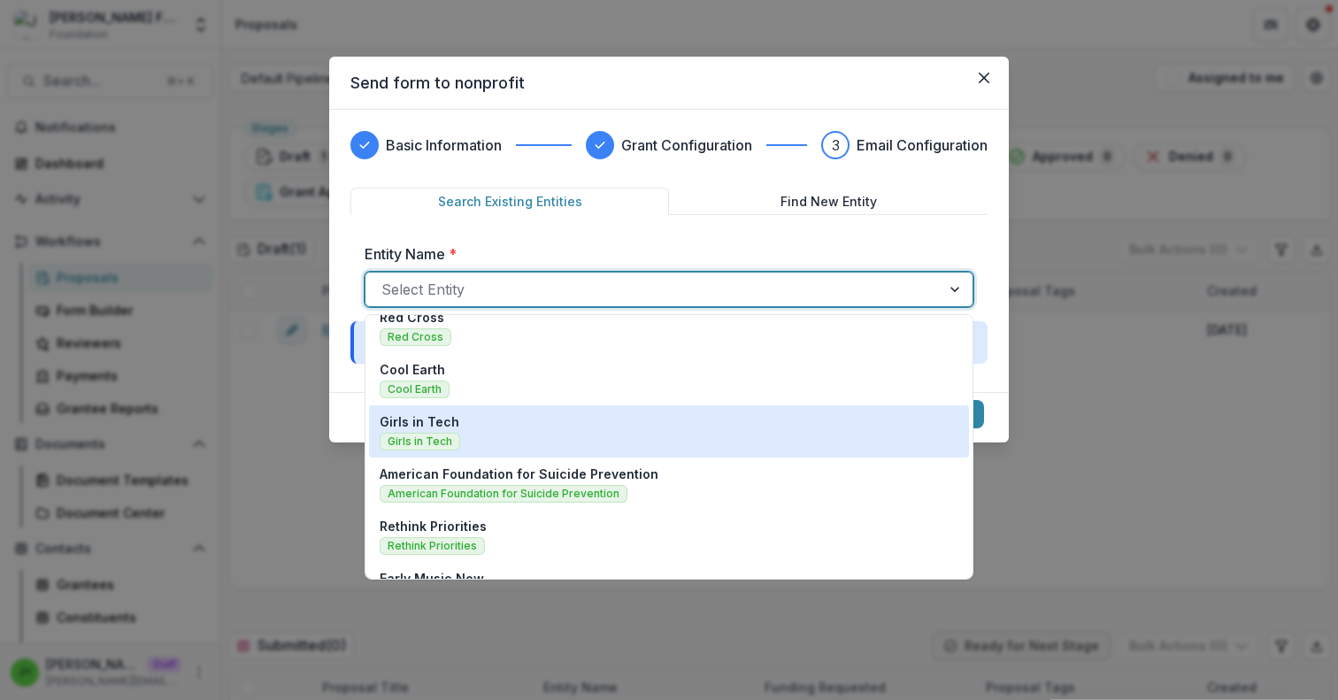
click at [515, 420] on div "Girls in Tech Girls in Tech" at bounding box center [669, 431] width 579 height 38
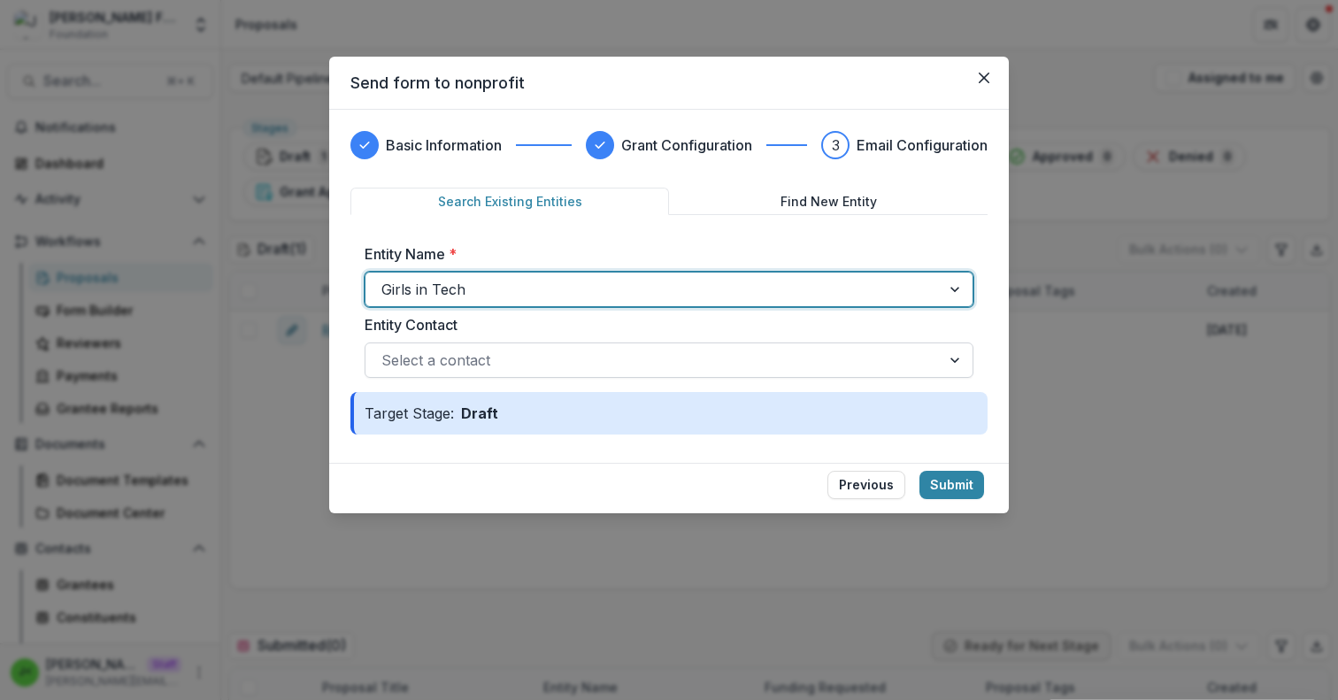
click at [869, 353] on div at bounding box center [652, 360] width 543 height 25
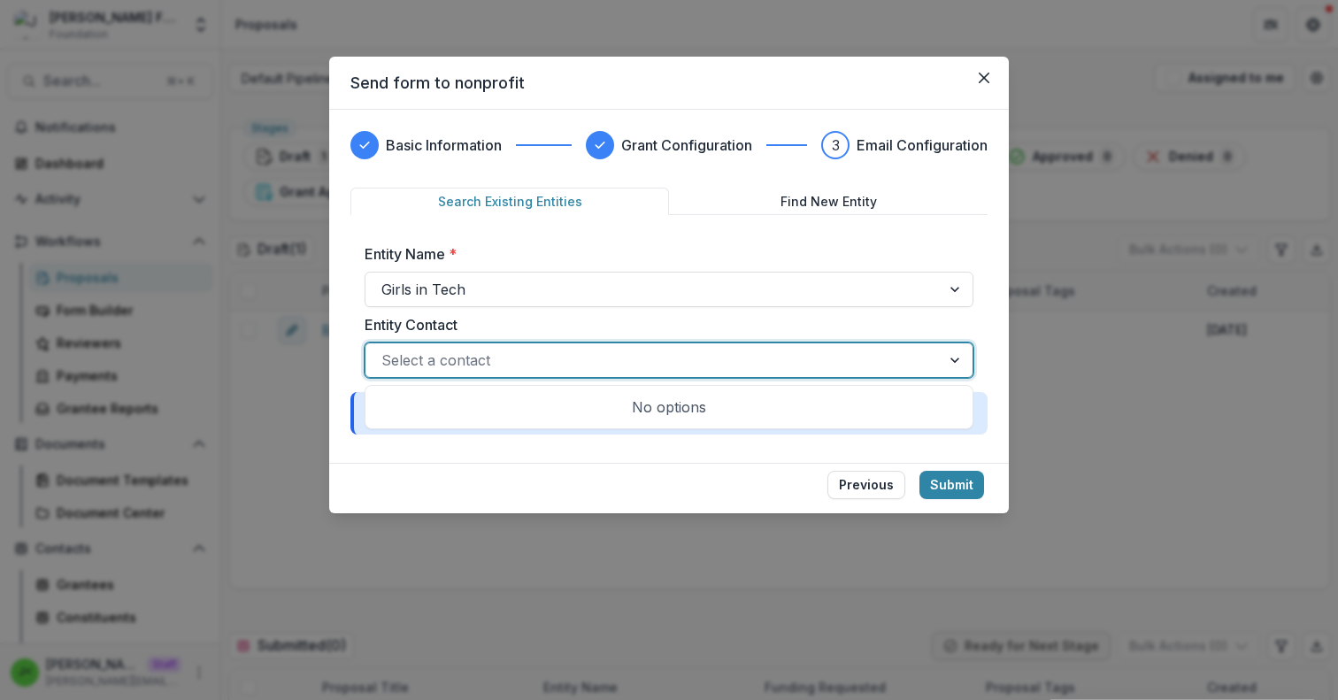
click at [869, 353] on div at bounding box center [652, 360] width 543 height 25
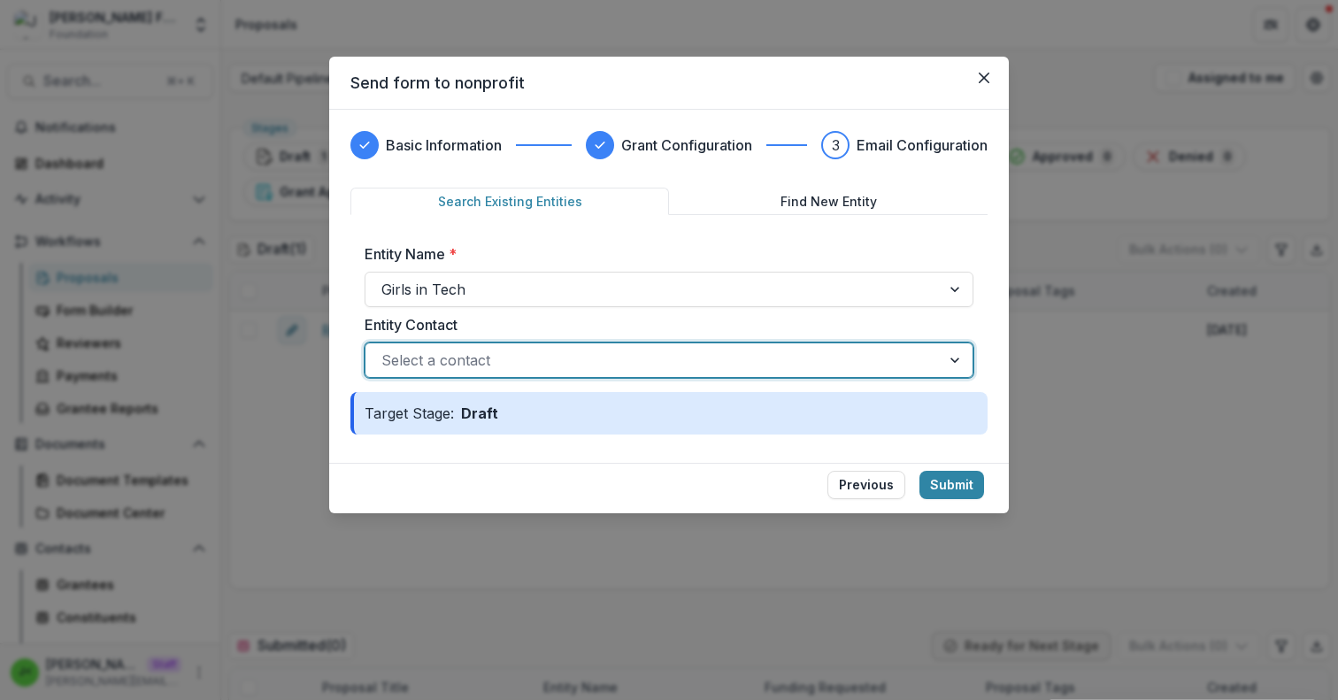
click at [885, 324] on label "Entity Contact" at bounding box center [664, 324] width 598 height 21
click at [386, 350] on input "Entity Contact" at bounding box center [383, 360] width 4 height 21
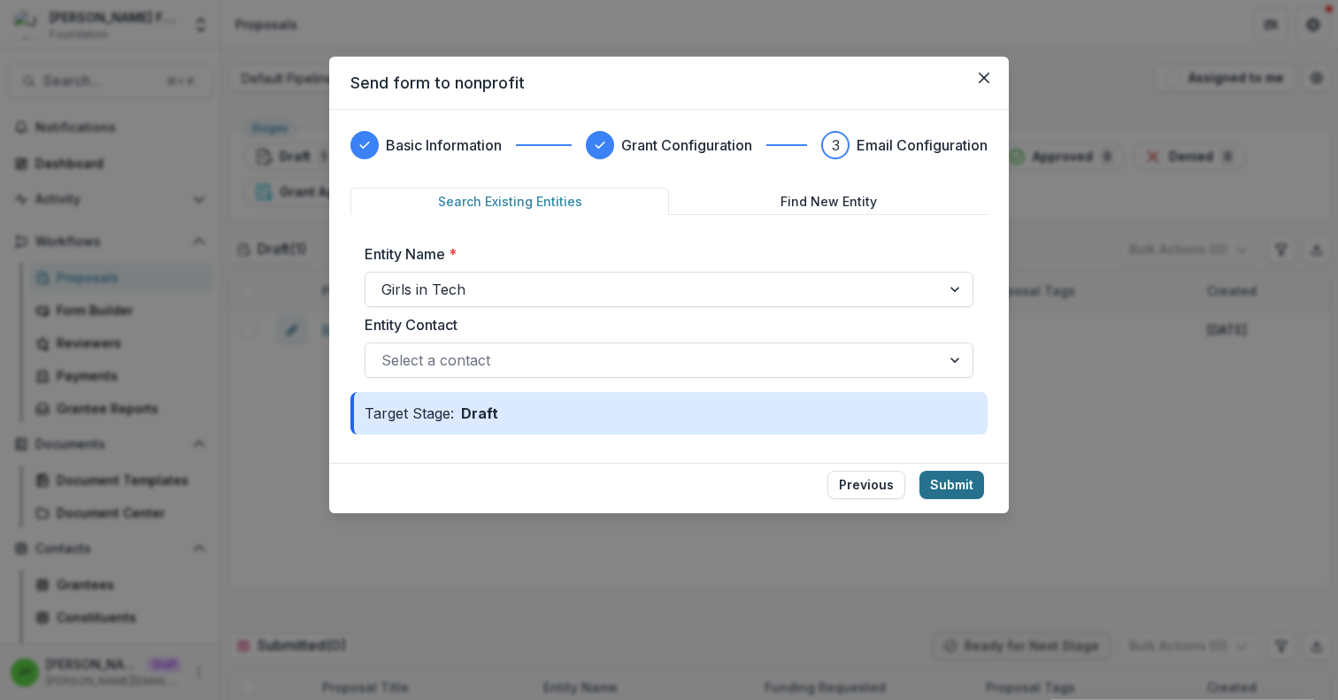
click at [966, 489] on button "Submit" at bounding box center [952, 485] width 65 height 28
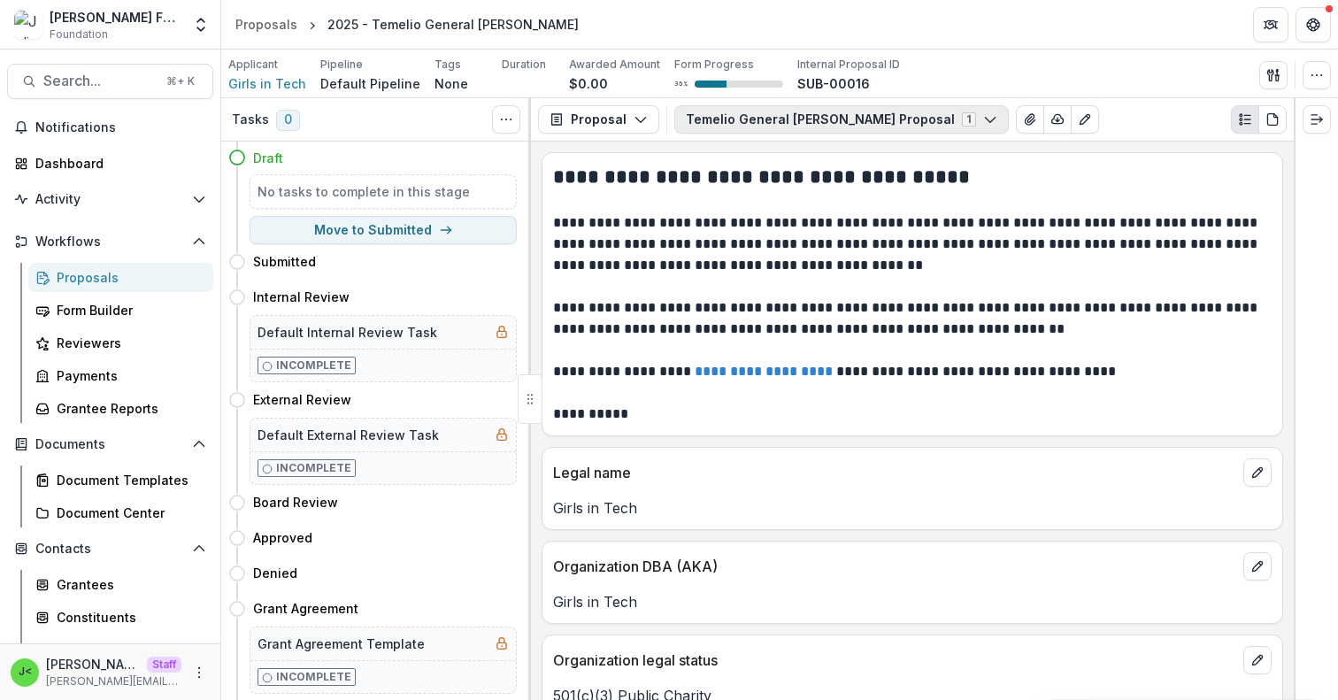
click at [807, 122] on button "Temelio General Grant Proposal 1" at bounding box center [841, 119] width 335 height 28
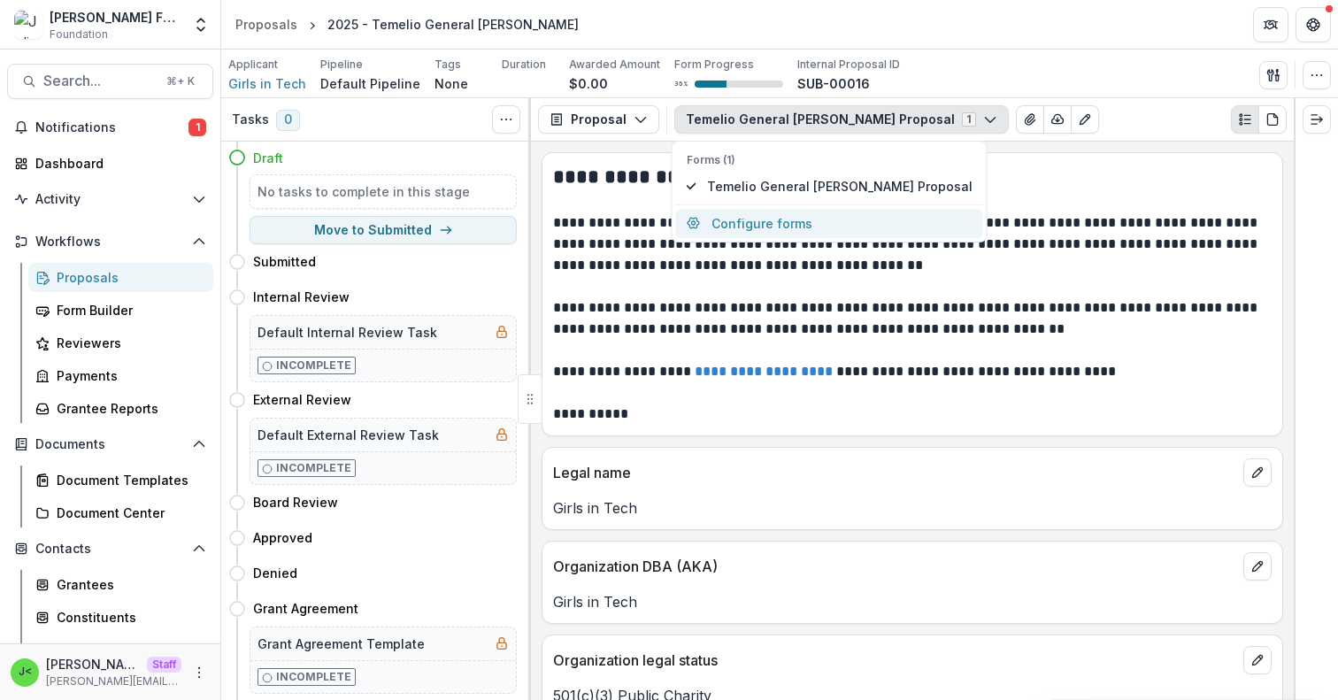
click at [770, 231] on button "Configure forms" at bounding box center [829, 223] width 307 height 29
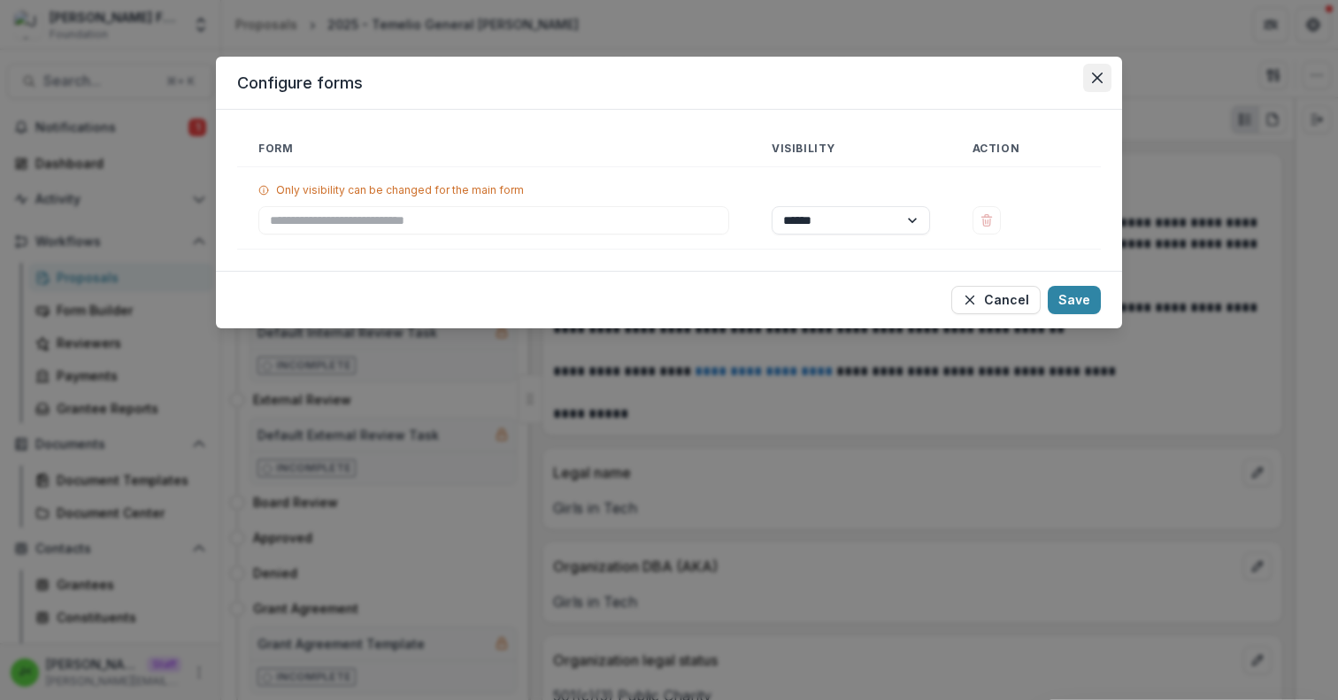
click at [1101, 75] on icon "Close" at bounding box center [1097, 78] width 11 height 11
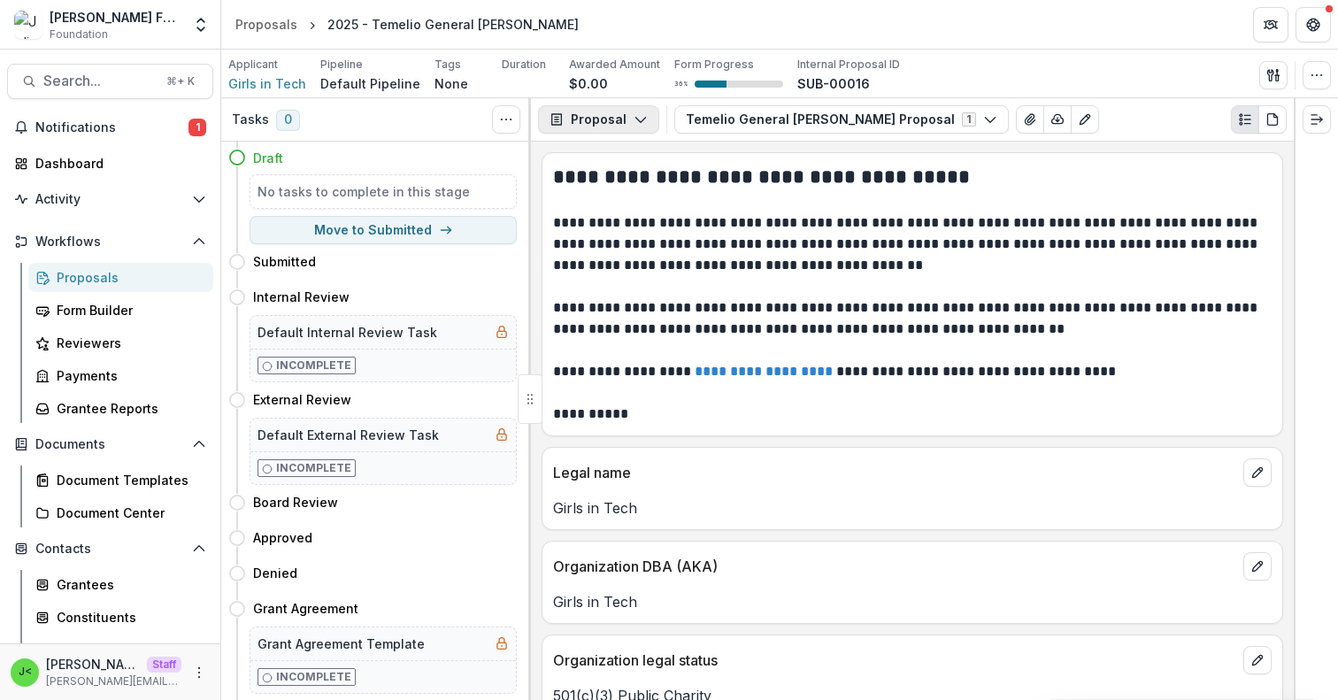
click at [635, 115] on icon "button" at bounding box center [641, 119] width 14 height 14
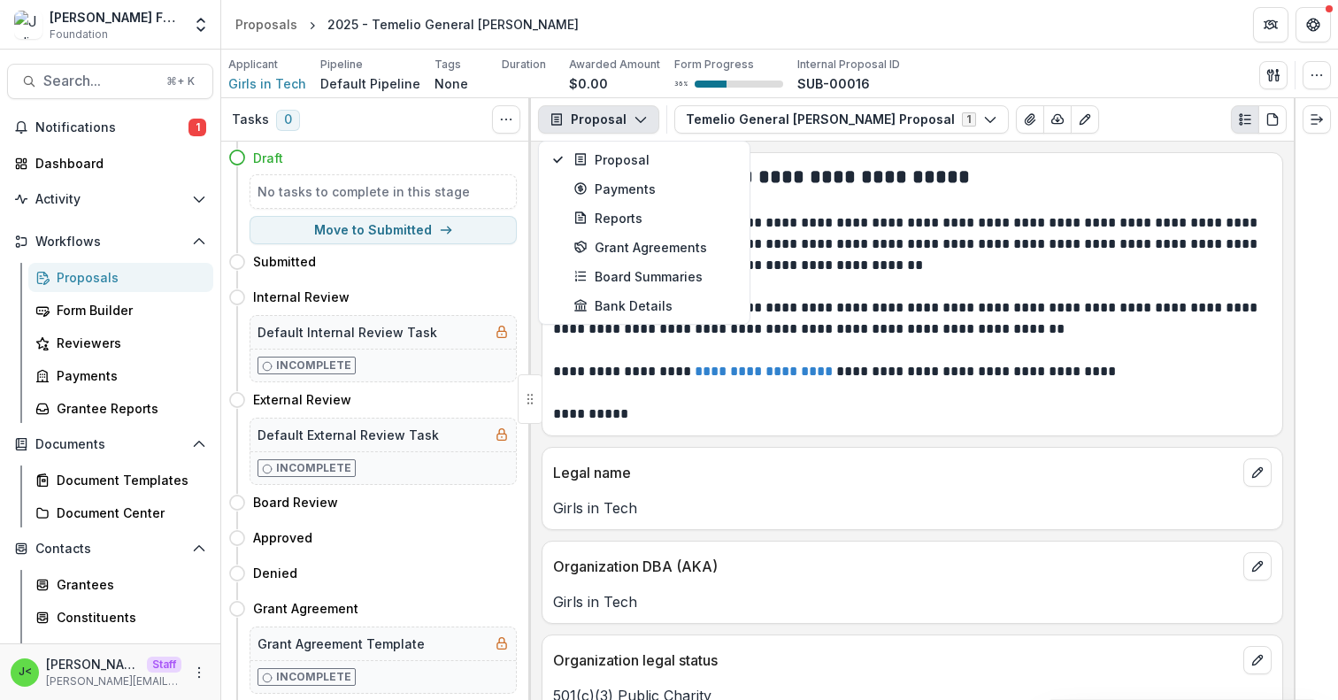
click at [635, 116] on icon "button" at bounding box center [641, 119] width 14 height 14
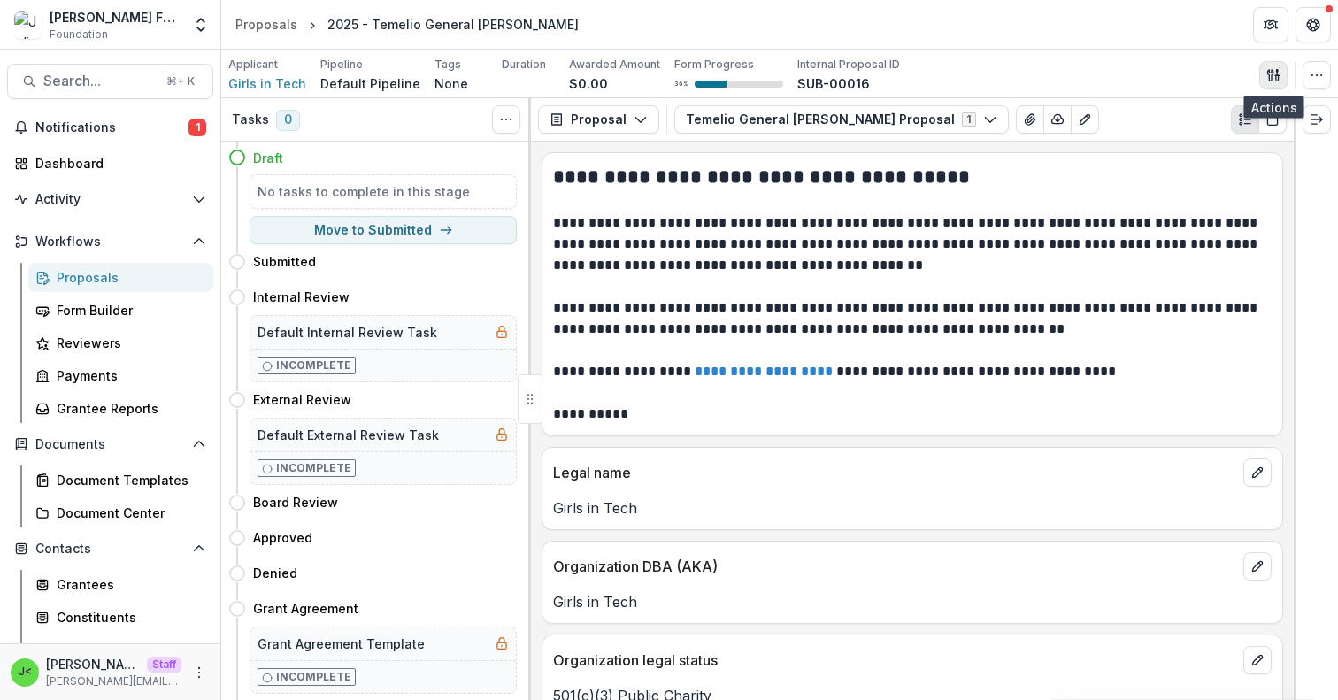
click at [1277, 75] on icon "button" at bounding box center [1274, 75] width 14 height 14
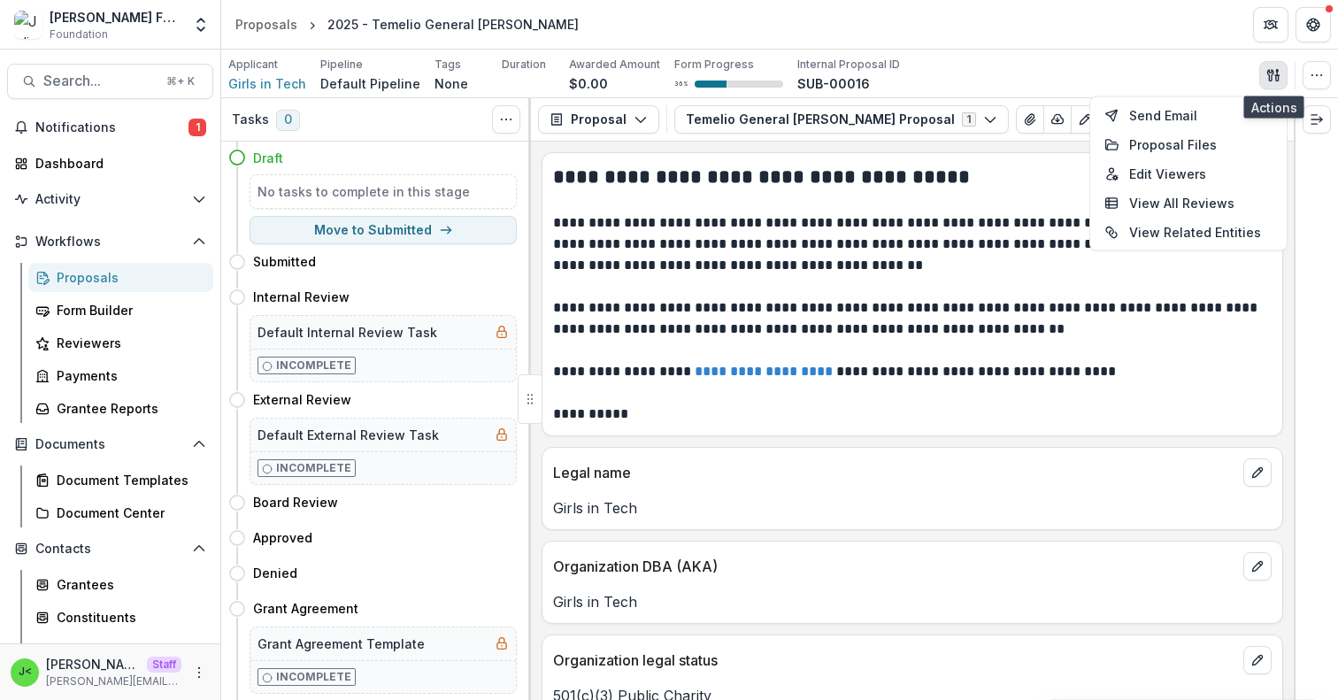
click at [1271, 74] on icon "button" at bounding box center [1270, 75] width 6 height 12
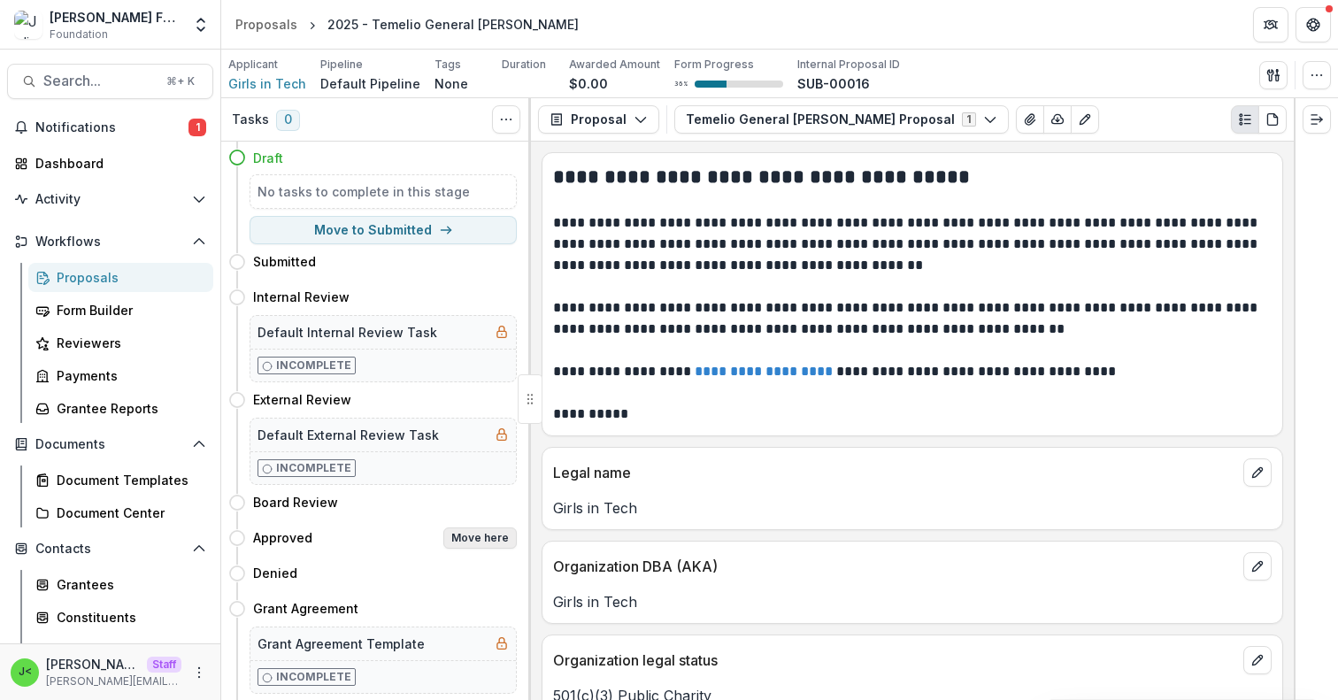
click at [470, 539] on button "Move here" at bounding box center [479, 537] width 73 height 21
select select "********"
select select
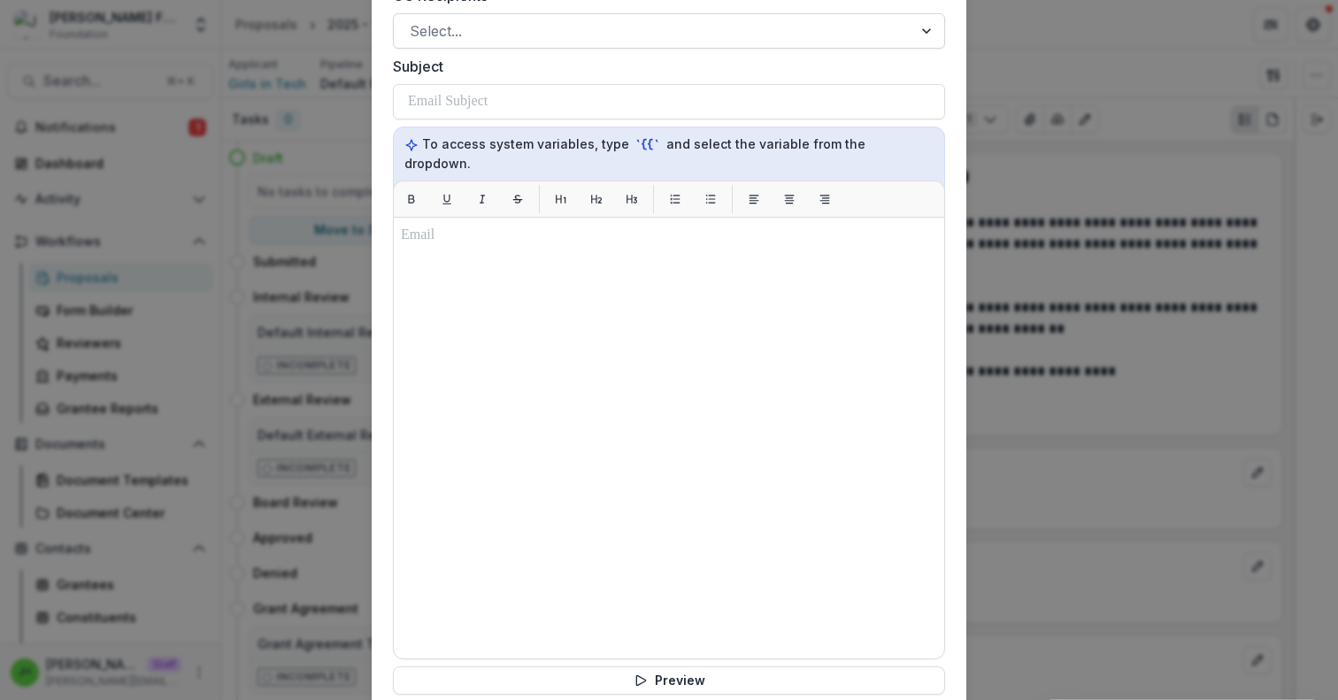
scroll to position [1435, 0]
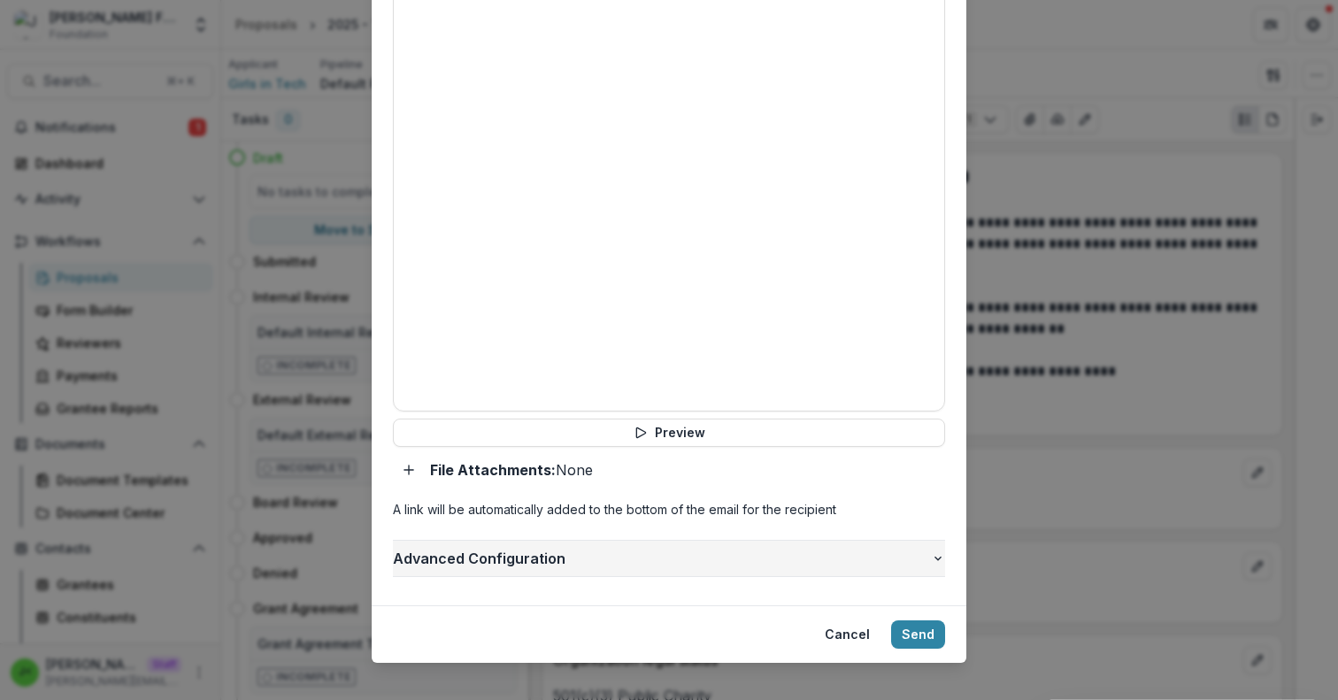
click at [616, 548] on span "Advanced Configuration" at bounding box center [662, 558] width 538 height 21
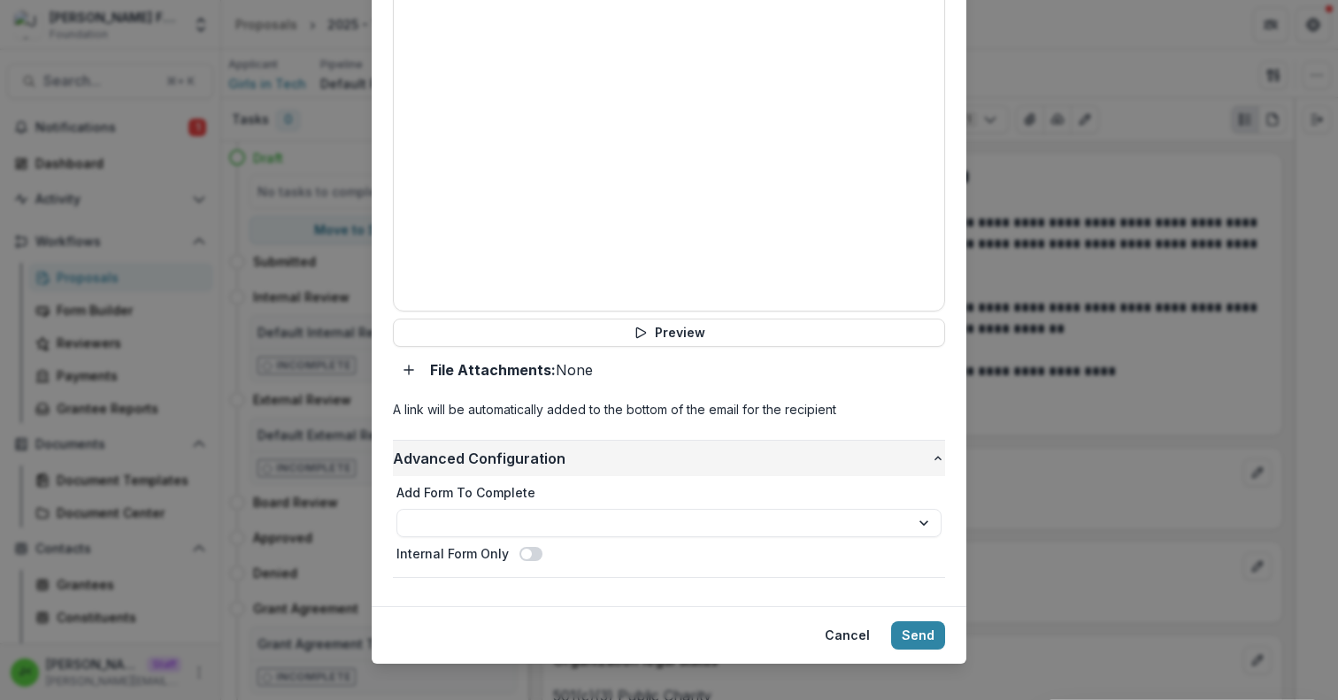
scroll to position [1536, 0]
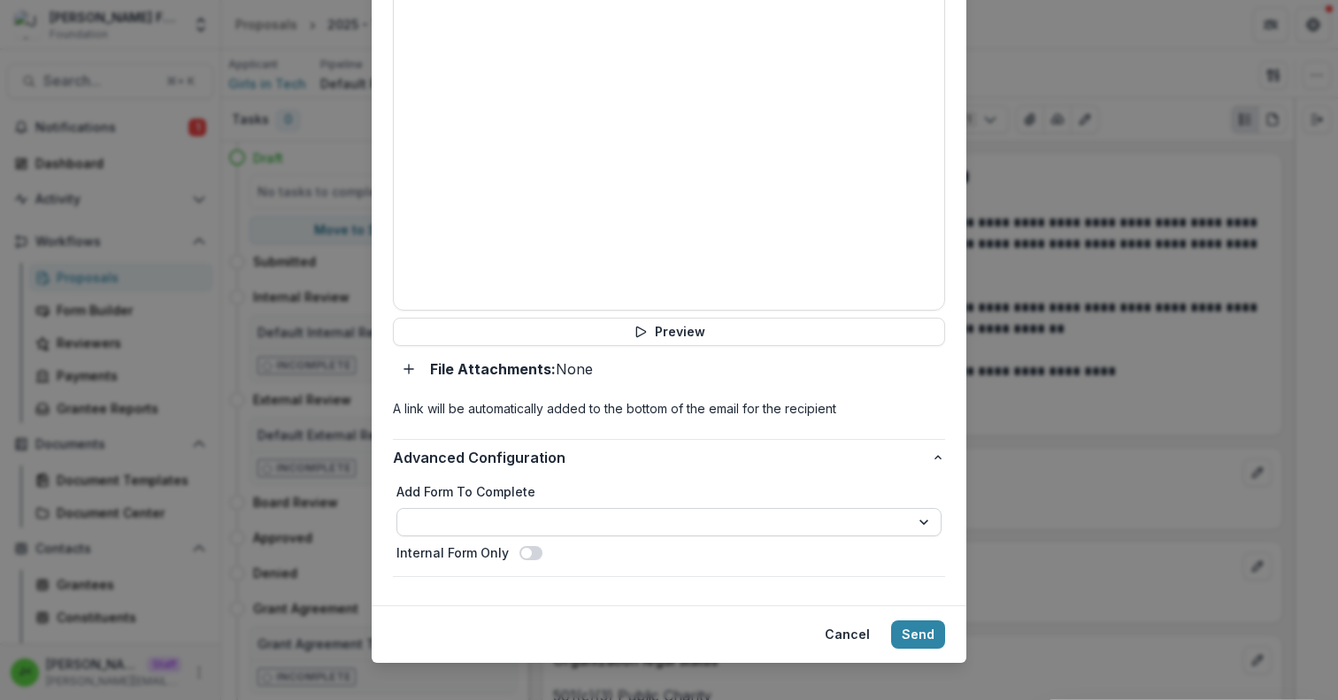
click at [624, 508] on select "**********" at bounding box center [669, 522] width 545 height 28
click at [636, 508] on select "**********" at bounding box center [669, 522] width 545 height 28
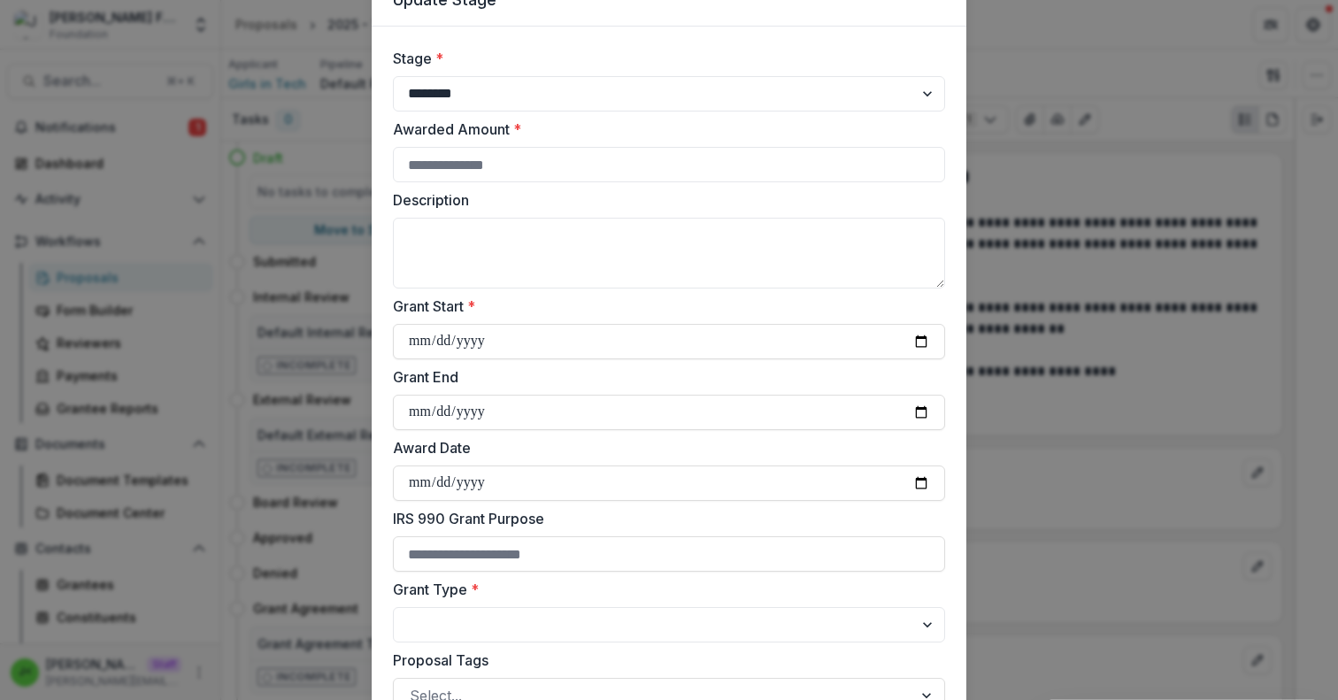
scroll to position [0, 0]
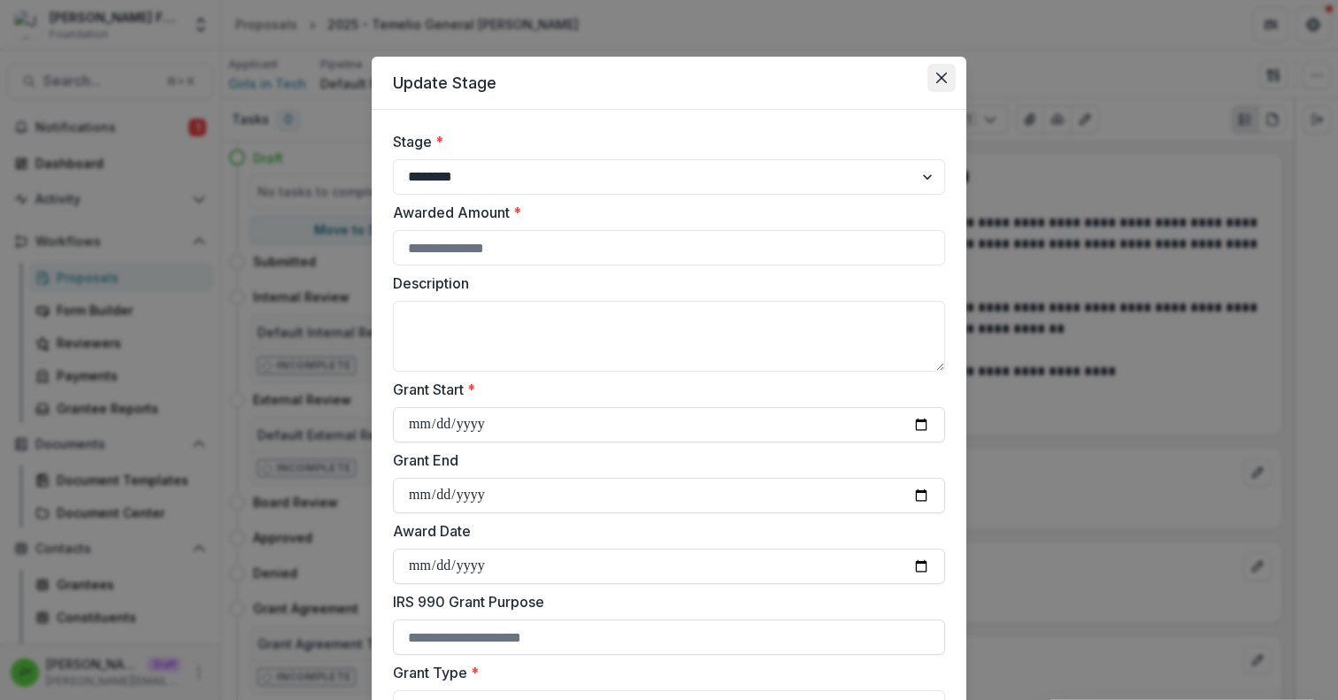
click at [936, 75] on icon "Close" at bounding box center [941, 78] width 11 height 11
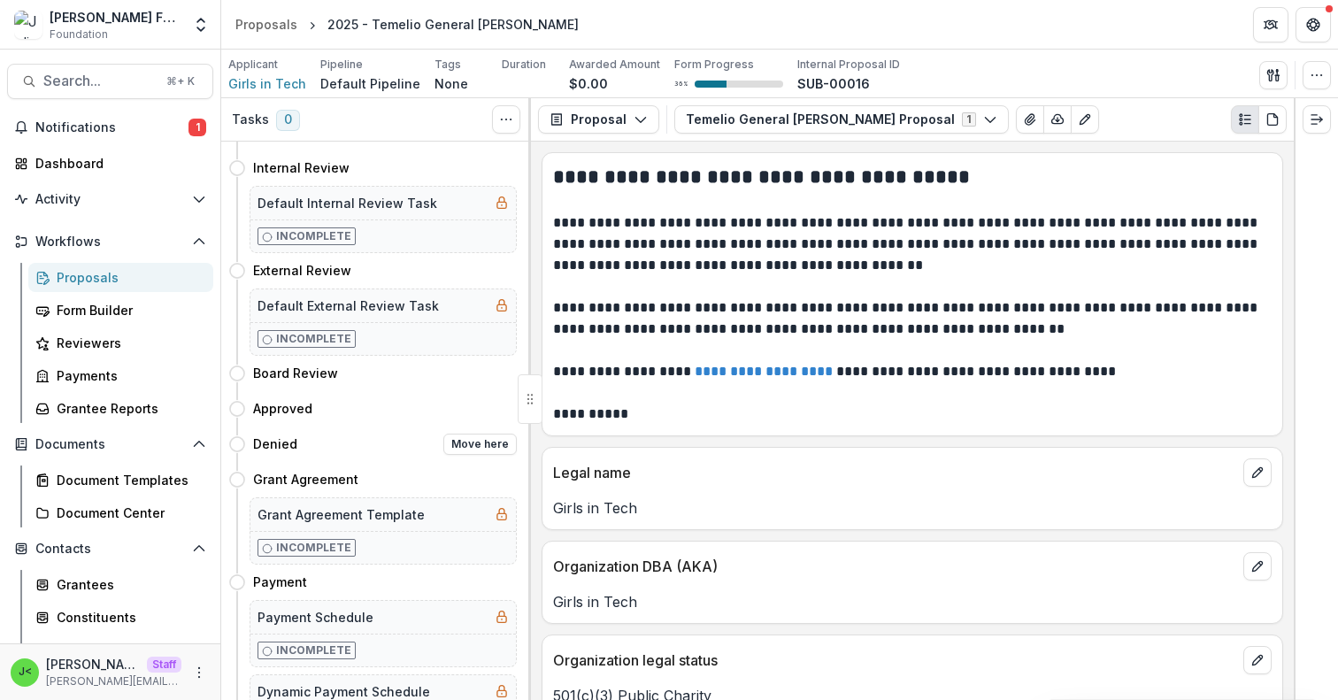
scroll to position [138, 0]
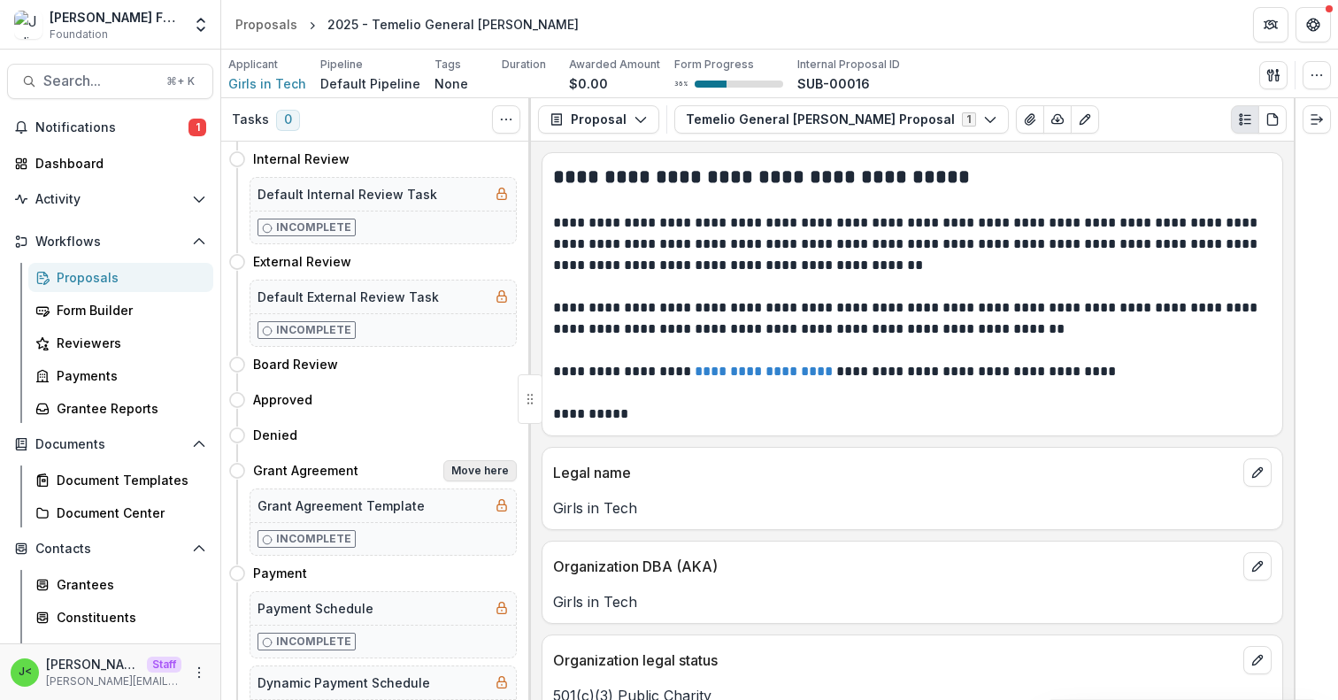
click at [453, 476] on button "Move here" at bounding box center [479, 470] width 73 height 21
select select "**********"
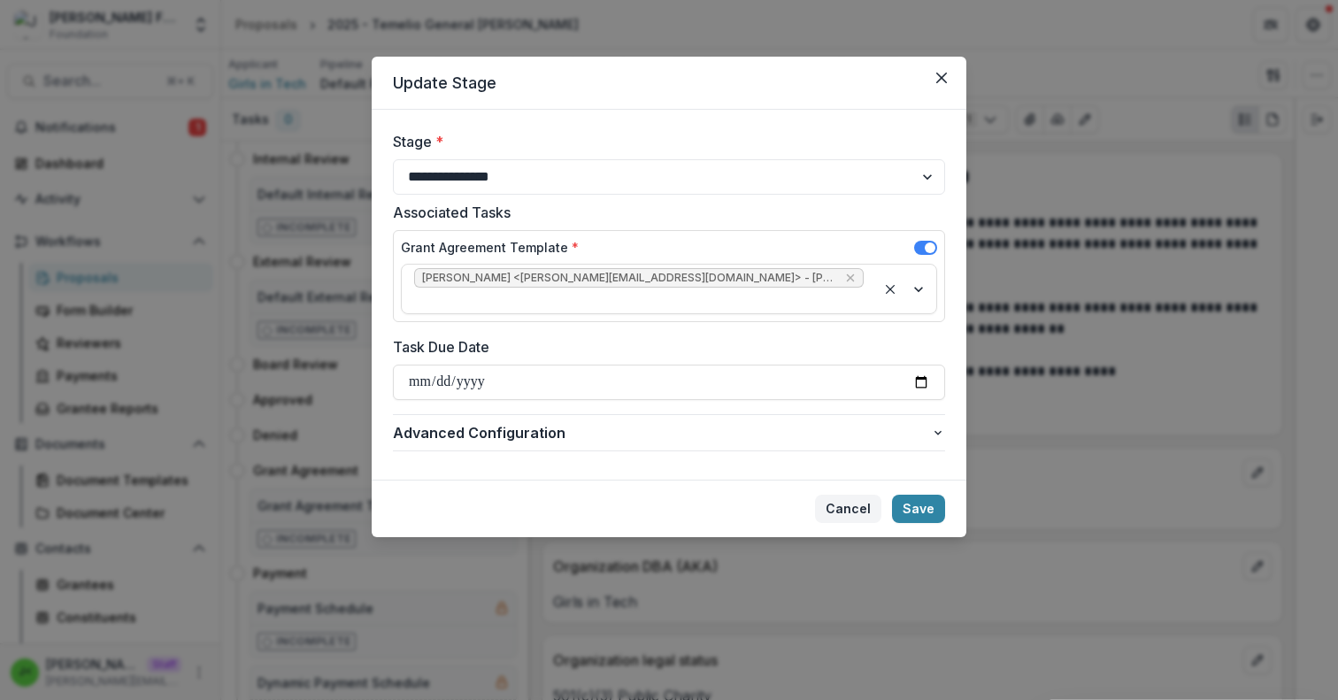
click at [873, 495] on button "Cancel" at bounding box center [848, 509] width 66 height 28
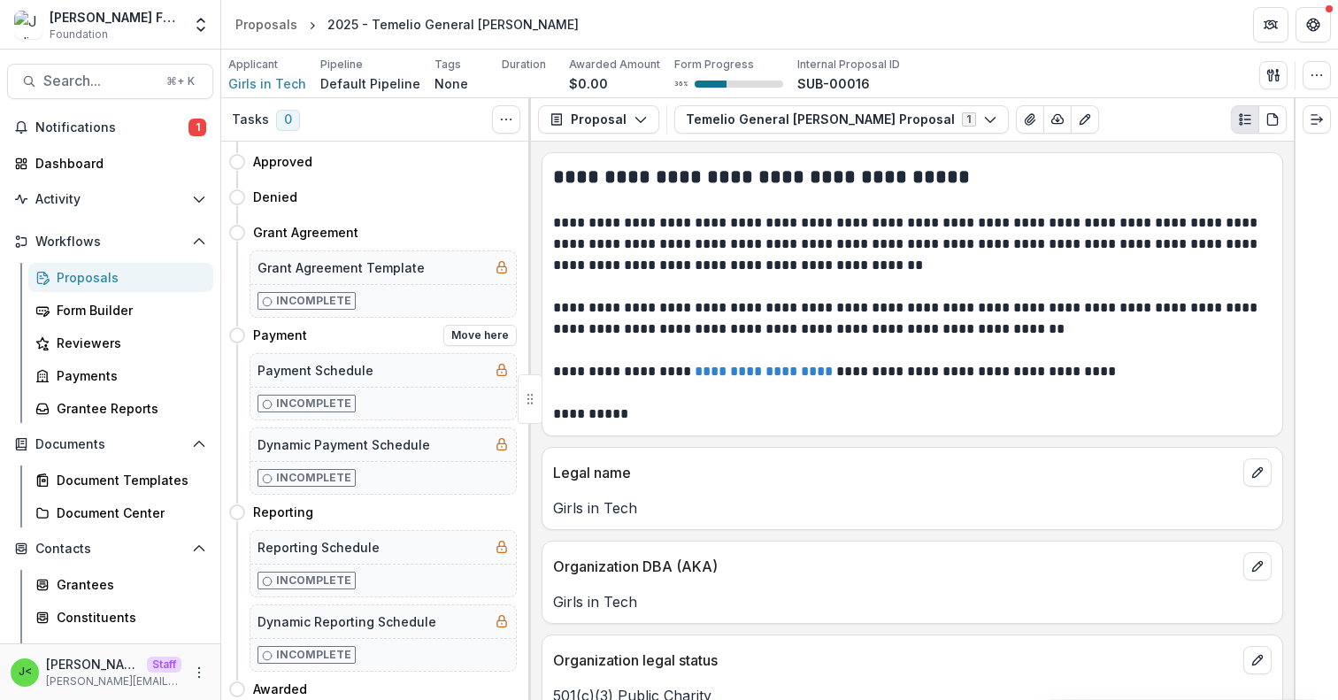
scroll to position [383, 0]
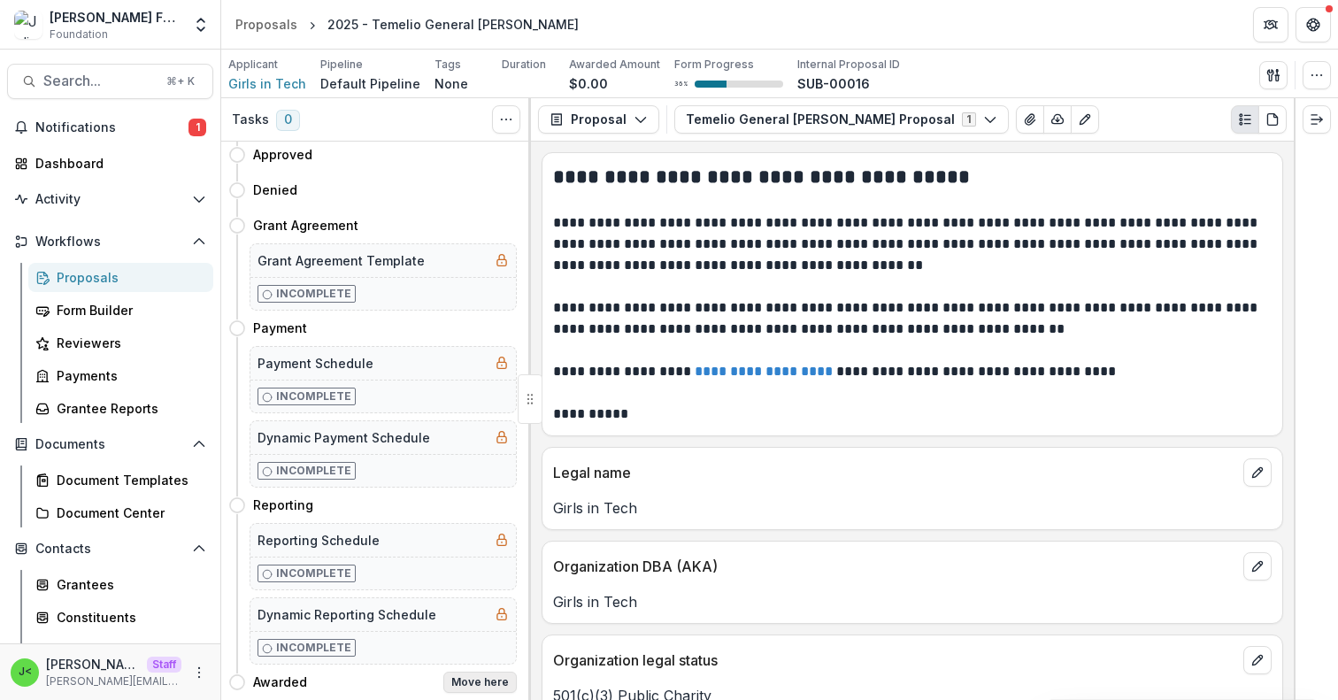
click at [468, 680] on button "Move here" at bounding box center [479, 682] width 73 height 21
select select "*******"
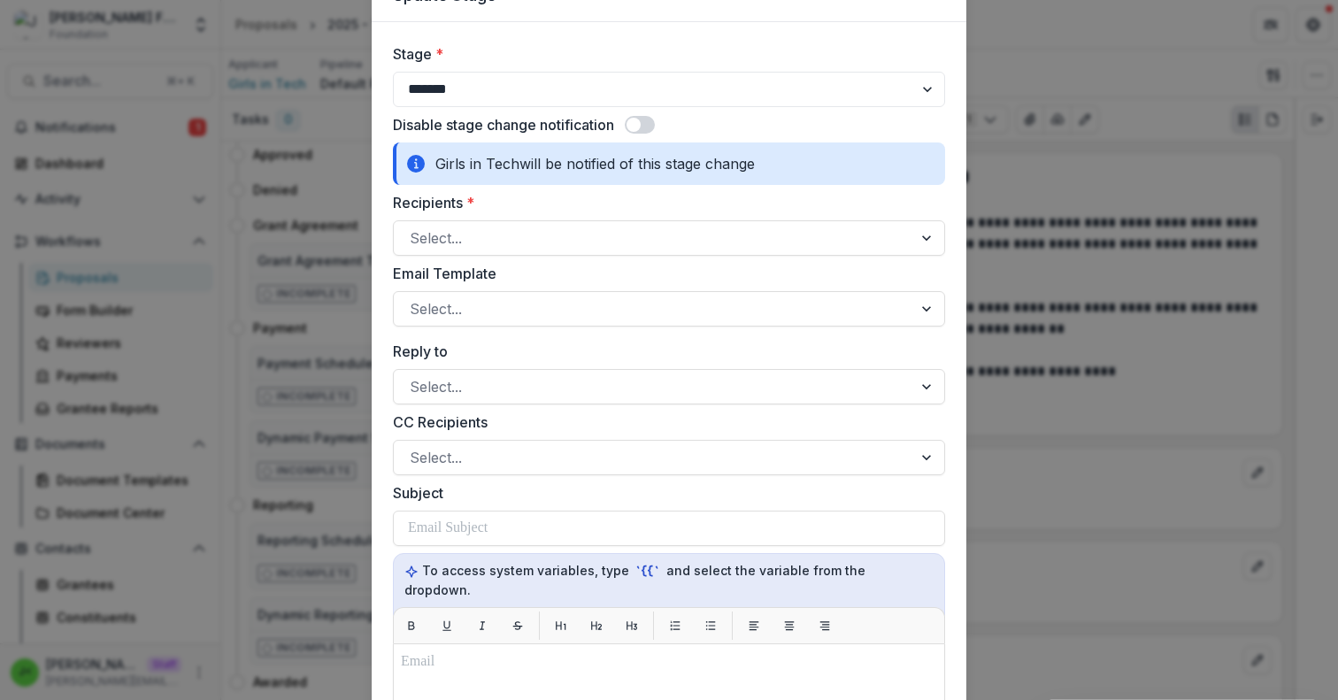
scroll to position [0, 0]
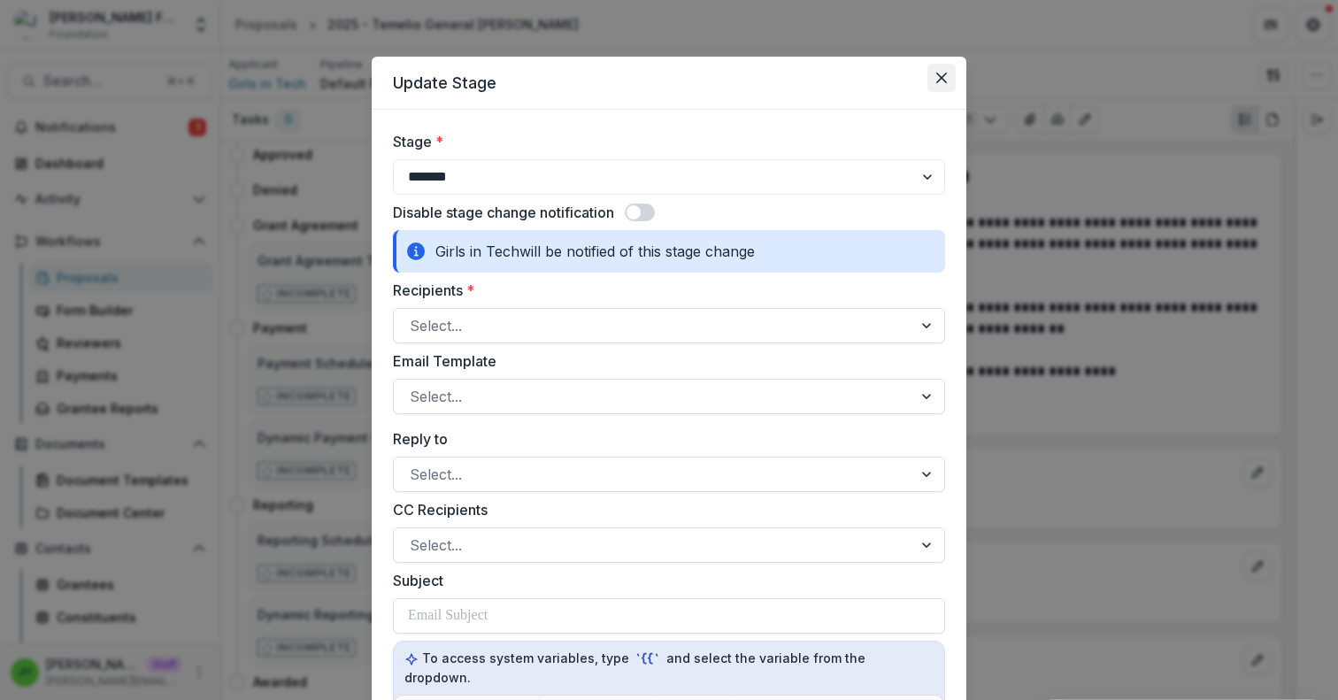
click at [940, 67] on button "Close" at bounding box center [942, 78] width 28 height 28
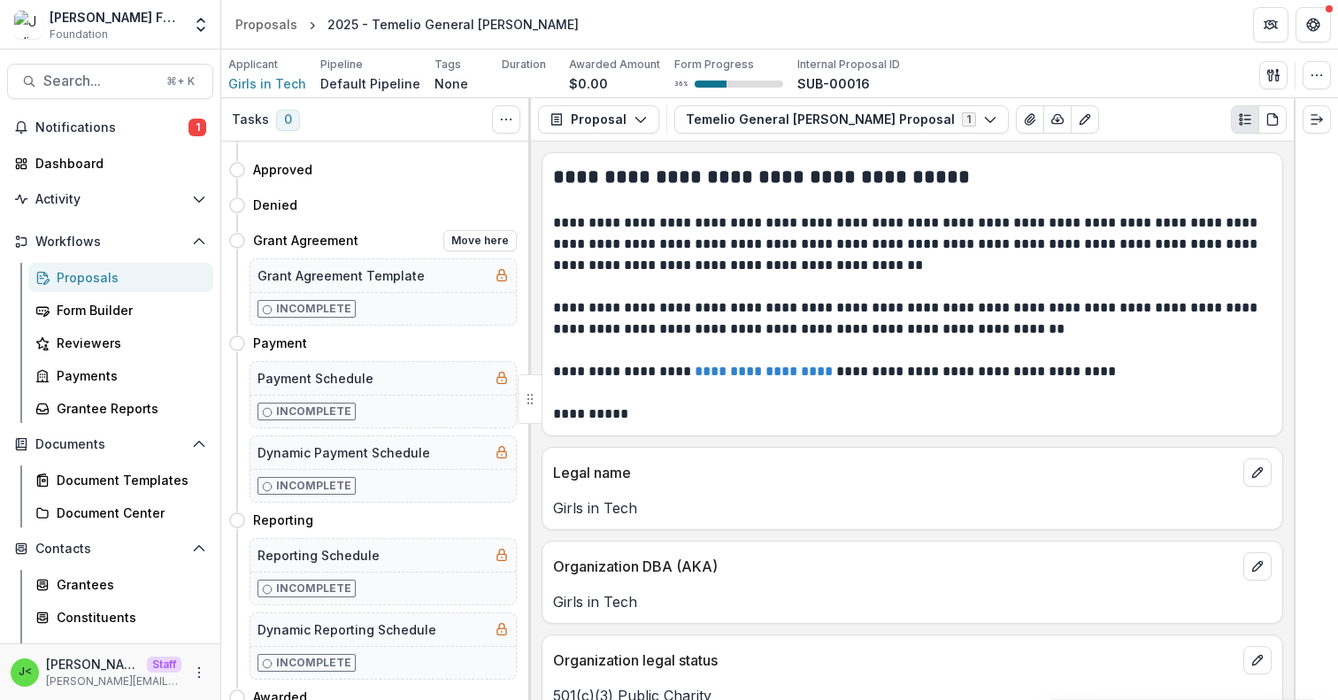
scroll to position [383, 0]
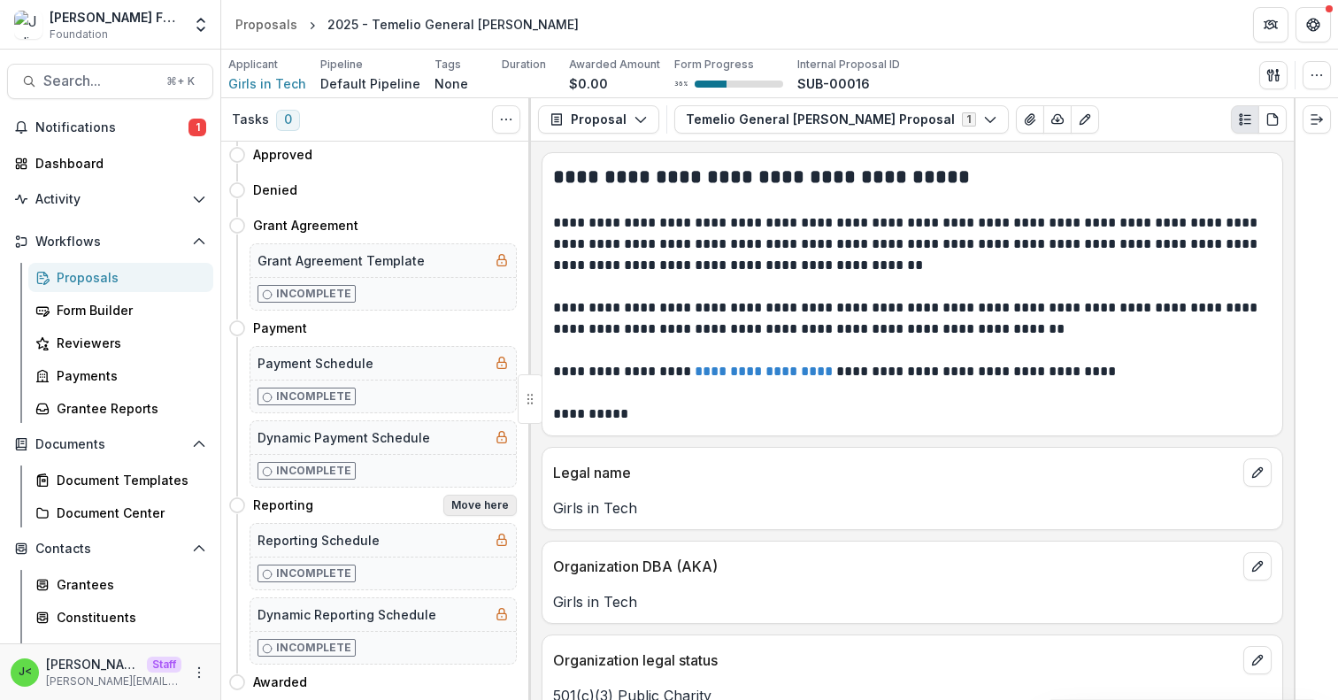
click at [451, 504] on button "Move here" at bounding box center [479, 505] width 73 height 21
select select "*********"
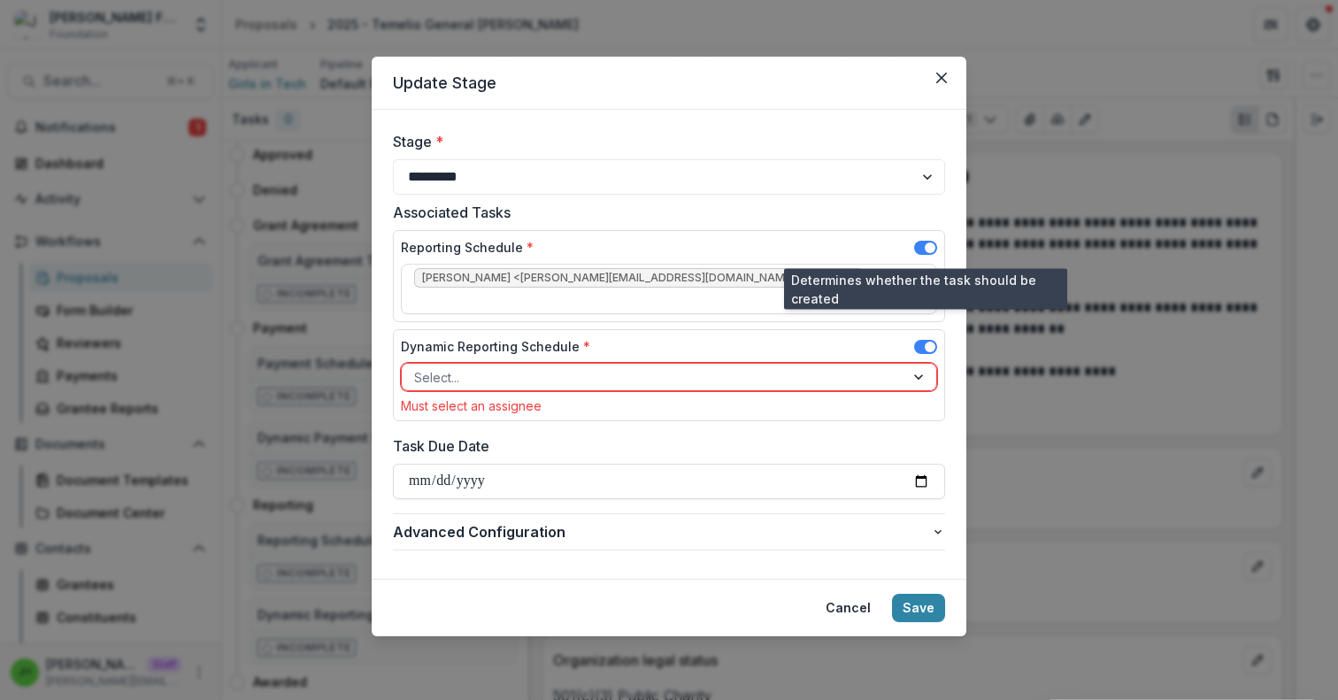
click at [931, 247] on span at bounding box center [930, 248] width 11 height 11
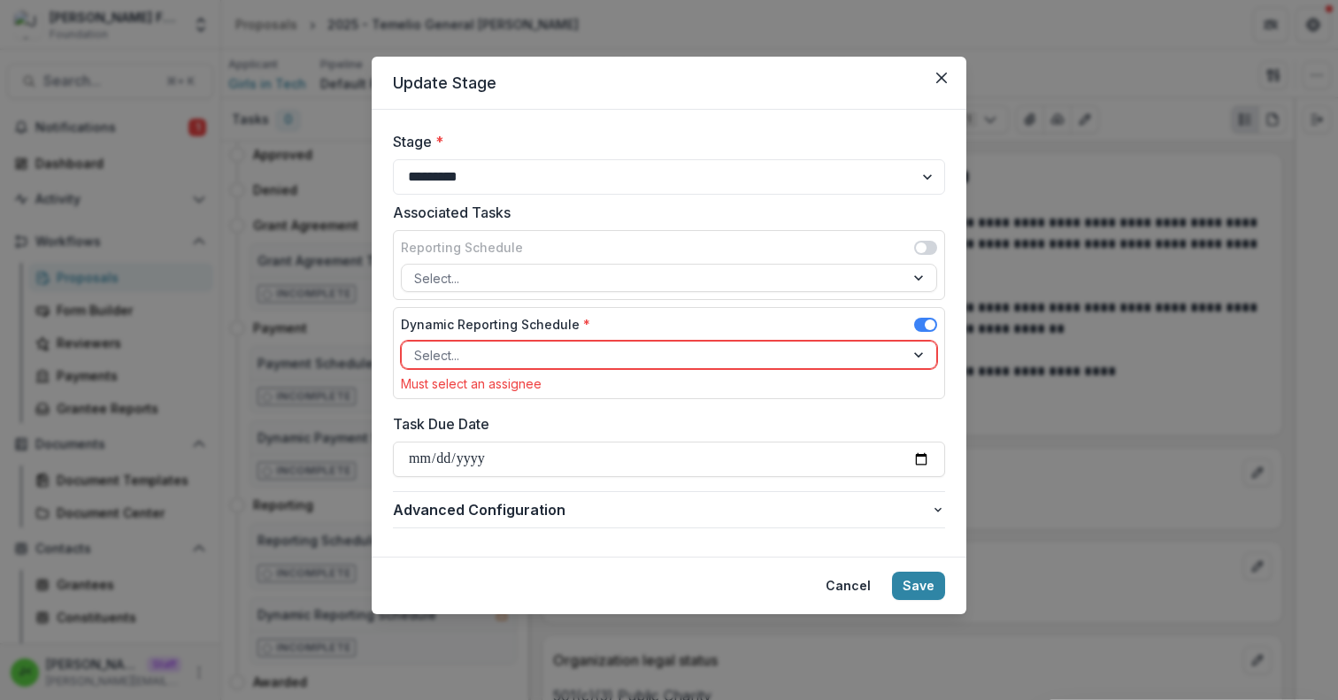
click at [781, 351] on div at bounding box center [653, 355] width 478 height 22
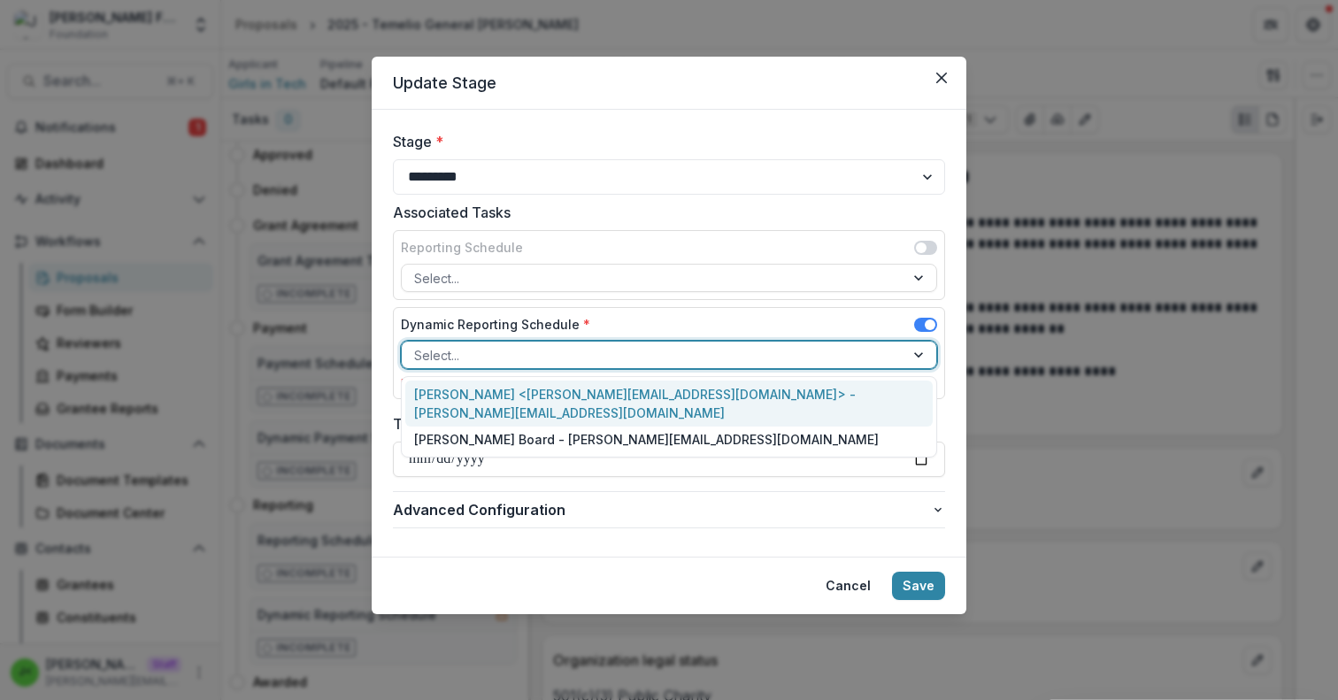
click at [782, 353] on div at bounding box center [653, 355] width 478 height 22
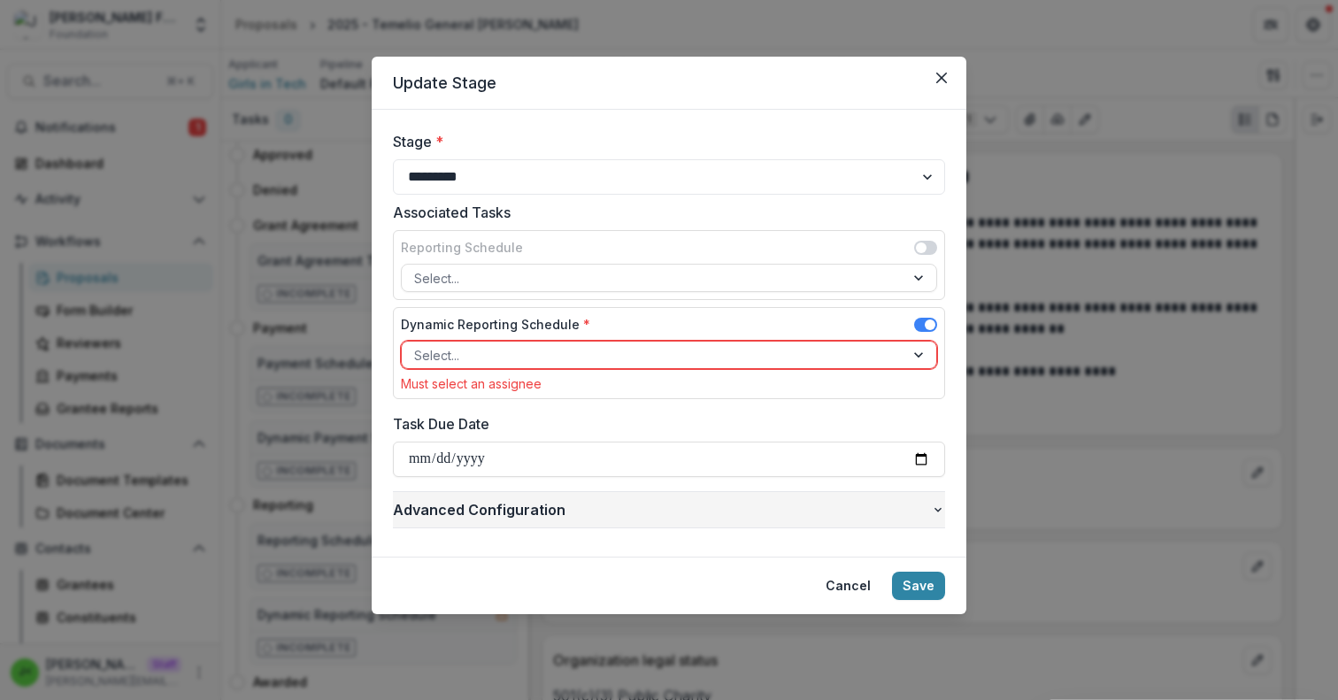
click at [931, 505] on icon "button" at bounding box center [938, 510] width 14 height 14
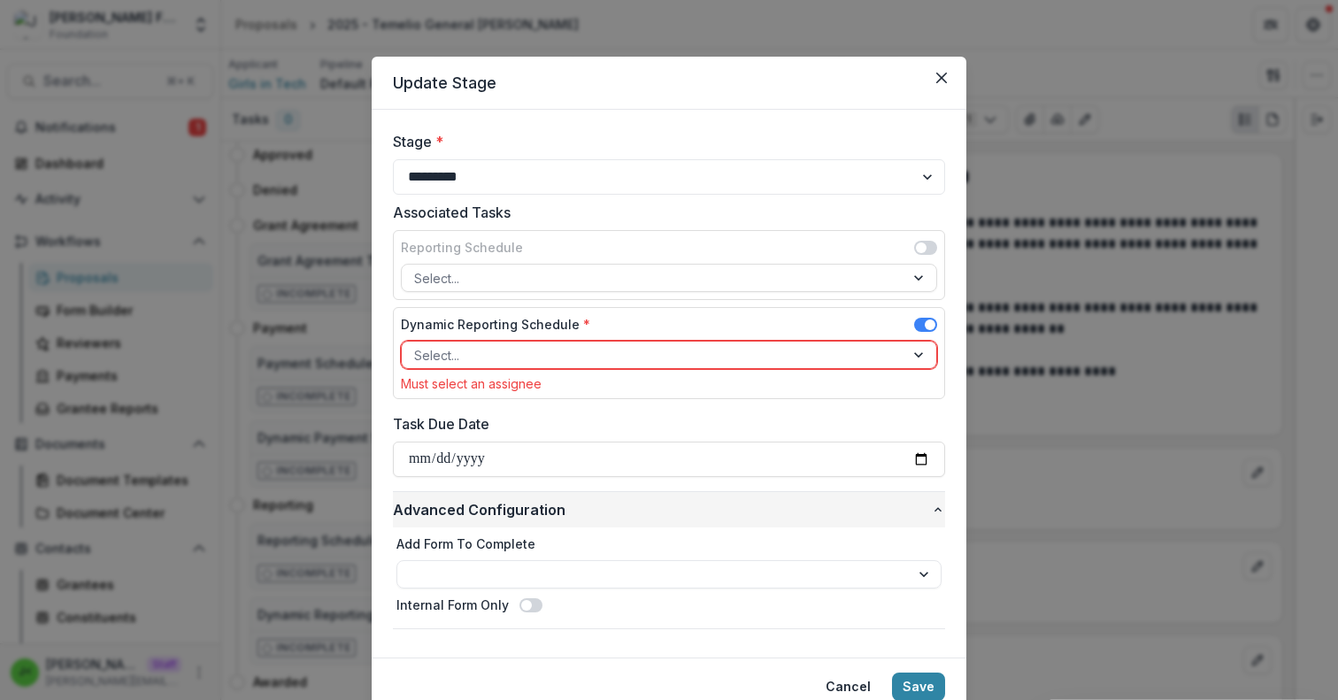
click at [934, 510] on icon "button" at bounding box center [938, 510] width 14 height 14
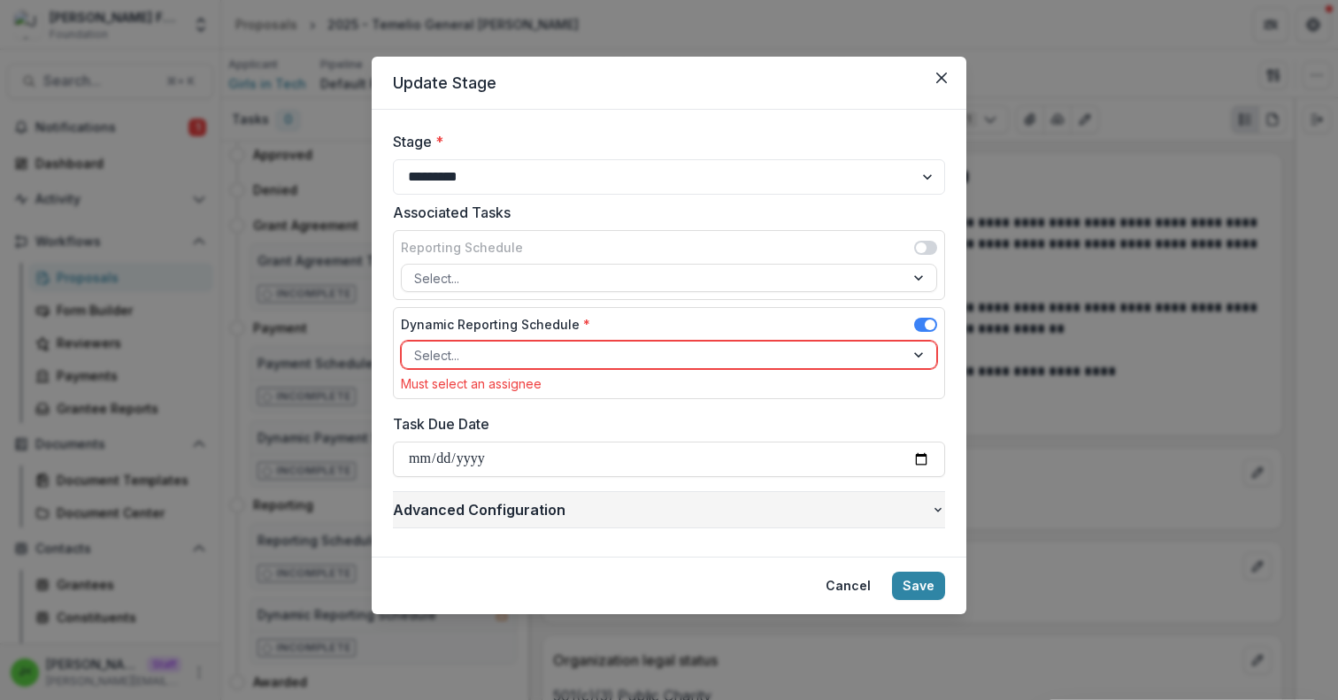
click at [933, 509] on icon "button" at bounding box center [938, 510] width 14 height 14
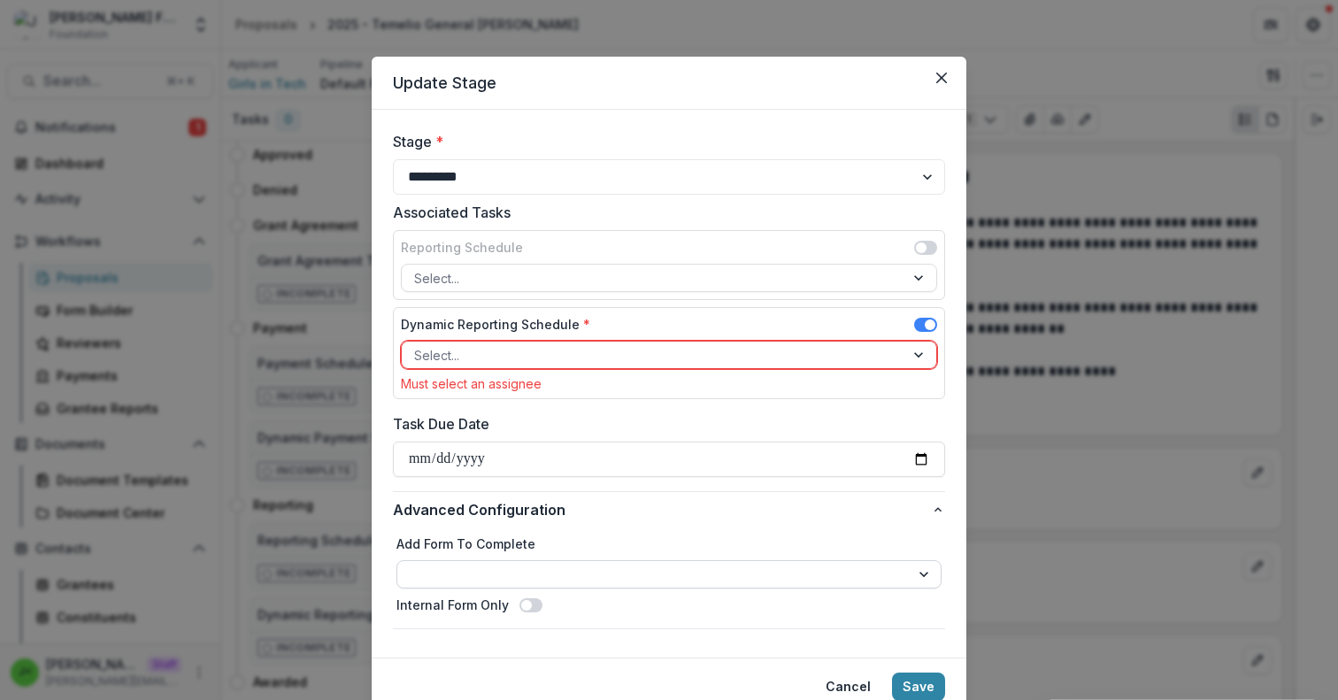
click at [576, 575] on select "**********" at bounding box center [669, 574] width 545 height 28
click at [840, 684] on button "Cancel" at bounding box center [848, 687] width 66 height 28
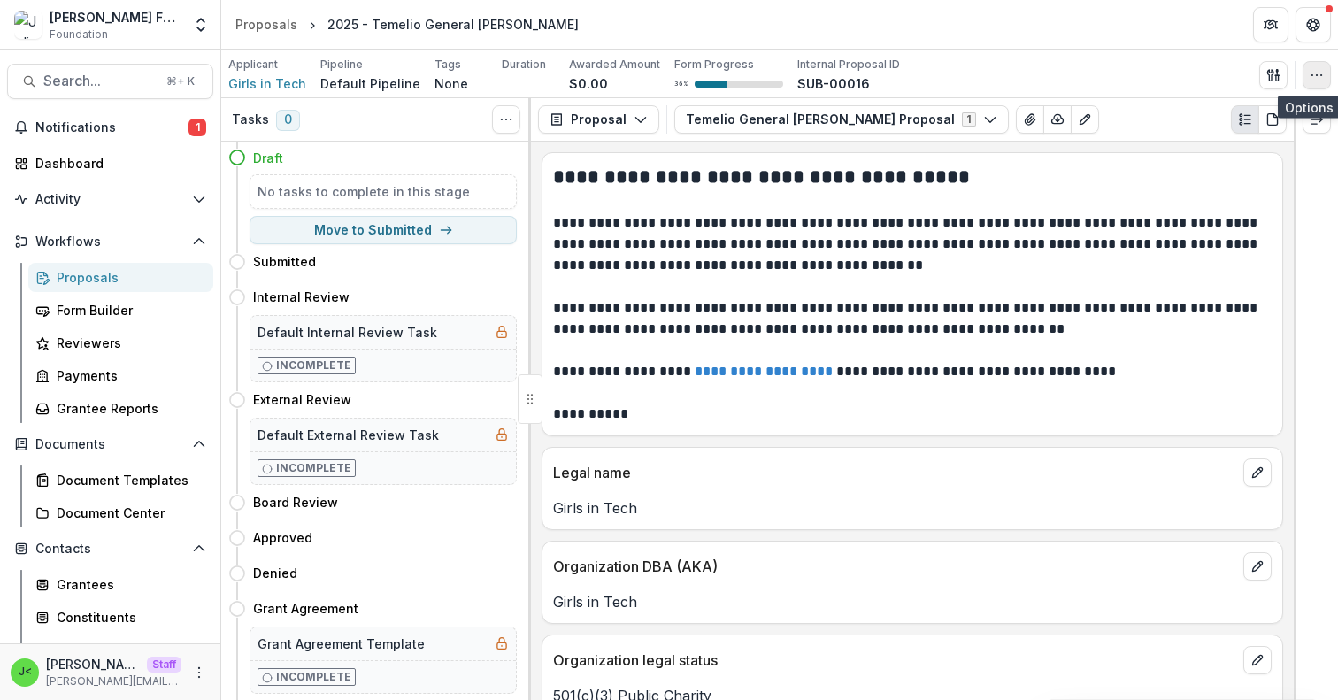
click at [1320, 73] on icon "button" at bounding box center [1317, 75] width 14 height 14
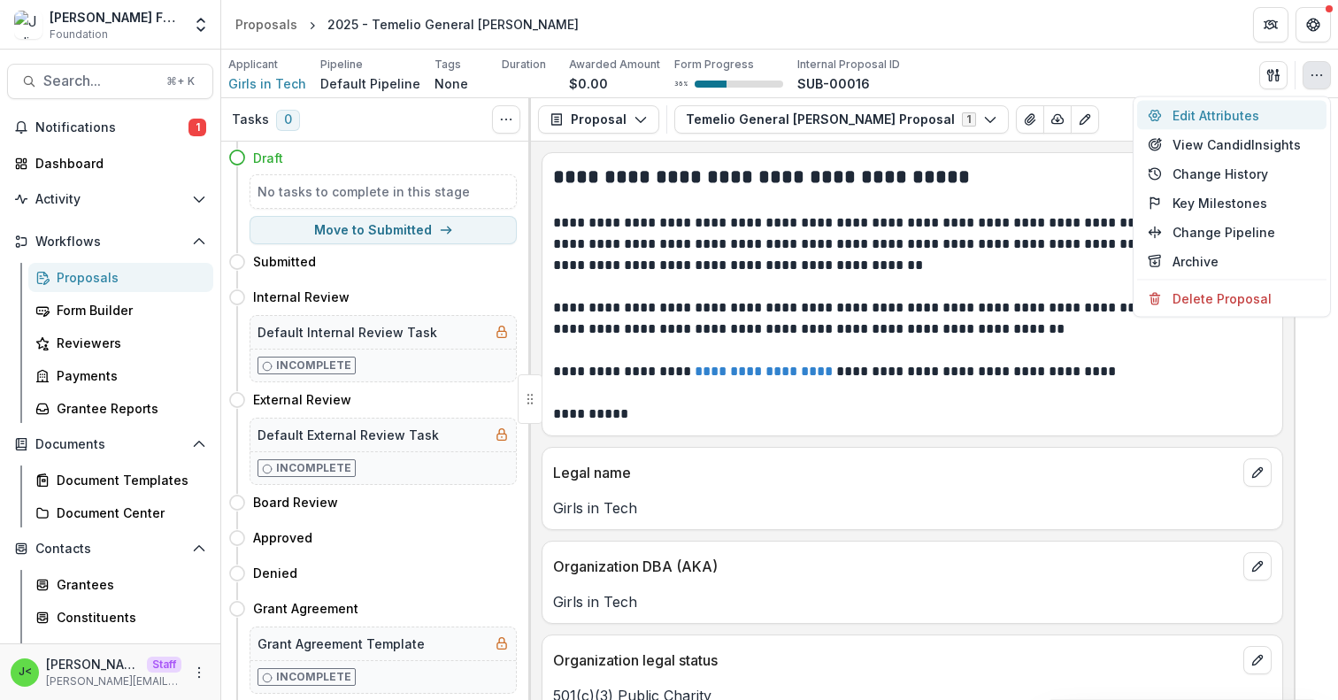
click at [1273, 108] on button "Edit Attributes" at bounding box center [1231, 115] width 189 height 29
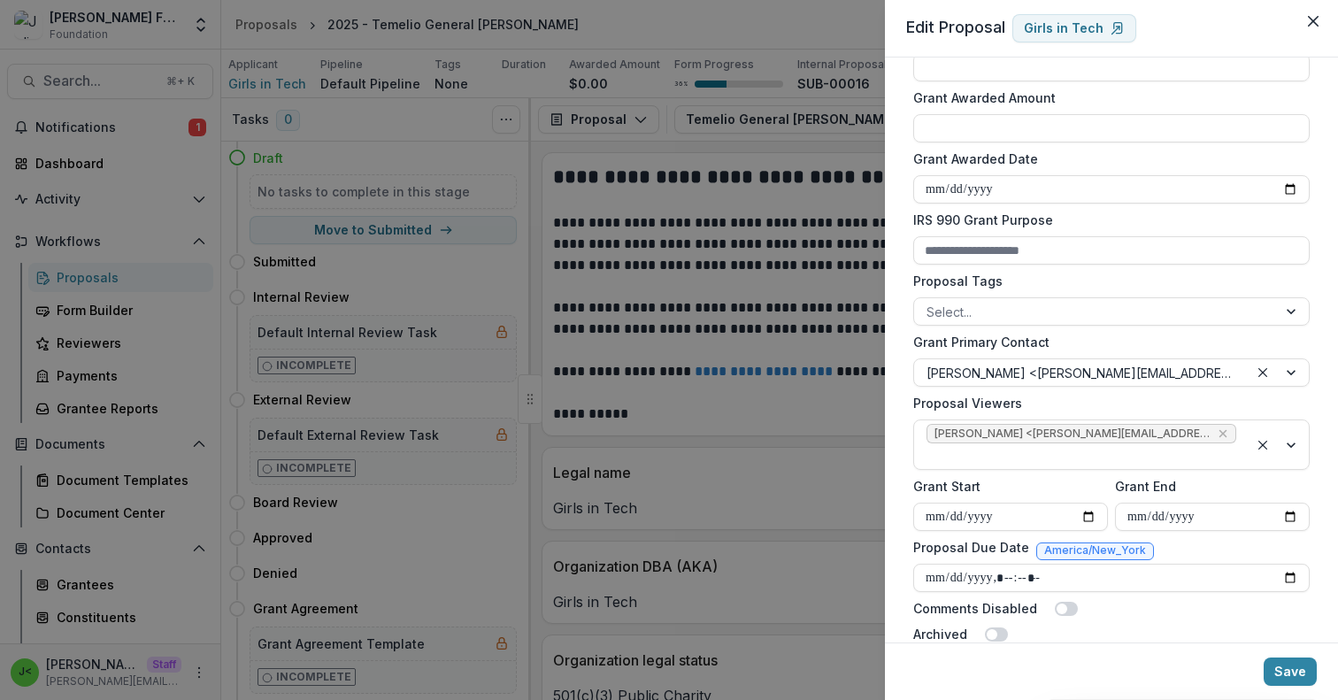
scroll to position [529, 0]
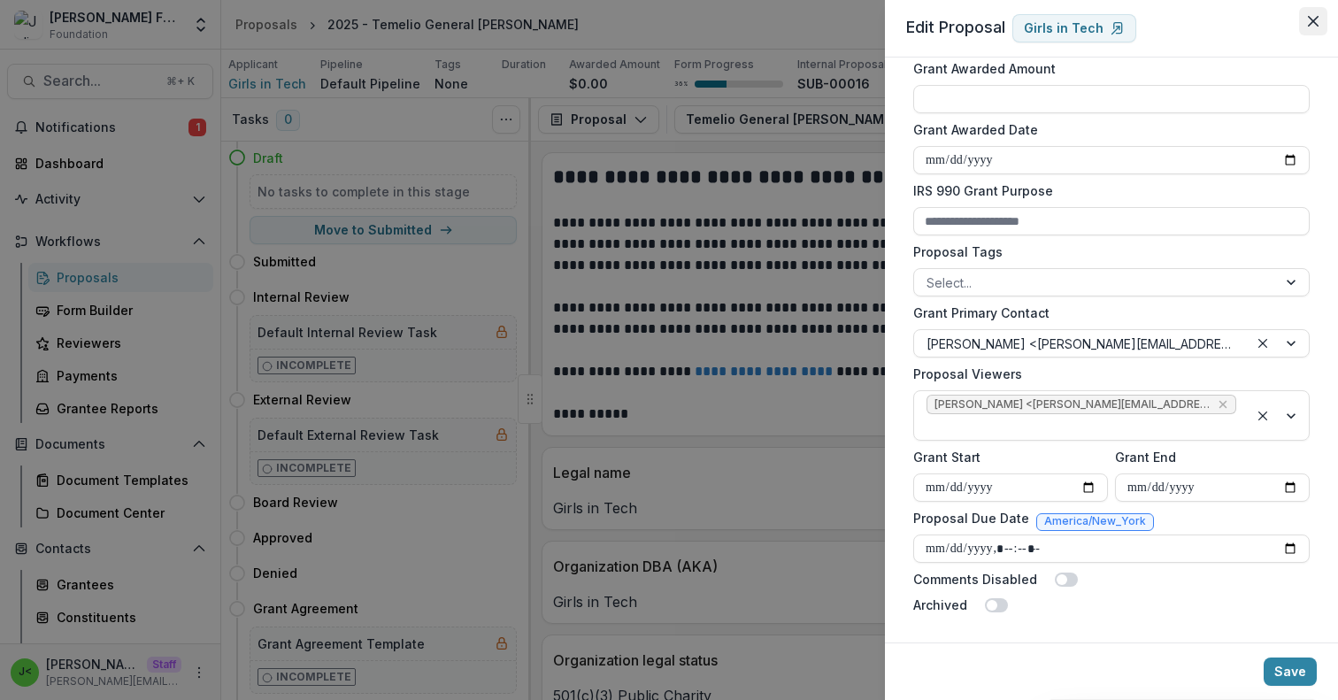
click at [1313, 26] on icon "Close" at bounding box center [1313, 21] width 11 height 11
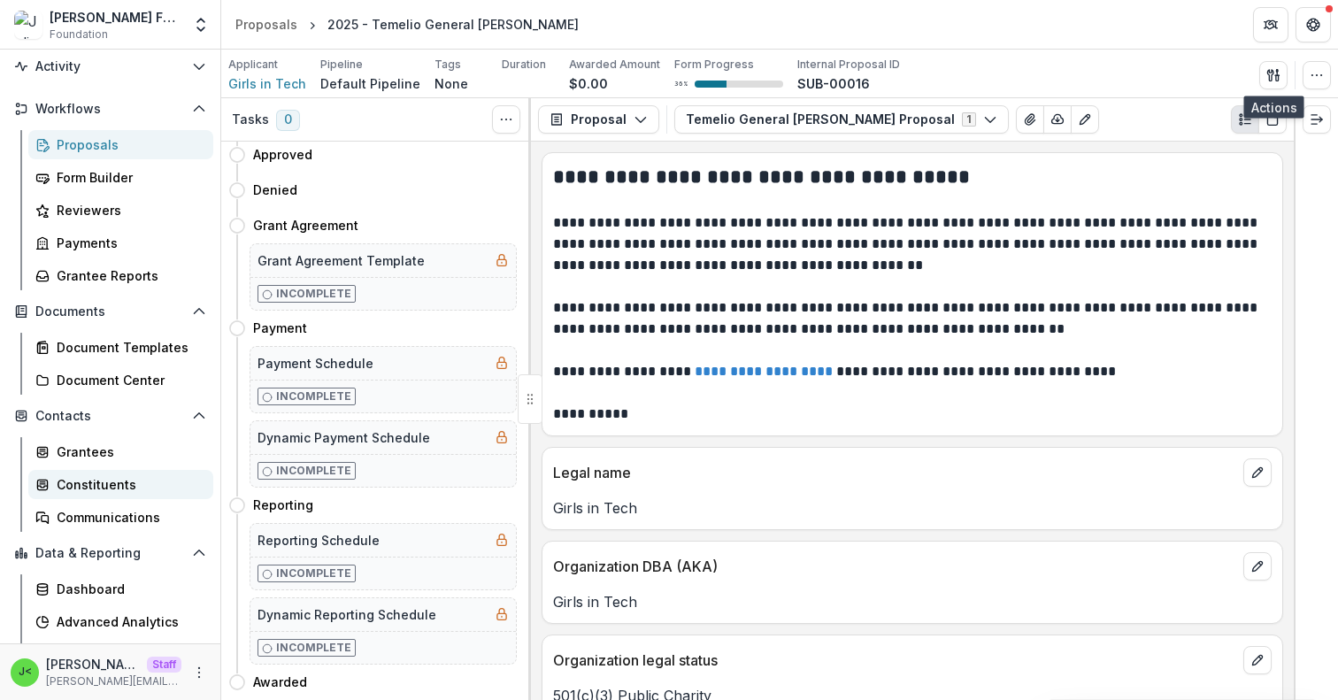
scroll to position [191, 0]
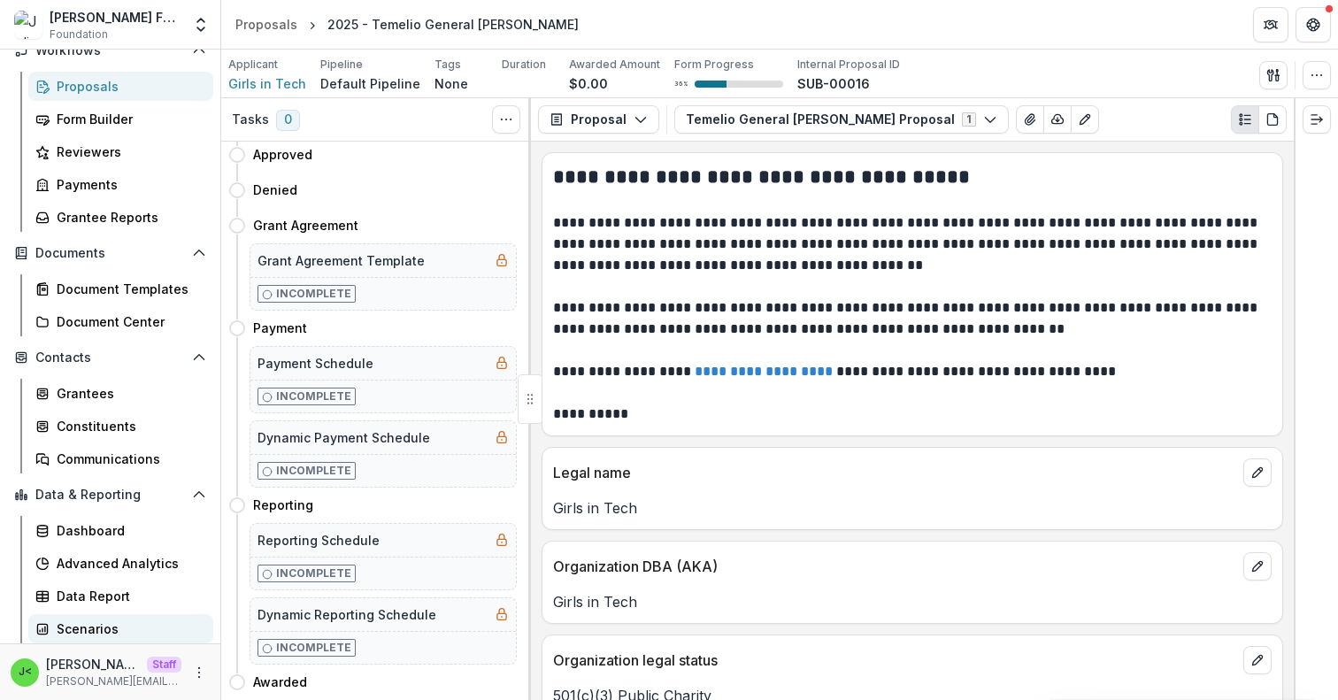
click at [136, 617] on link "Scenarios" at bounding box center [120, 628] width 185 height 29
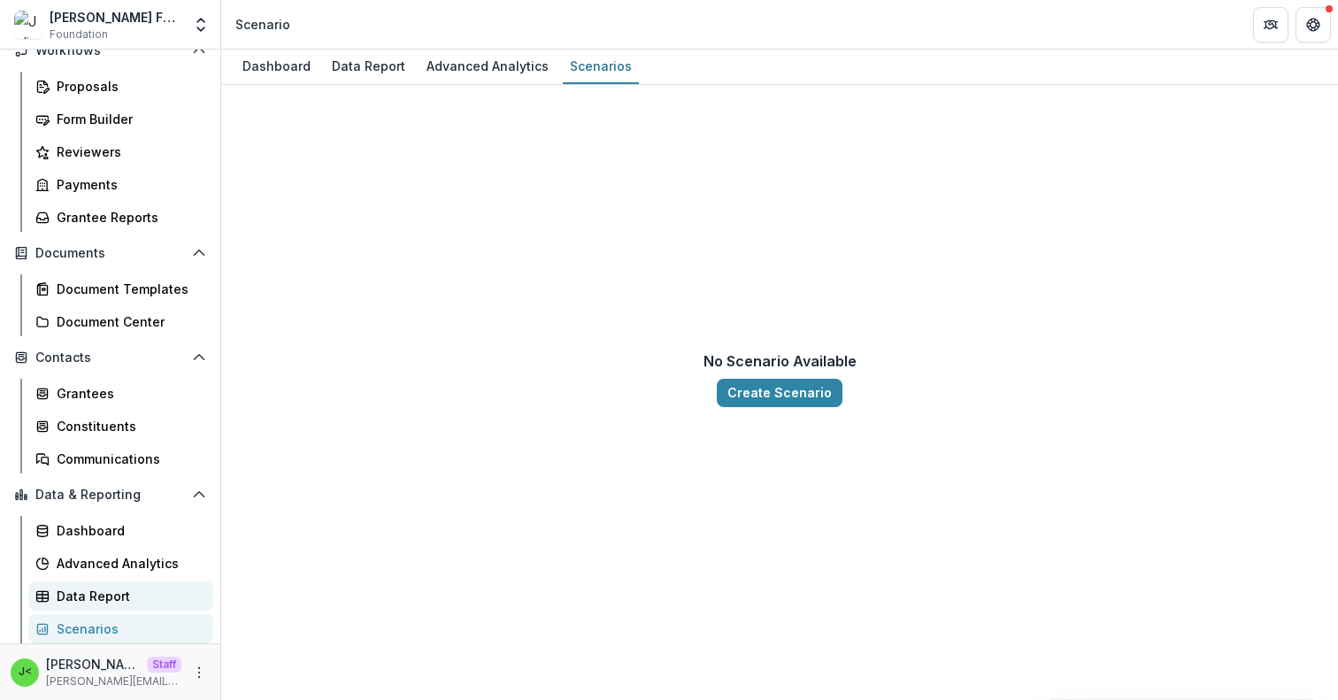
click at [140, 592] on div "Data Report" at bounding box center [128, 596] width 142 height 19
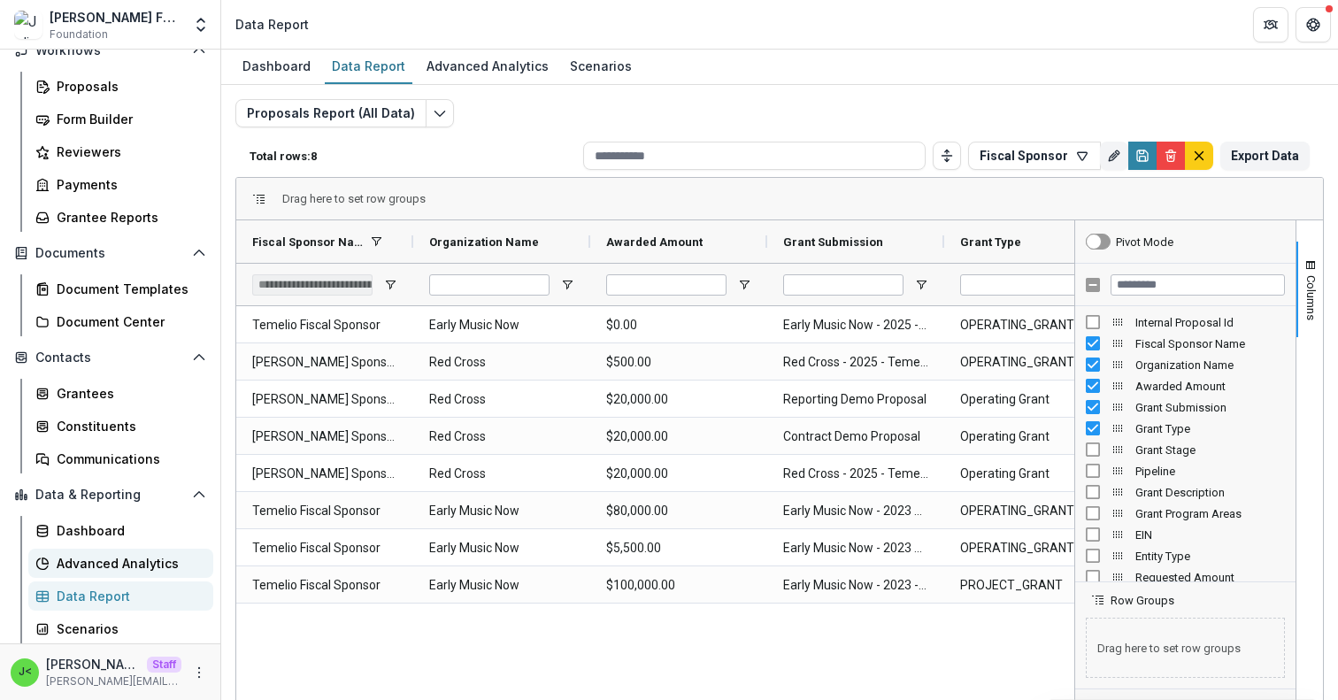
click at [143, 550] on link "Advanced Analytics" at bounding box center [120, 563] width 185 height 29
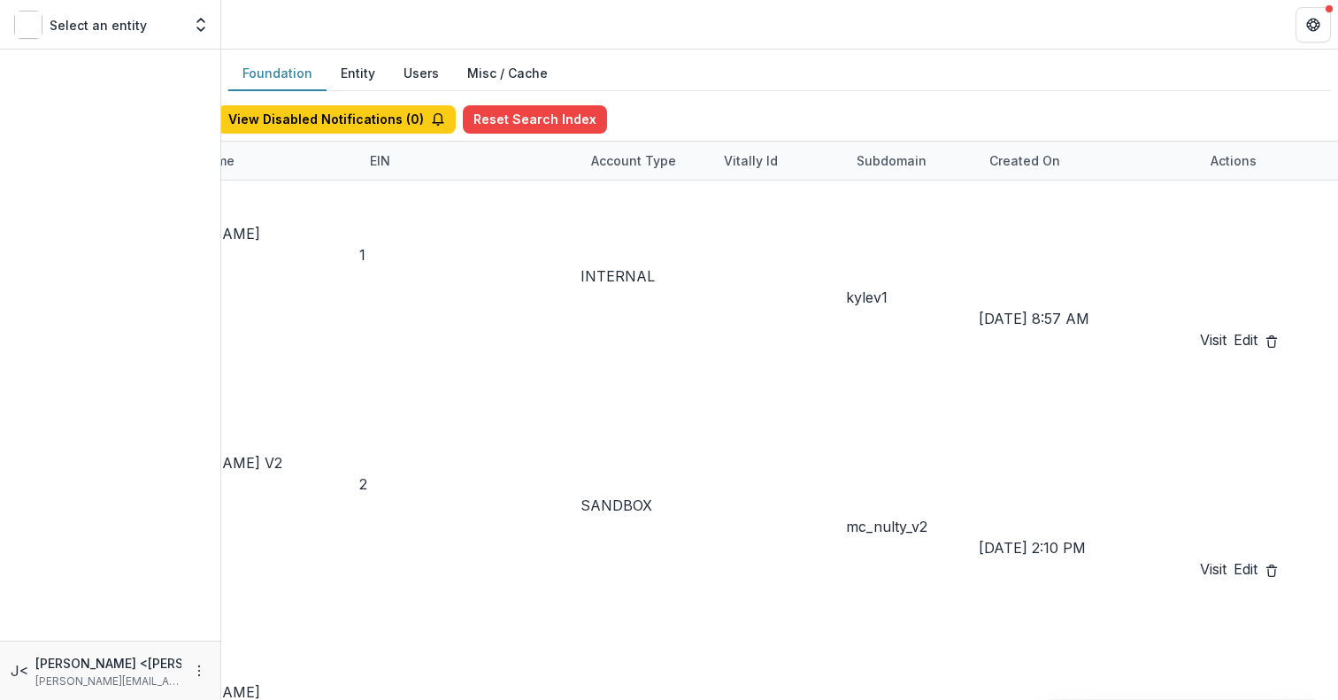
click at [245, 161] on div "Display Name" at bounding box center [191, 160] width 107 height 19
click at [527, 404] on input at bounding box center [536, 414] width 142 height 21
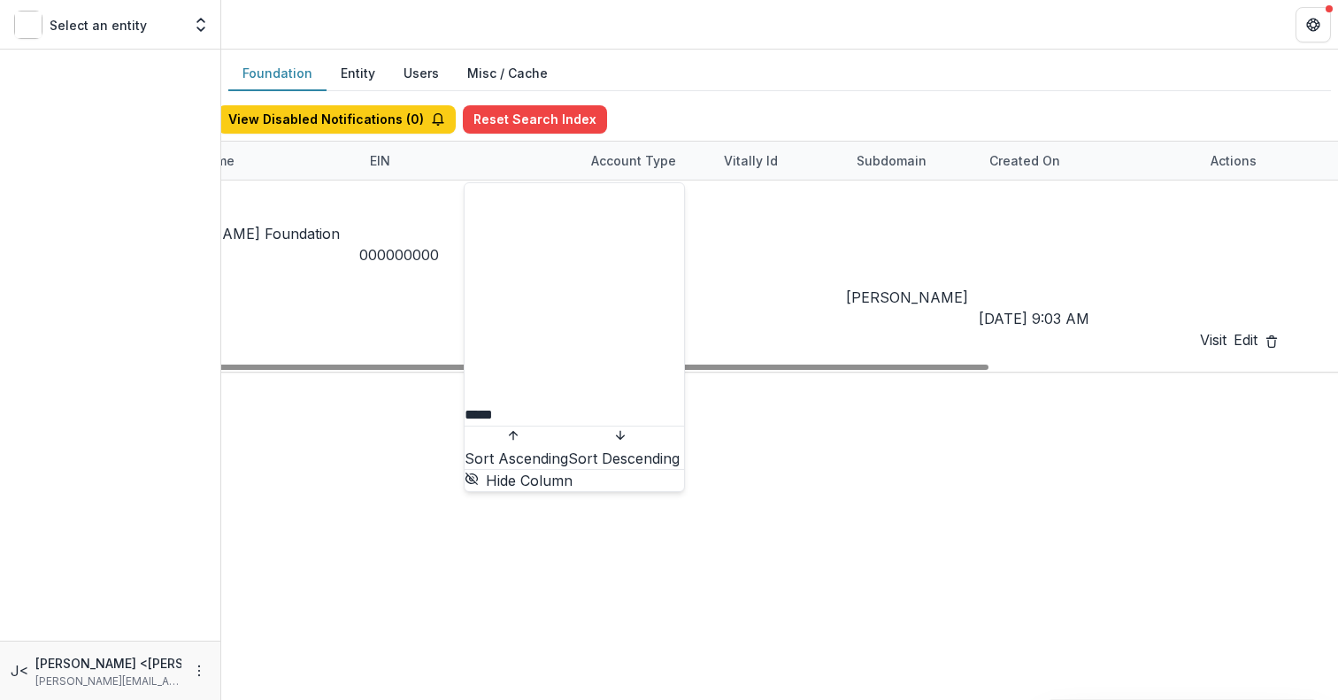
type input "*****"
click at [944, 372] on div "92d3599a-8f37-4b02-94f3-6d128790fedc [PERSON_NAME] Foundation 000000000 INTERNA…" at bounding box center [780, 276] width 1726 height 191
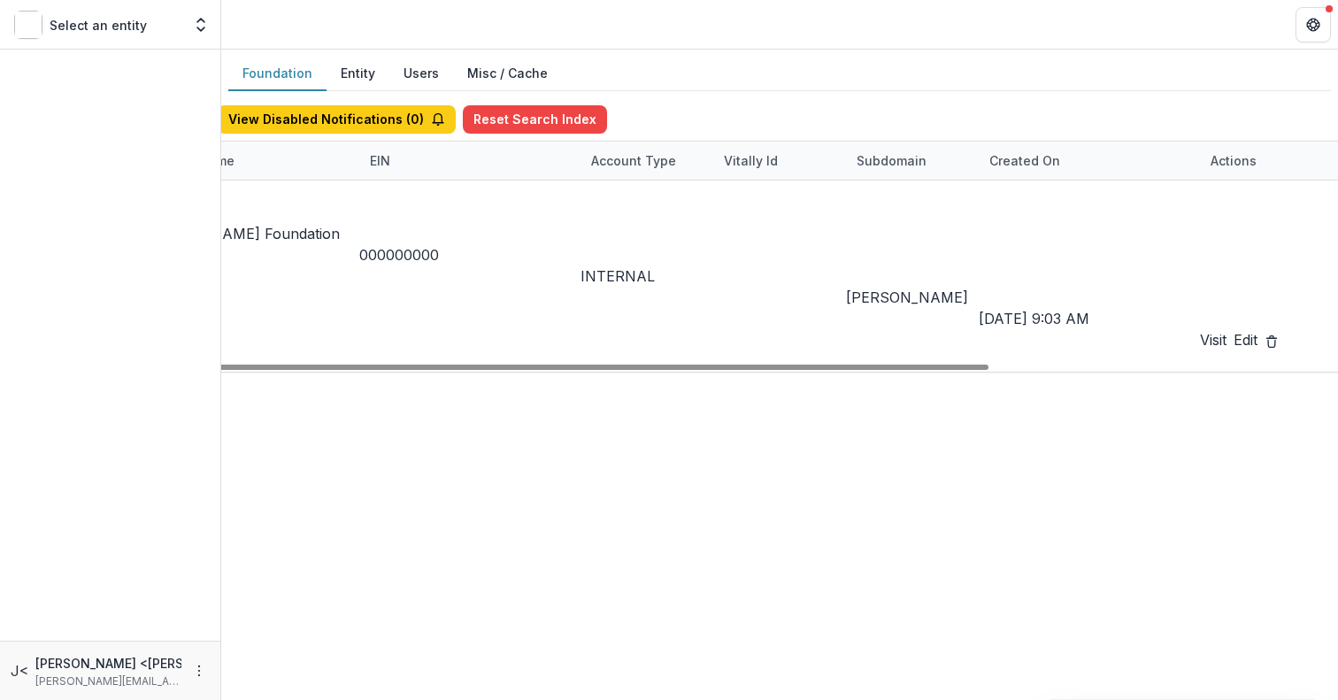
scroll to position [0, 653]
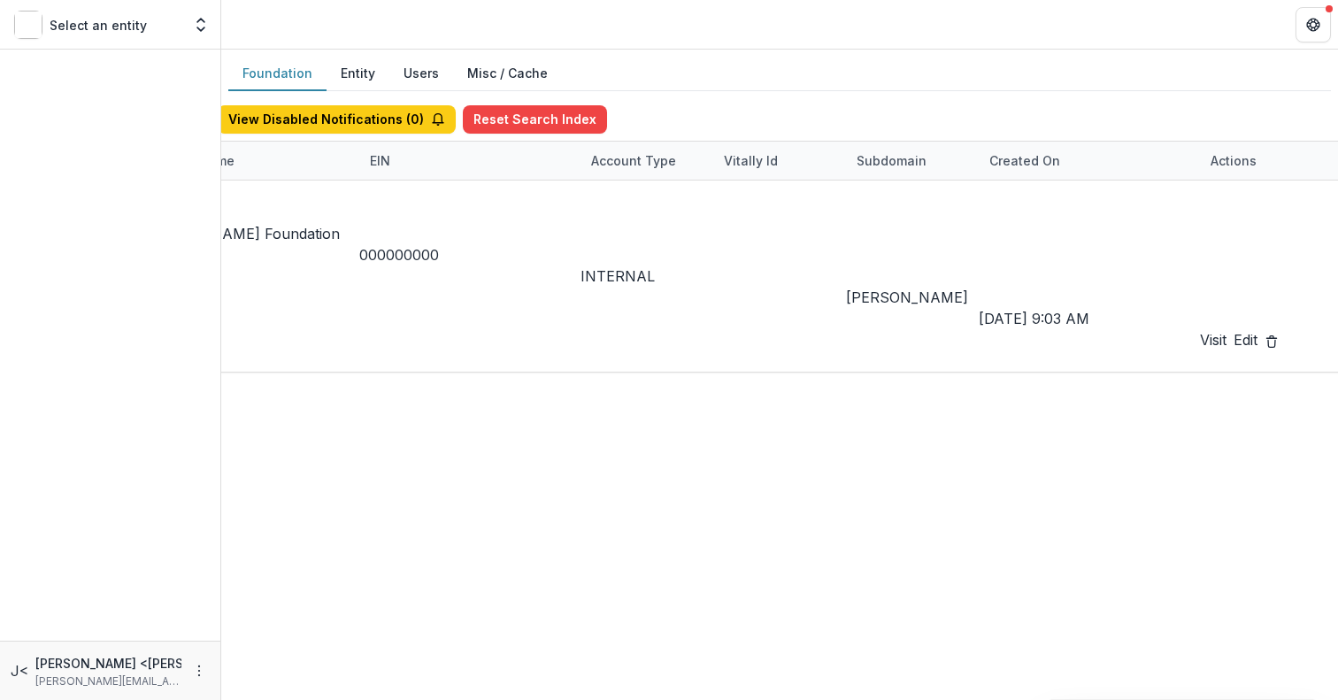
scroll to position [381, 0]
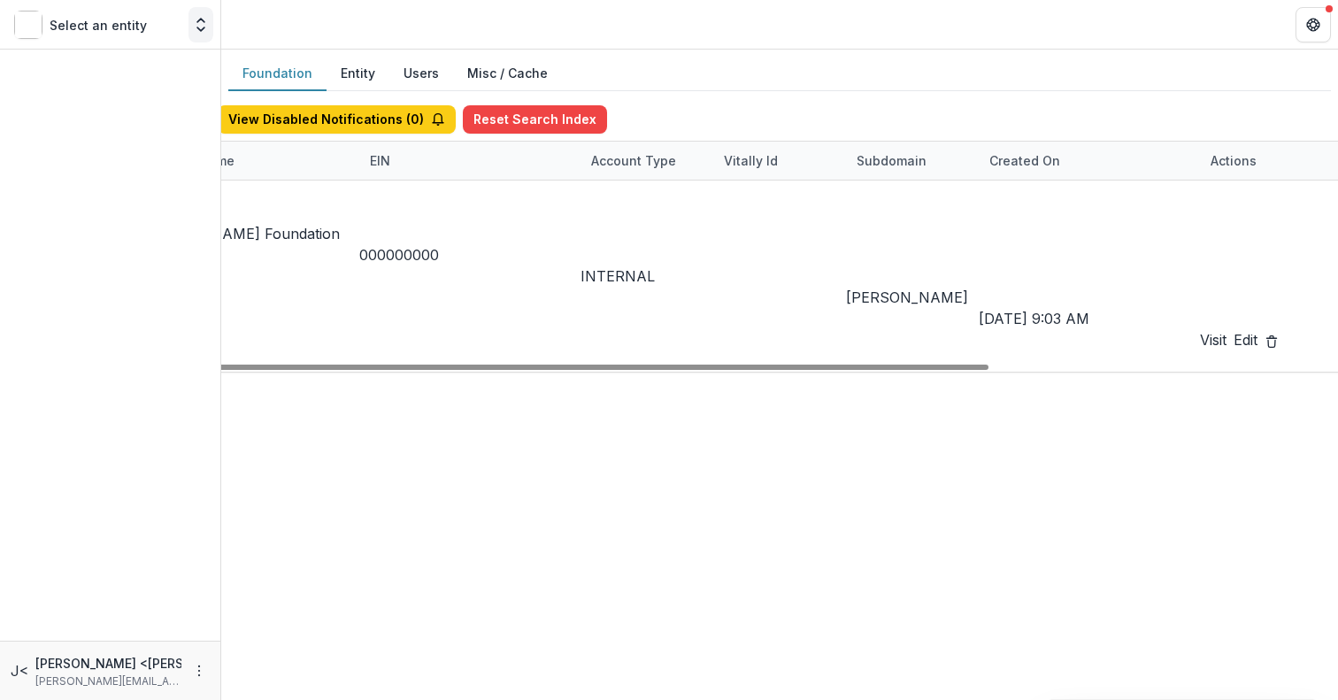
click at [204, 23] on icon "Open entity switcher" at bounding box center [201, 25] width 18 height 18
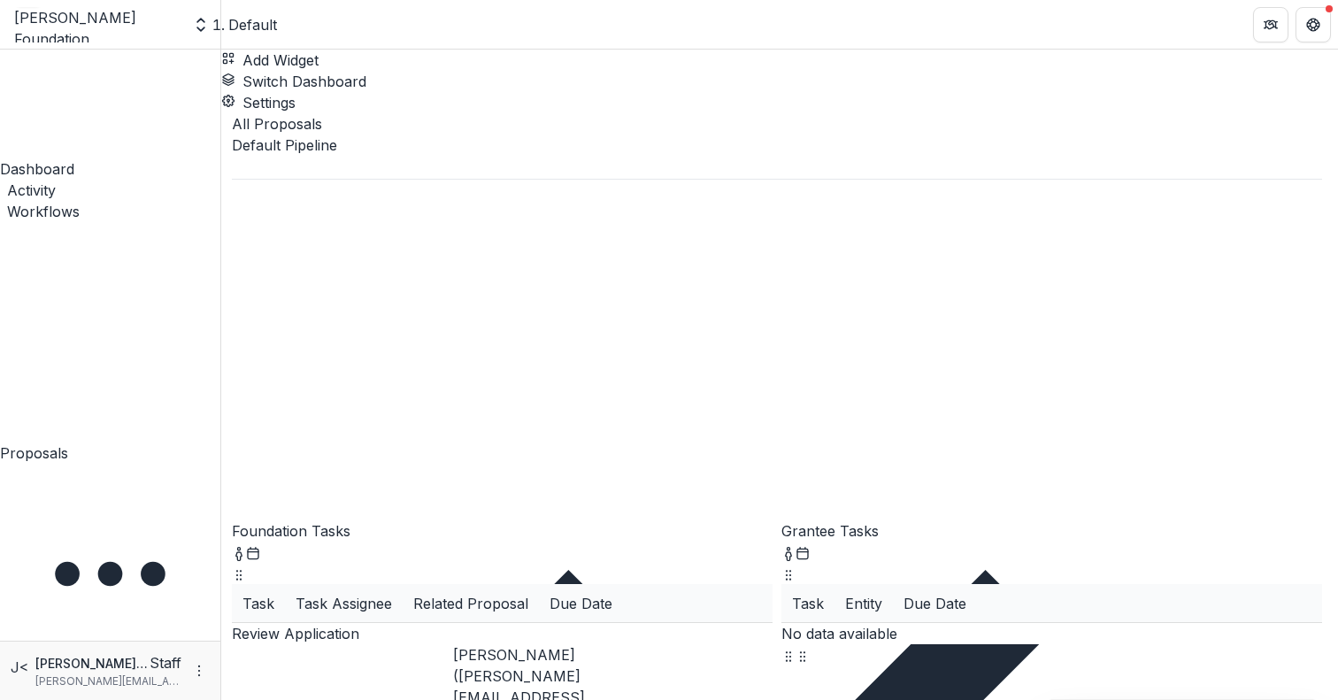
scroll to position [191, 0]
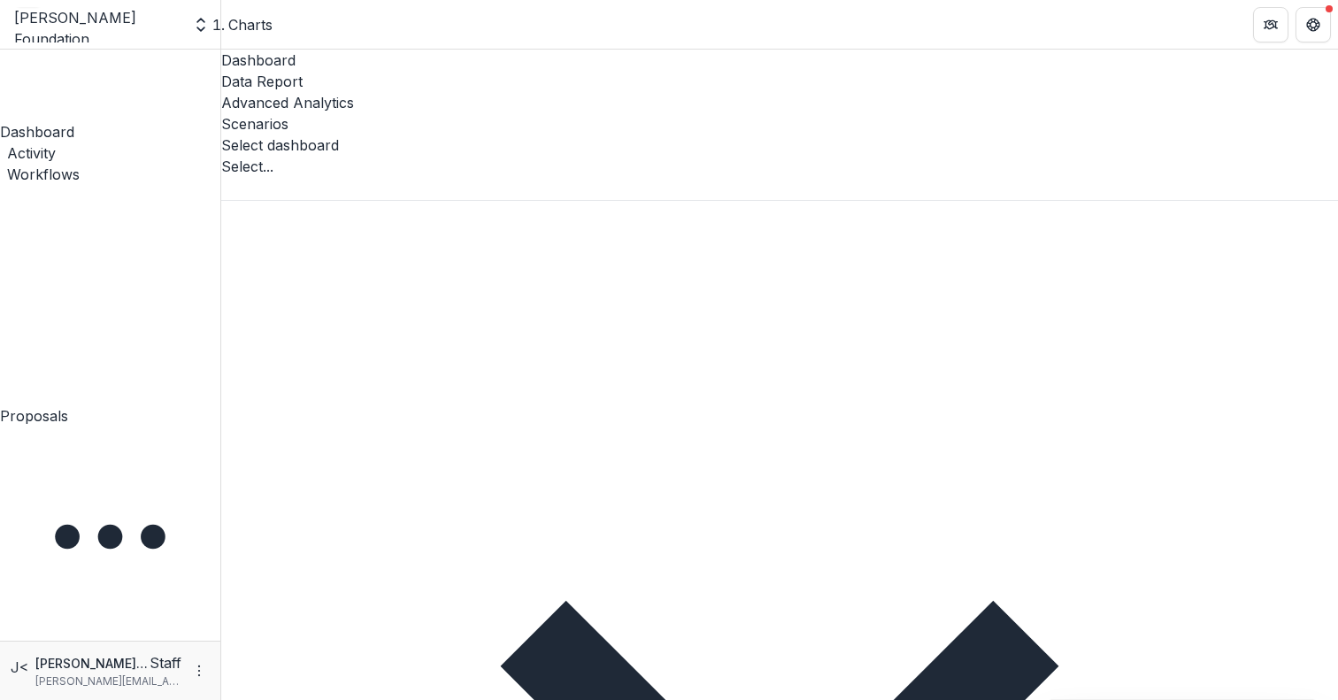
click at [439, 177] on div at bounding box center [779, 188] width 1117 height 23
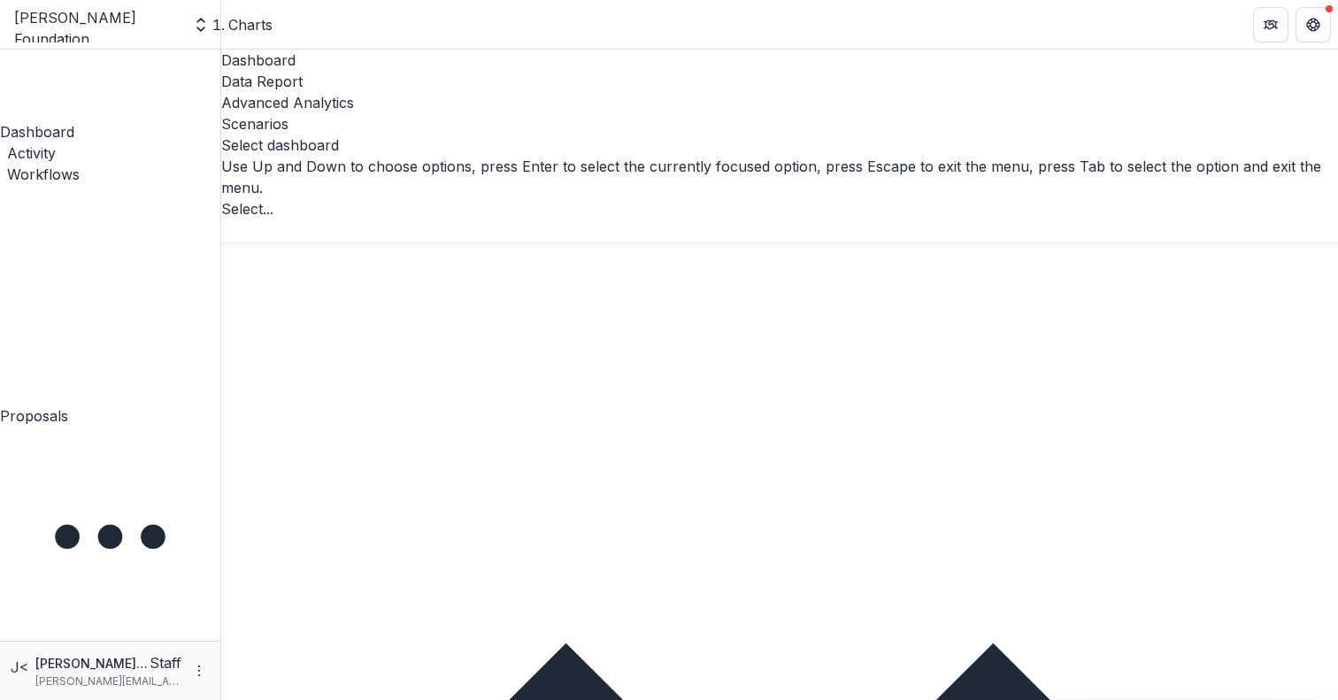
click at [439, 219] on div at bounding box center [779, 230] width 1117 height 23
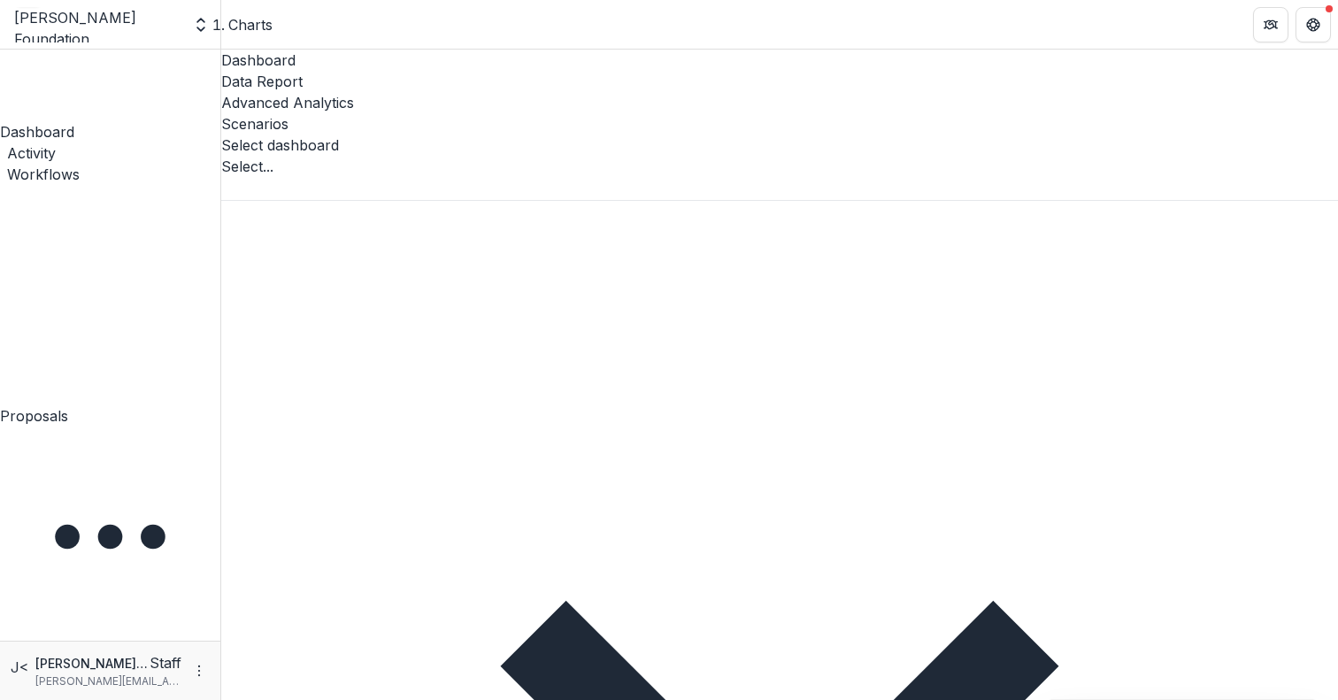
click at [588, 113] on div "Scenarios" at bounding box center [779, 123] width 1117 height 21
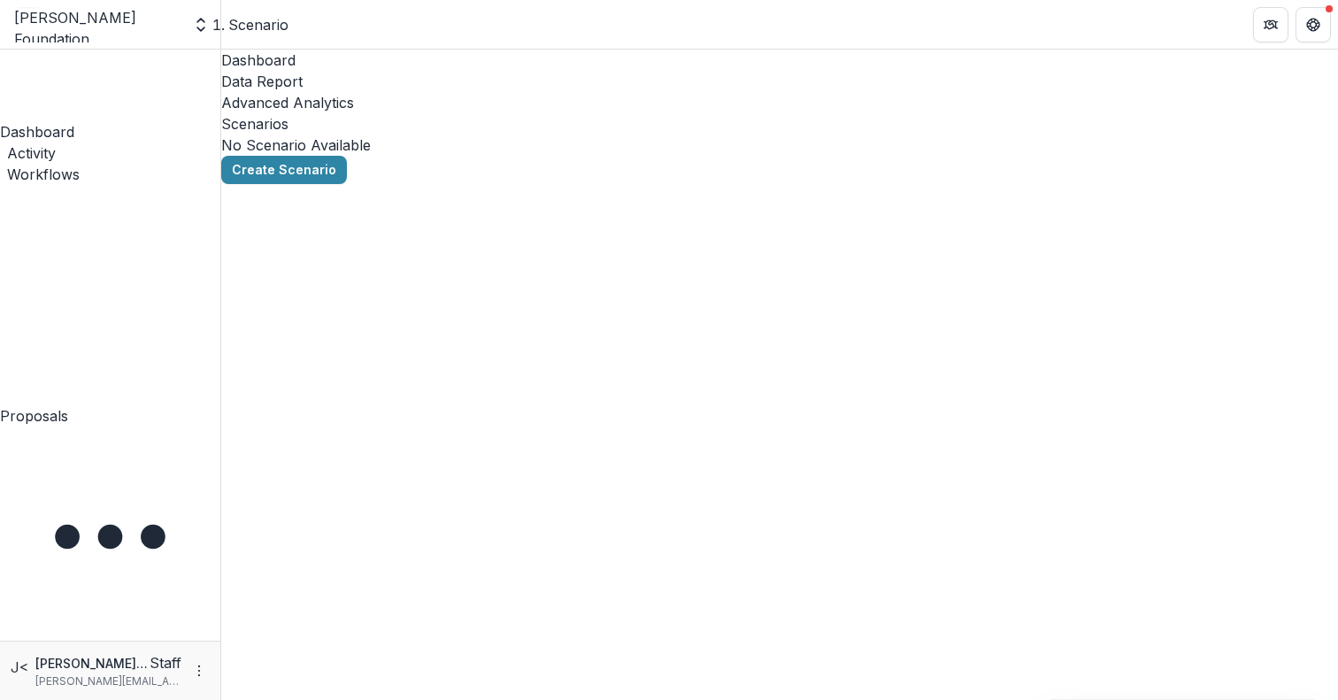
click at [474, 92] on div "Advanced Analytics" at bounding box center [779, 102] width 1117 height 21
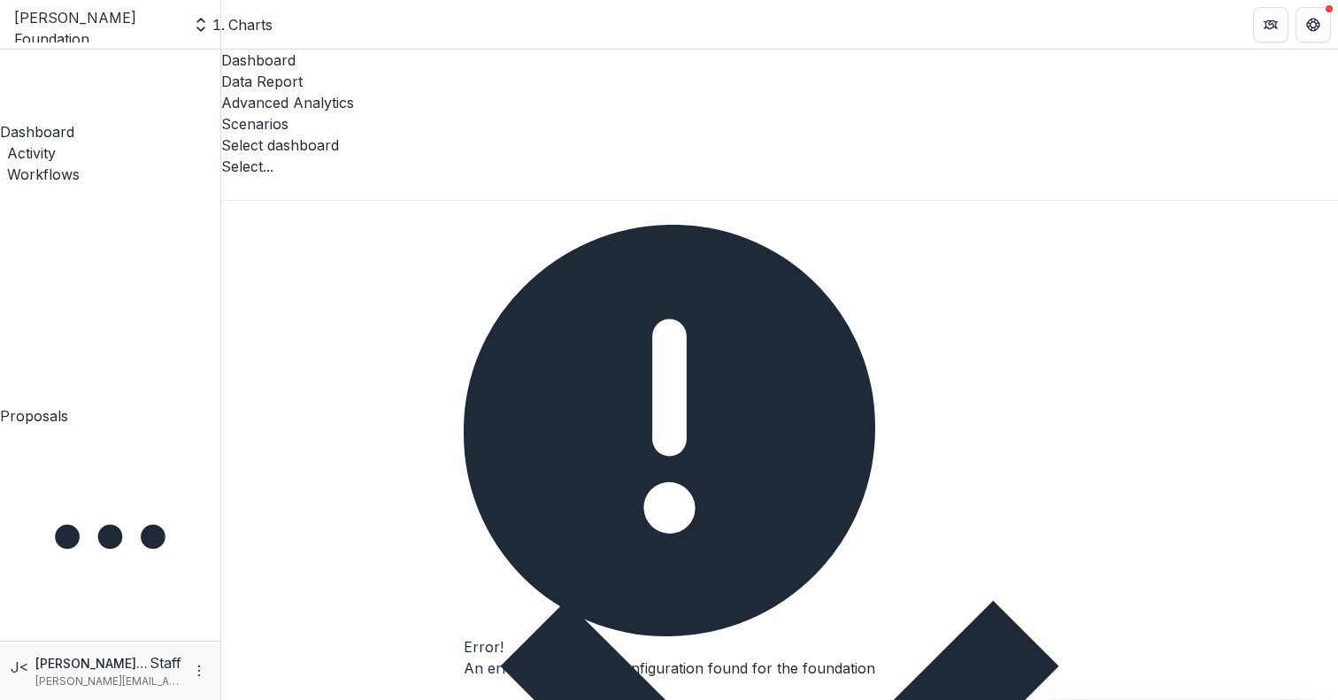
click at [378, 71] on div "Data Report" at bounding box center [779, 81] width 1117 height 21
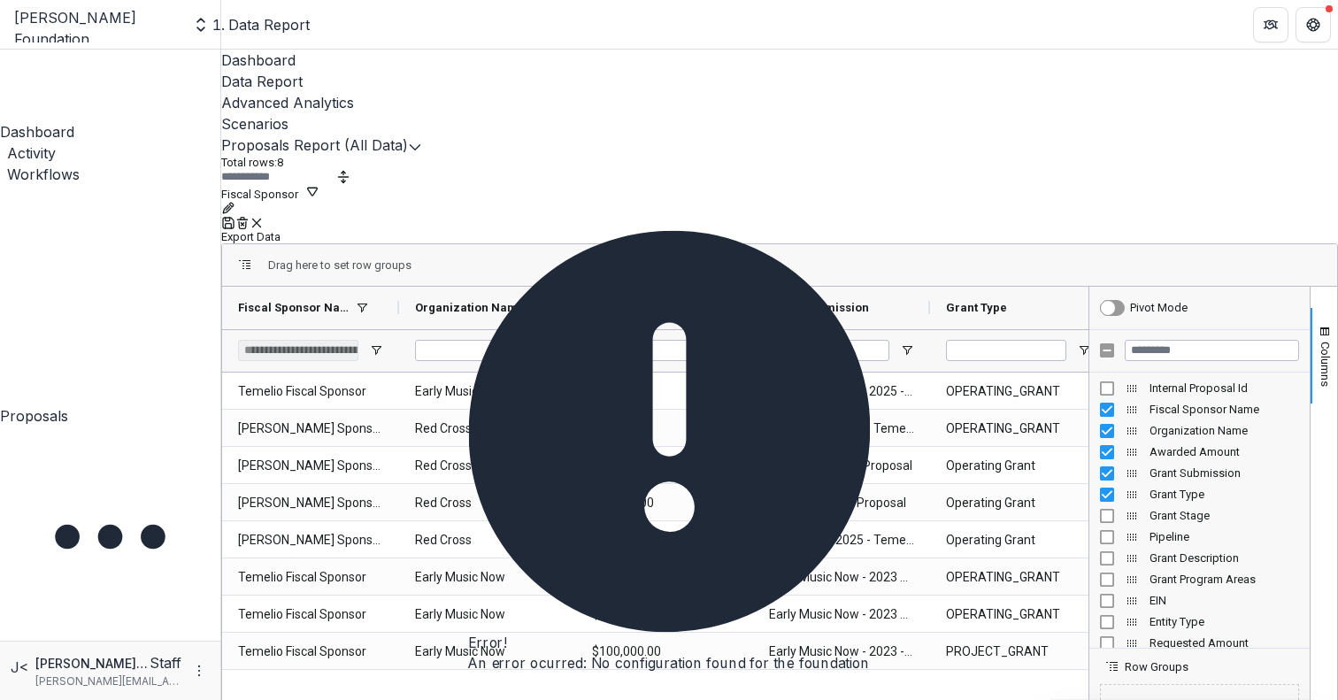
click at [467, 92] on div "Advanced Analytics" at bounding box center [779, 102] width 1117 height 21
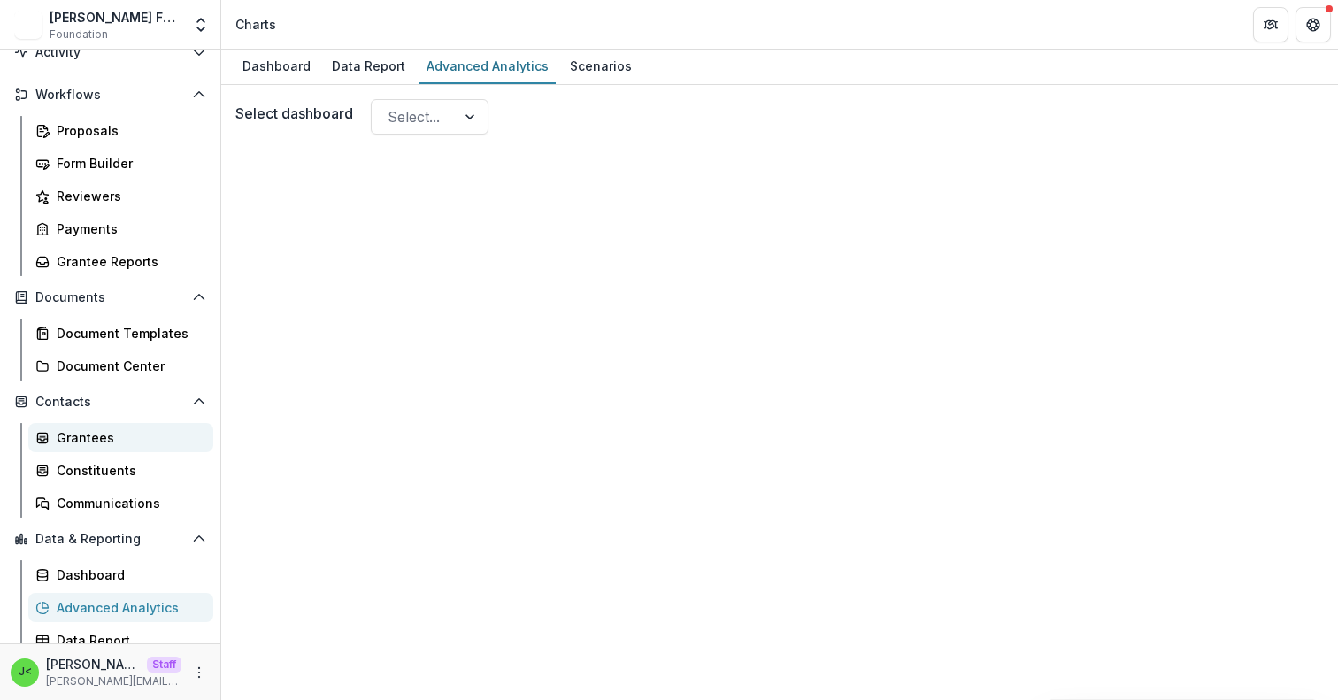
scroll to position [191, 0]
